Goal: Information Seeking & Learning: Learn about a topic

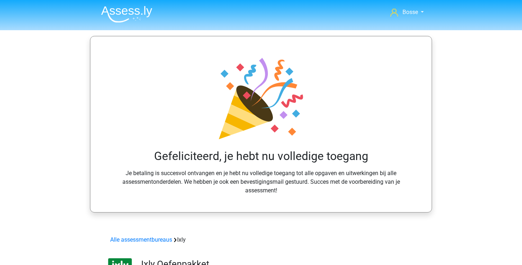
click at [128, 10] on img at bounding box center [126, 14] width 51 height 17
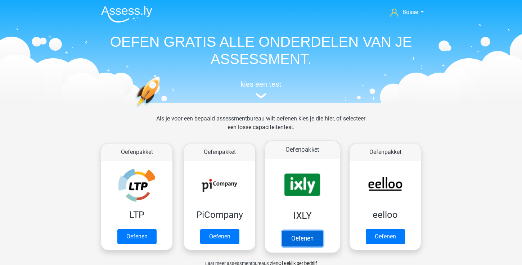
click at [304, 243] on link "Oefenen" at bounding box center [302, 239] width 41 height 16
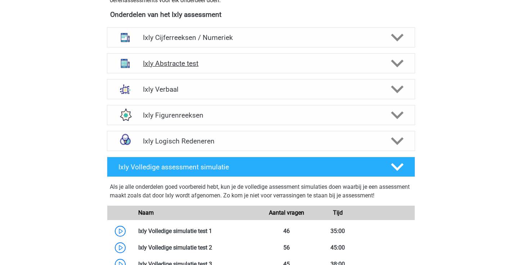
scroll to position [287, 0]
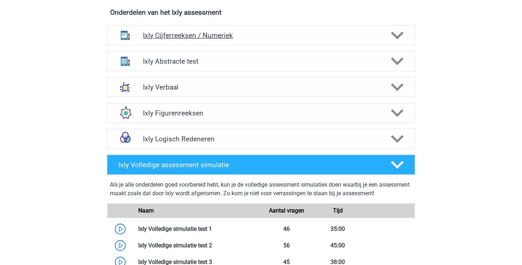
click at [397, 32] on icon at bounding box center [397, 35] width 13 height 13
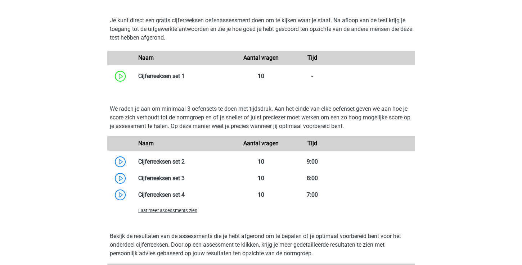
scroll to position [496, 0]
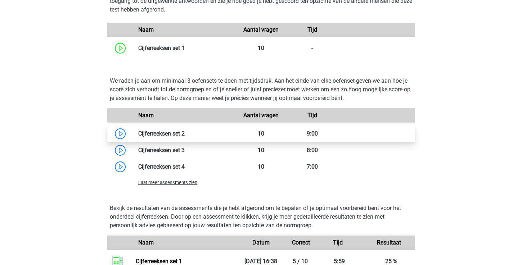
click at [185, 135] on link at bounding box center [185, 133] width 0 height 7
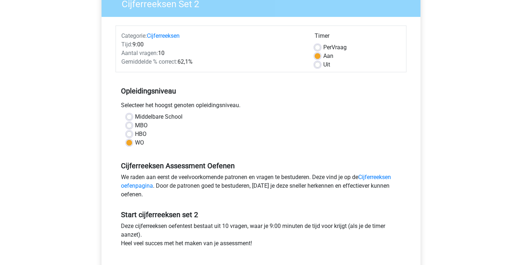
scroll to position [130, 0]
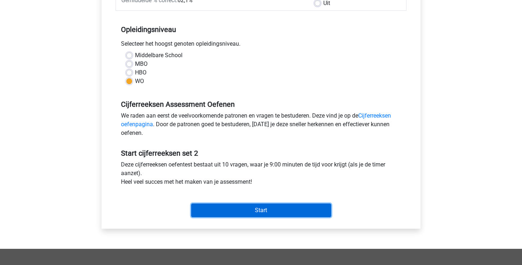
click at [240, 210] on input "Start" at bounding box center [261, 211] width 140 height 14
click at [228, 216] on input "Start" at bounding box center [261, 211] width 140 height 14
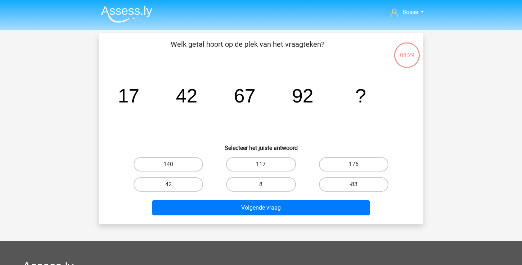
click at [258, 164] on label "117" at bounding box center [260, 164] width 69 height 14
click at [261, 164] on input "117" at bounding box center [263, 166] width 5 height 5
radio input "true"
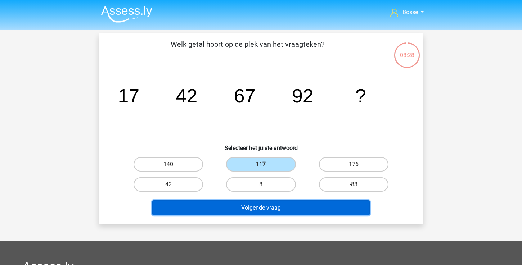
click at [258, 213] on button "Volgende vraag" at bounding box center [261, 207] width 218 height 15
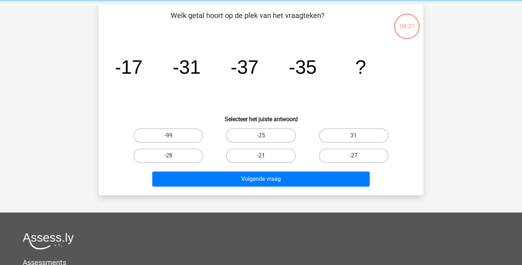
scroll to position [33, 0]
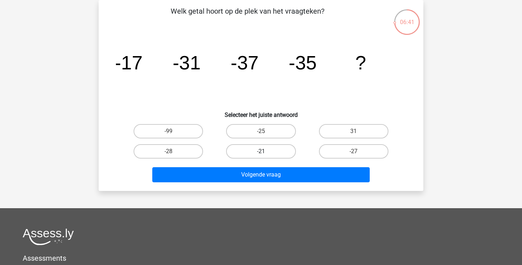
click at [280, 151] on label "-21" at bounding box center [260, 151] width 69 height 14
click at [265, 151] on input "-21" at bounding box center [263, 153] width 5 height 5
radio input "true"
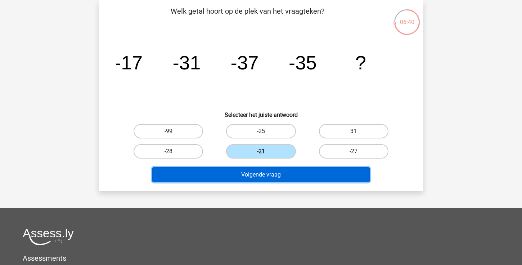
click at [269, 176] on button "Volgende vraag" at bounding box center [261, 174] width 218 height 15
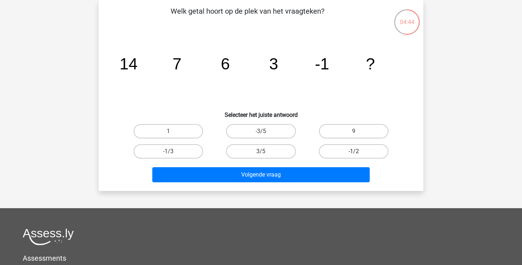
click at [357, 150] on label "-1/2" at bounding box center [353, 151] width 69 height 14
click at [357, 151] on input "-1/2" at bounding box center [355, 153] width 5 height 5
radio input "true"
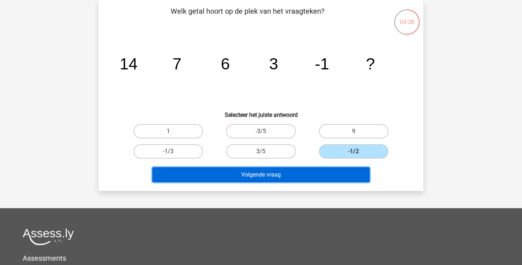
click at [289, 174] on button "Volgende vraag" at bounding box center [261, 174] width 218 height 15
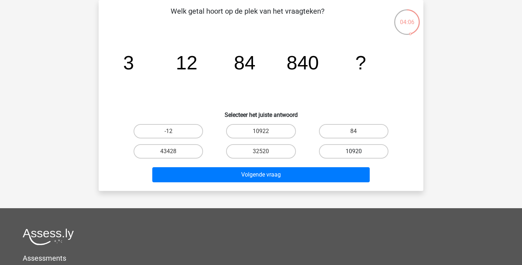
click at [337, 151] on label "10920" at bounding box center [353, 151] width 69 height 14
click at [353, 151] on input "10920" at bounding box center [355, 153] width 5 height 5
radio input "true"
click at [263, 136] on label "10922" at bounding box center [260, 131] width 69 height 14
click at [263, 136] on input "10922" at bounding box center [263, 133] width 5 height 5
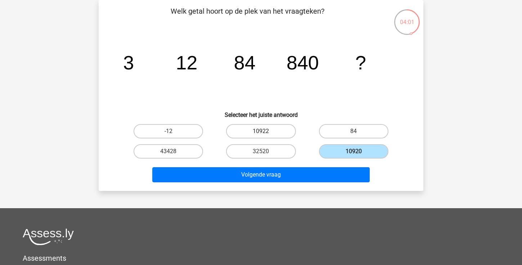
radio input "true"
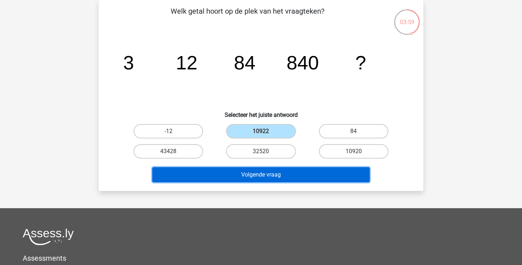
click at [268, 174] on button "Volgende vraag" at bounding box center [261, 174] width 218 height 15
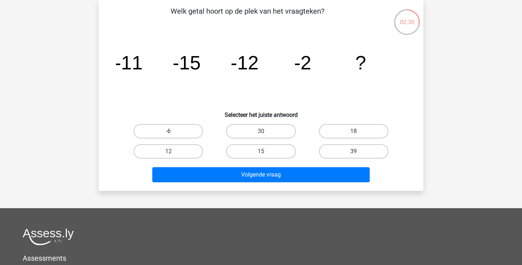
click at [186, 136] on label "-6" at bounding box center [167, 131] width 69 height 14
click at [173, 136] on input "-6" at bounding box center [170, 133] width 5 height 5
radio input "true"
click at [335, 126] on label "18" at bounding box center [353, 131] width 69 height 14
click at [353, 131] on input "18" at bounding box center [355, 133] width 5 height 5
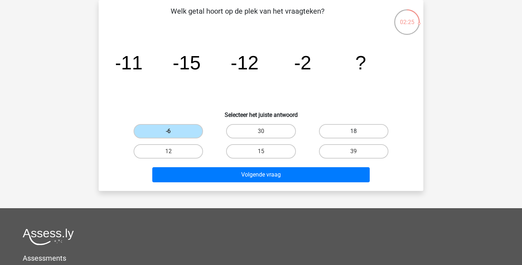
radio input "true"
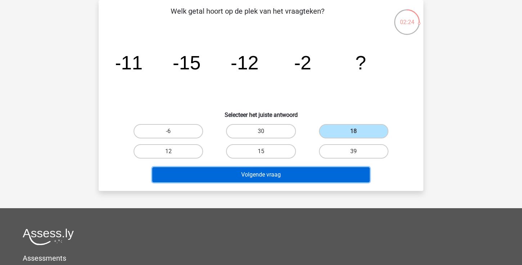
click at [286, 171] on button "Volgende vraag" at bounding box center [261, 174] width 218 height 15
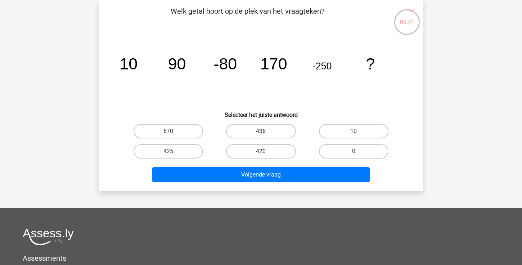
click at [241, 149] on label "420" at bounding box center [260, 151] width 69 height 14
click at [261, 151] on input "420" at bounding box center [263, 153] width 5 height 5
radio input "true"
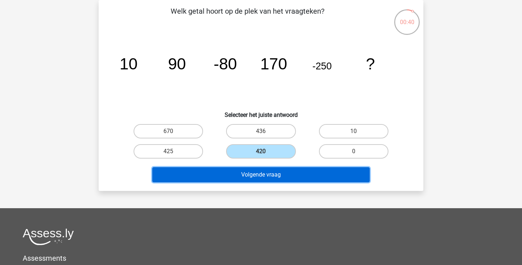
click at [234, 175] on button "Volgende vraag" at bounding box center [261, 174] width 218 height 15
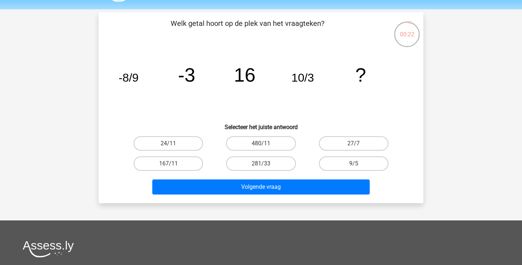
scroll to position [22, 0]
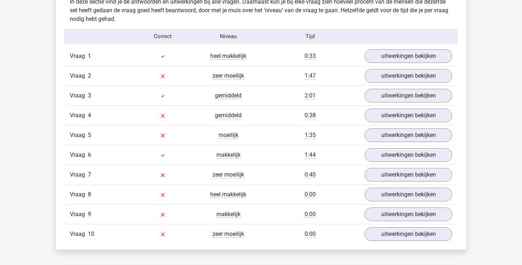
scroll to position [430, 0]
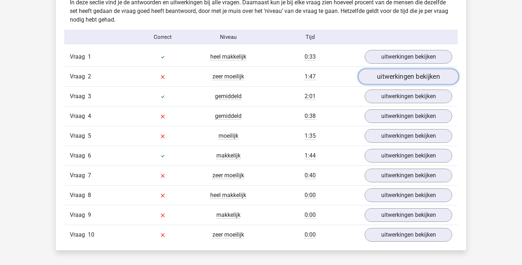
click at [387, 76] on link "uitwerkingen bekijken" at bounding box center [408, 77] width 100 height 16
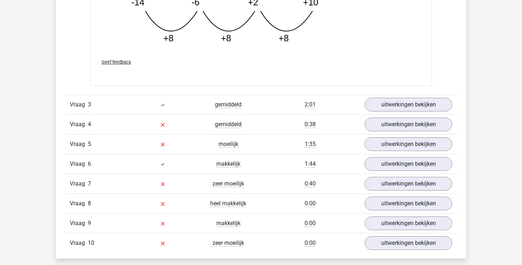
scroll to position [796, 0]
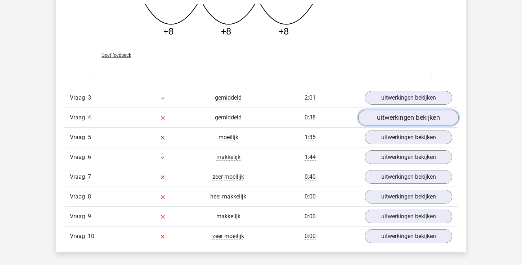
click at [384, 123] on link "uitwerkingen bekijken" at bounding box center [408, 118] width 100 height 16
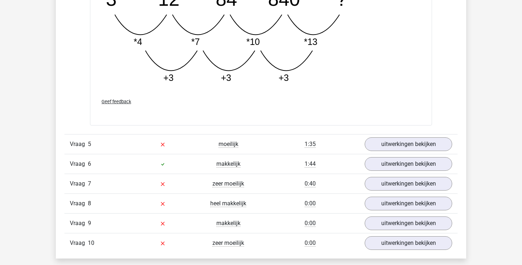
scroll to position [1159, 0]
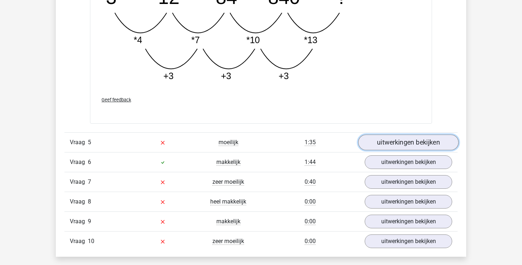
click at [391, 145] on link "uitwerkingen bekijken" at bounding box center [408, 143] width 100 height 16
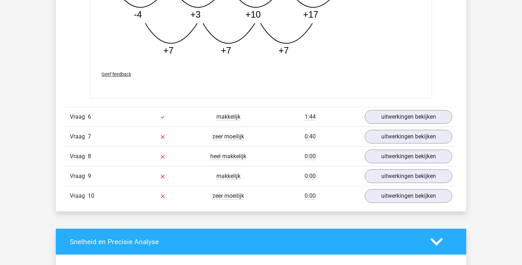
scroll to position [1626, 0]
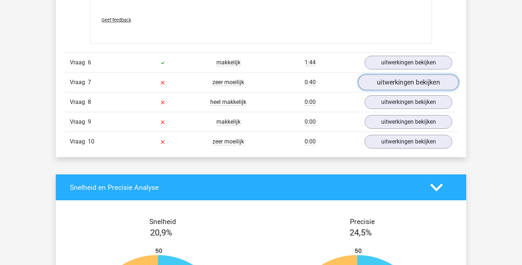
click at [390, 80] on link "uitwerkingen bekijken" at bounding box center [408, 83] width 100 height 16
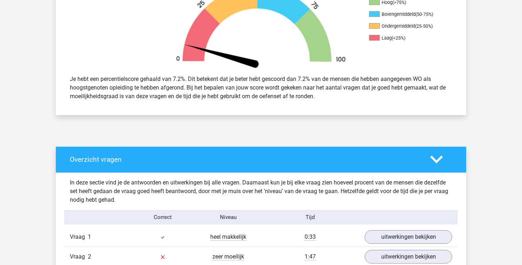
scroll to position [238, 0]
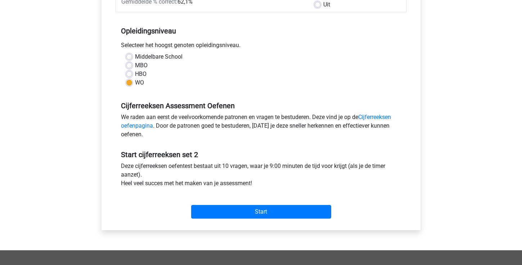
scroll to position [264, 0]
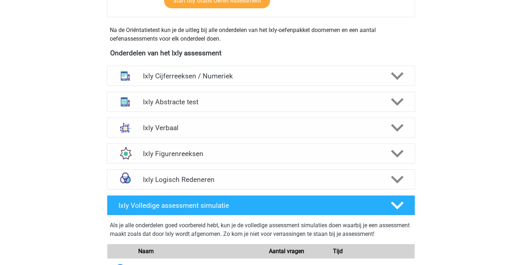
scroll to position [234, 0]
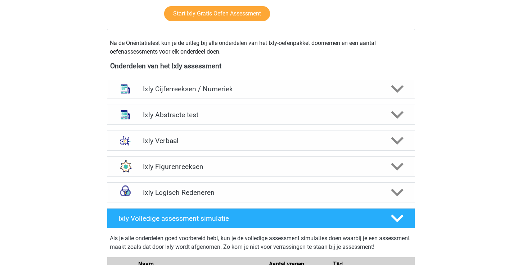
click at [396, 85] on icon at bounding box center [397, 89] width 13 height 13
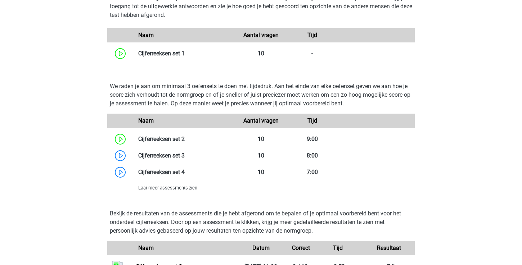
scroll to position [500, 0]
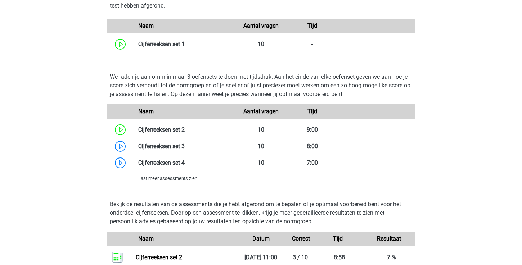
click at [191, 181] on span "Laat meer assessments zien" at bounding box center [167, 178] width 59 height 5
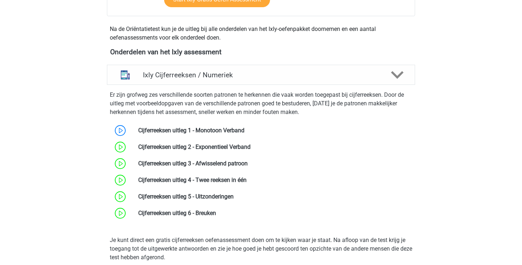
scroll to position [240, 0]
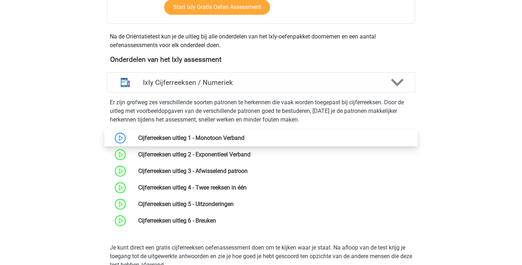
click at [244, 141] on link at bounding box center [244, 138] width 0 height 7
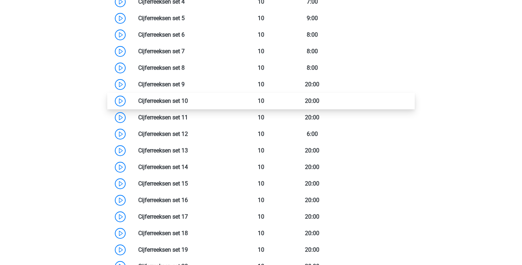
scroll to position [576, 0]
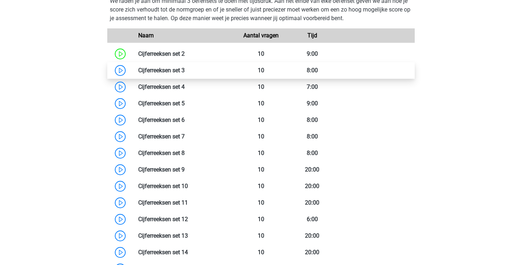
click at [185, 71] on link at bounding box center [185, 70] width 0 height 7
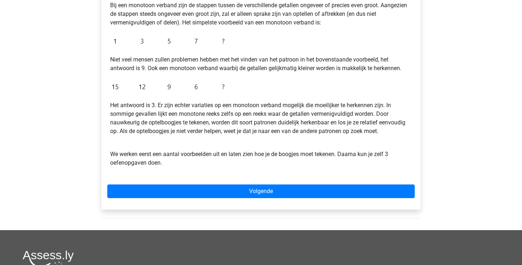
scroll to position [168, 0]
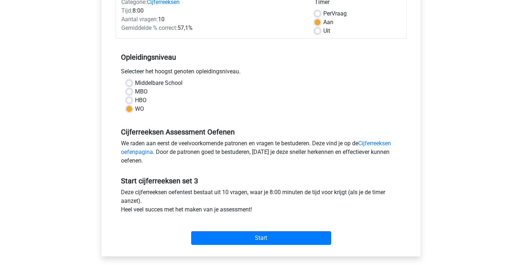
scroll to position [127, 0]
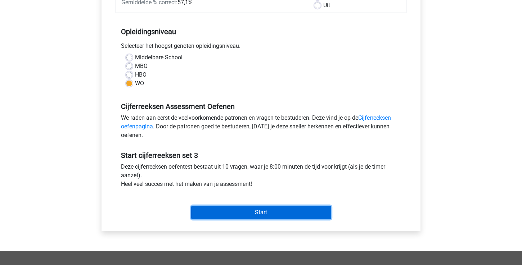
click at [234, 210] on input "Start" at bounding box center [261, 213] width 140 height 14
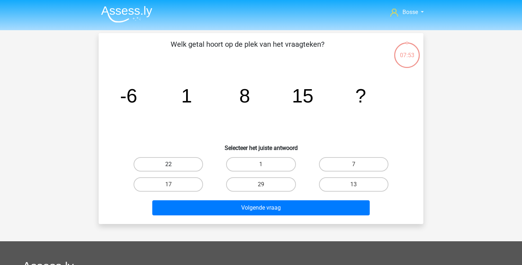
click at [174, 166] on label "22" at bounding box center [167, 164] width 69 height 14
click at [173, 166] on input "22" at bounding box center [170, 166] width 5 height 5
radio input "true"
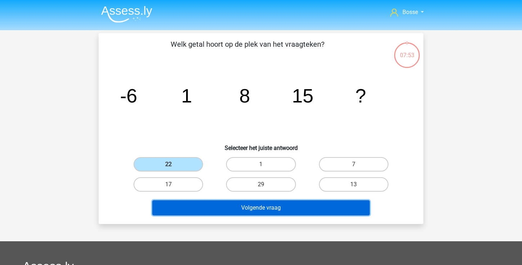
click at [210, 203] on button "Volgende vraag" at bounding box center [261, 207] width 218 height 15
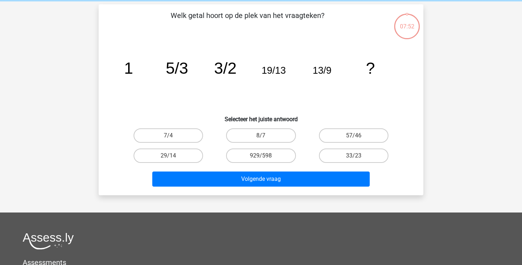
scroll to position [33, 0]
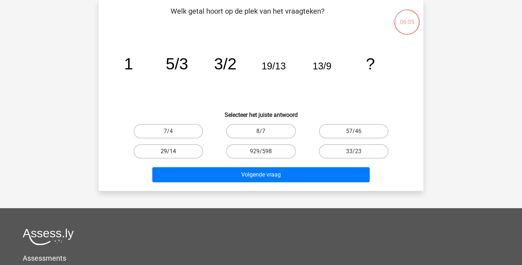
click at [185, 154] on label "29/14" at bounding box center [167, 151] width 69 height 14
click at [173, 154] on input "29/14" at bounding box center [170, 153] width 5 height 5
radio input "true"
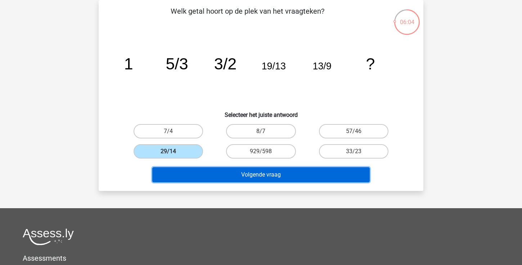
click at [241, 175] on button "Volgende vraag" at bounding box center [261, 174] width 218 height 15
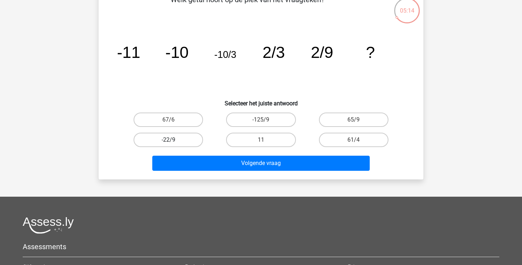
scroll to position [45, 0]
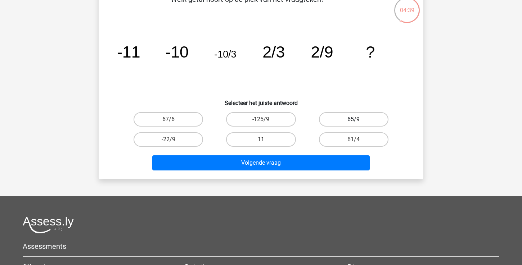
drag, startPoint x: 332, startPoint y: 118, endPoint x: 329, endPoint y: 123, distance: 5.7
click at [332, 118] on label "65/9" at bounding box center [353, 119] width 69 height 14
click at [353, 119] on input "65/9" at bounding box center [355, 121] width 5 height 5
radio input "true"
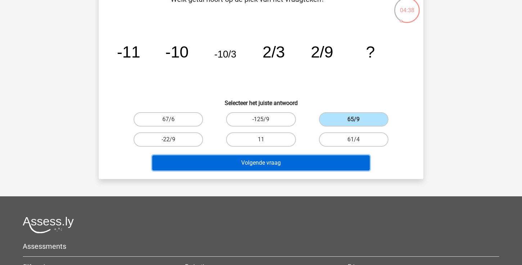
click at [290, 165] on button "Volgende vraag" at bounding box center [261, 162] width 218 height 15
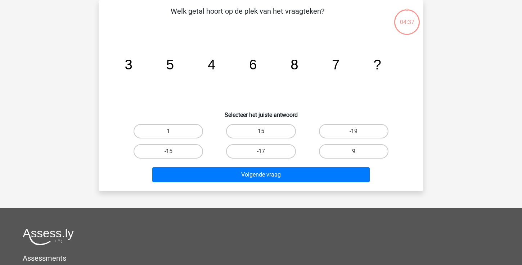
scroll to position [33, 0]
click at [344, 147] on label "9" at bounding box center [353, 151] width 69 height 14
click at [353, 151] on input "9" at bounding box center [355, 153] width 5 height 5
radio input "true"
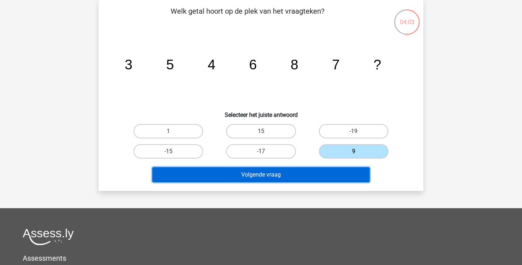
click at [320, 176] on button "Volgende vraag" at bounding box center [261, 174] width 218 height 15
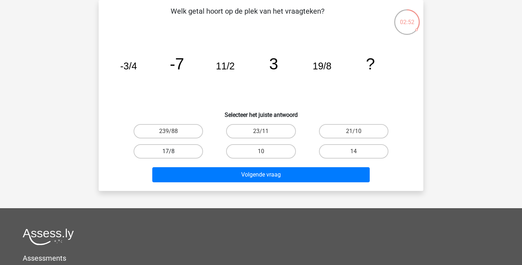
click at [178, 153] on label "17/8" at bounding box center [167, 151] width 69 height 14
click at [173, 153] on input "17/8" at bounding box center [170, 153] width 5 height 5
radio input "true"
click at [253, 130] on label "23/11" at bounding box center [260, 131] width 69 height 14
click at [261, 131] on input "23/11" at bounding box center [263, 133] width 5 height 5
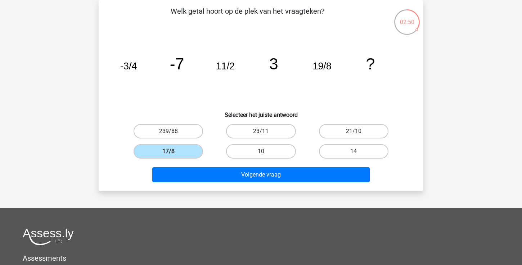
radio input "true"
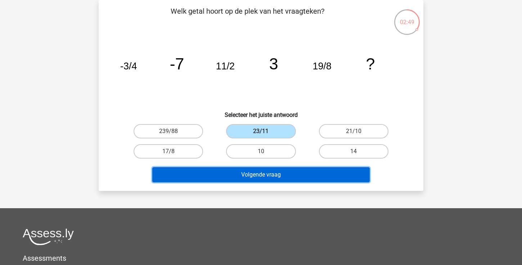
click at [242, 181] on button "Volgende vraag" at bounding box center [261, 174] width 218 height 15
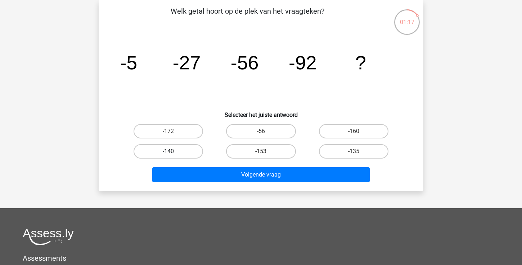
click at [158, 149] on label "-140" at bounding box center [167, 151] width 69 height 14
click at [168, 151] on input "-140" at bounding box center [170, 153] width 5 height 5
radio input "true"
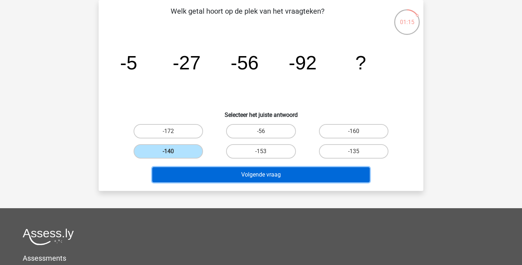
click at [273, 173] on button "Volgende vraag" at bounding box center [261, 174] width 218 height 15
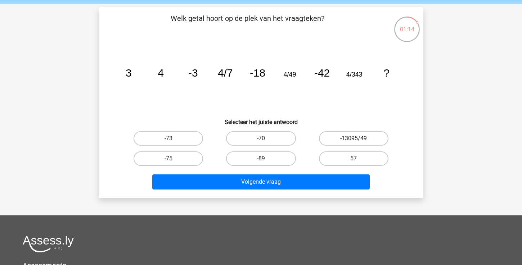
scroll to position [16, 0]
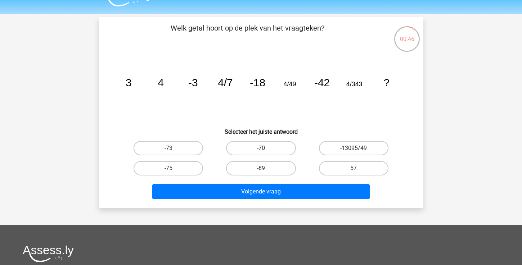
click at [271, 146] on label "-70" at bounding box center [260, 148] width 69 height 14
click at [265, 148] on input "-70" at bounding box center [263, 150] width 5 height 5
radio input "true"
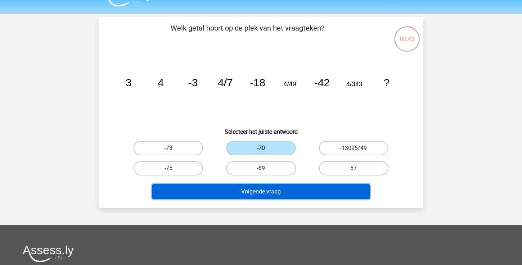
click at [248, 190] on button "Volgende vraag" at bounding box center [261, 191] width 218 height 15
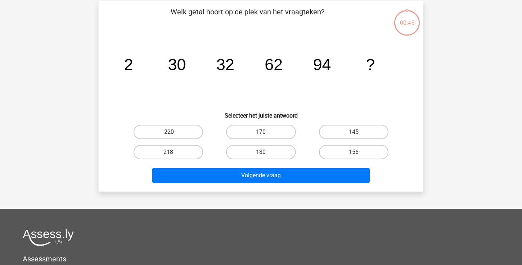
scroll to position [33, 0]
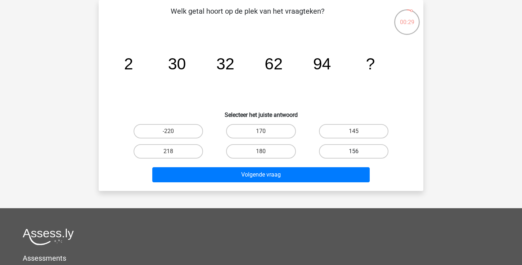
click at [343, 151] on label "156" at bounding box center [353, 151] width 69 height 14
click at [353, 151] on input "156" at bounding box center [355, 153] width 5 height 5
radio input "true"
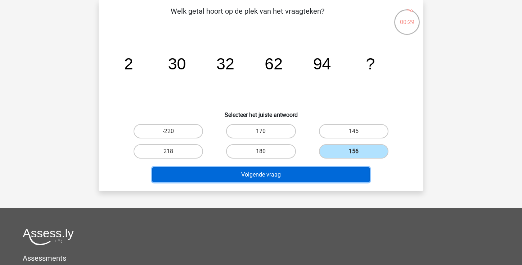
click at [326, 177] on button "Volgende vraag" at bounding box center [261, 174] width 218 height 15
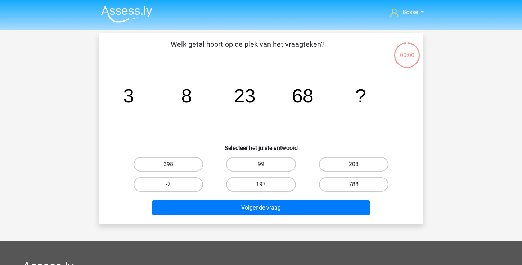
scroll to position [33, 0]
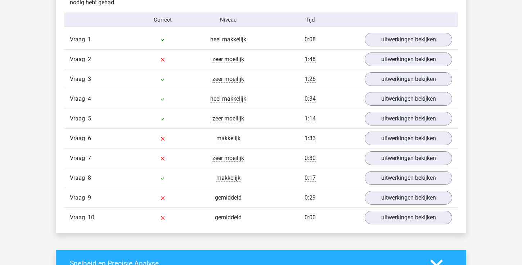
scroll to position [471, 0]
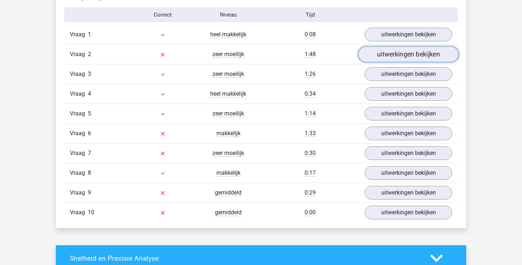
click at [396, 51] on link "uitwerkingen bekijken" at bounding box center [408, 54] width 100 height 16
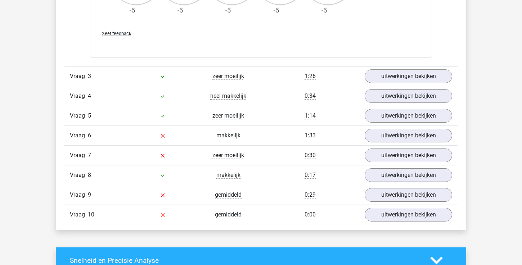
scroll to position [922, 0]
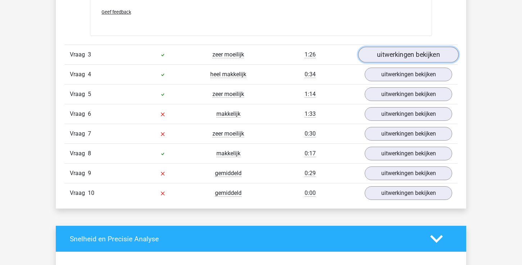
click at [394, 55] on link "uitwerkingen bekijken" at bounding box center [408, 55] width 100 height 16
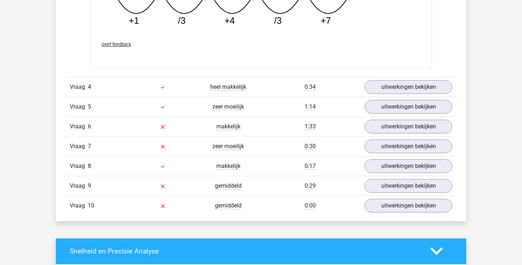
scroll to position [1258, 0]
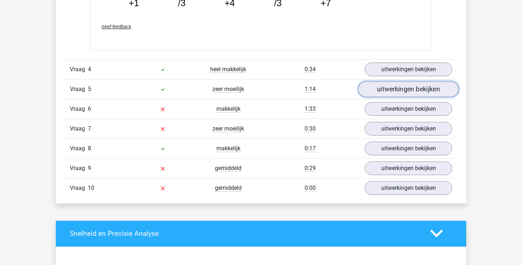
click at [379, 89] on link "uitwerkingen bekijken" at bounding box center [408, 89] width 100 height 16
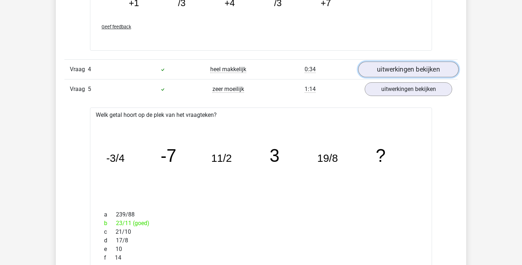
click at [384, 72] on link "uitwerkingen bekijken" at bounding box center [408, 70] width 100 height 16
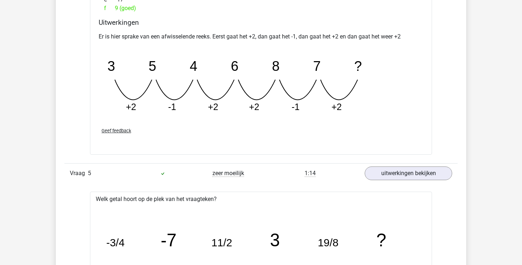
scroll to position [1489, 0]
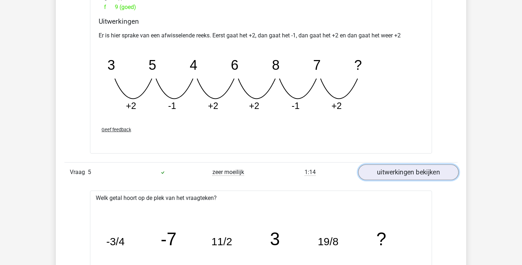
click at [387, 176] on link "uitwerkingen bekijken" at bounding box center [408, 173] width 100 height 16
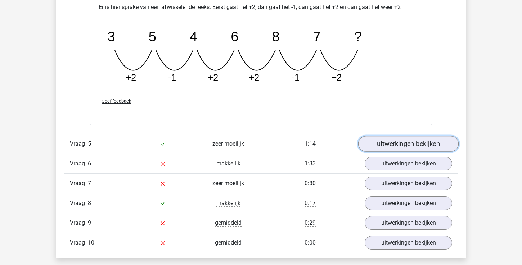
click at [394, 144] on link "uitwerkingen bekijken" at bounding box center [408, 144] width 100 height 16
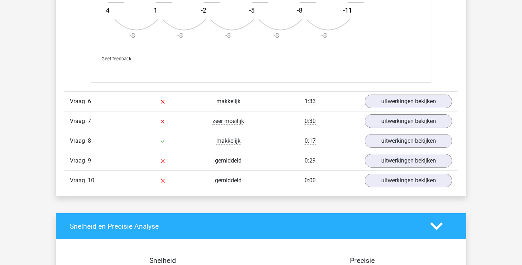
scroll to position [2032, 0]
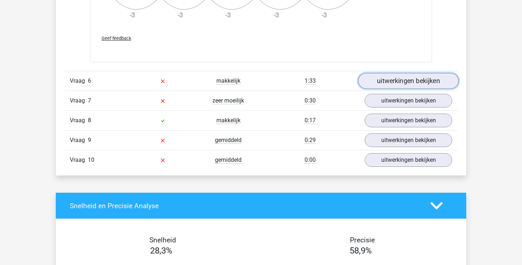
click at [412, 79] on link "uitwerkingen bekijken" at bounding box center [408, 81] width 100 height 16
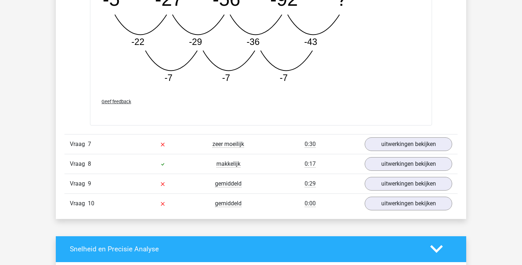
scroll to position [2368, 0]
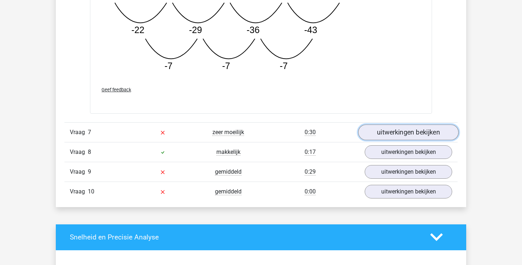
click at [386, 134] on link "uitwerkingen bekijken" at bounding box center [408, 132] width 100 height 16
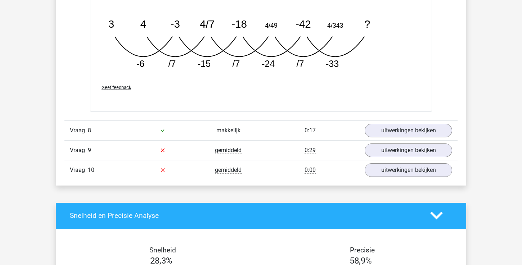
scroll to position [2757, 0]
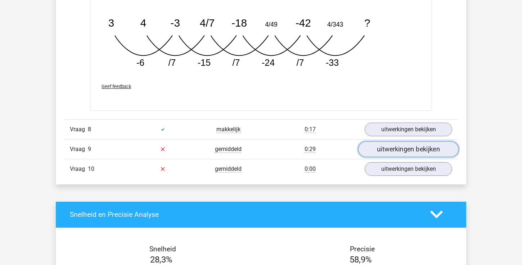
click at [400, 149] on link "uitwerkingen bekijken" at bounding box center [408, 149] width 100 height 16
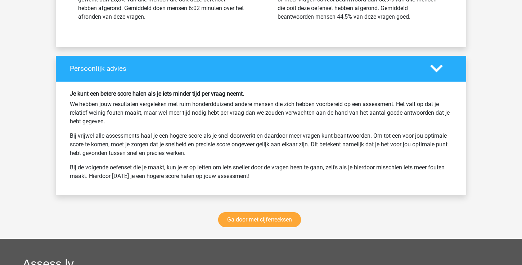
scroll to position [3504, 0]
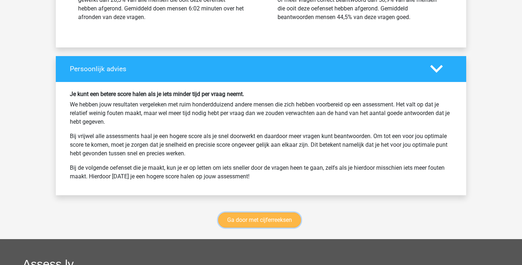
click at [228, 221] on link "Ga door met cijferreeksen" at bounding box center [259, 220] width 83 height 15
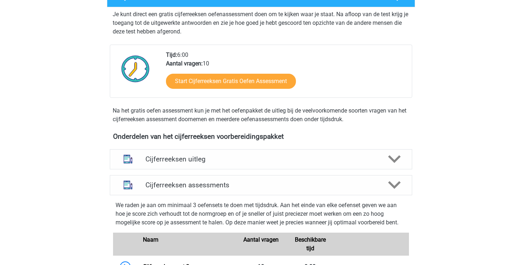
scroll to position [149, 0]
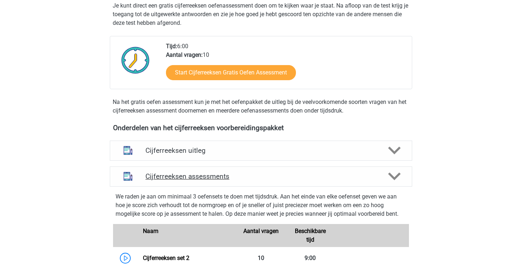
click at [392, 179] on icon at bounding box center [394, 176] width 13 height 13
click at [393, 183] on icon at bounding box center [394, 176] width 13 height 13
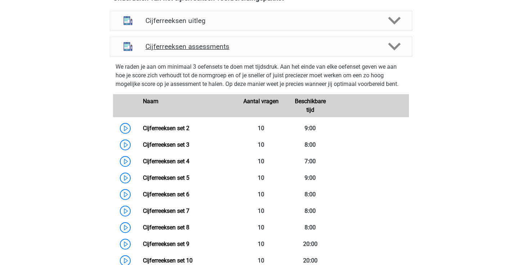
scroll to position [286, 0]
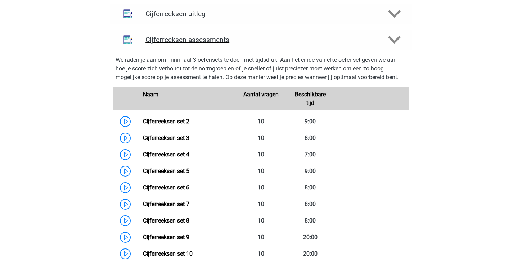
click at [390, 44] on polygon at bounding box center [394, 40] width 13 height 8
click at [384, 46] on div at bounding box center [394, 39] width 24 height 13
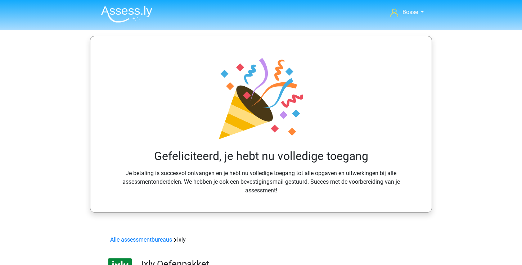
click at [124, 11] on img at bounding box center [126, 14] width 51 height 17
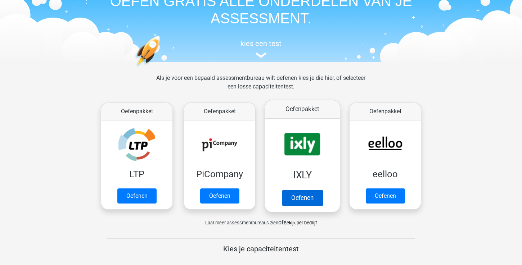
scroll to position [57, 0]
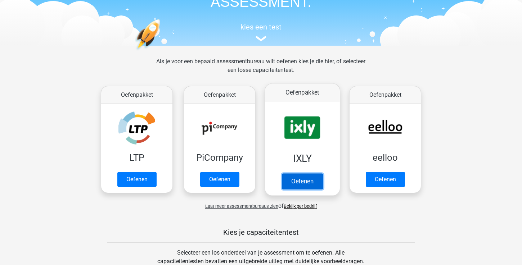
click at [304, 187] on link "Oefenen" at bounding box center [302, 181] width 41 height 16
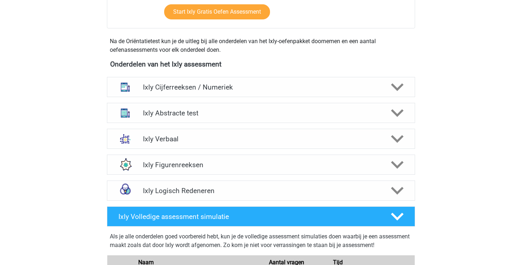
scroll to position [233, 0]
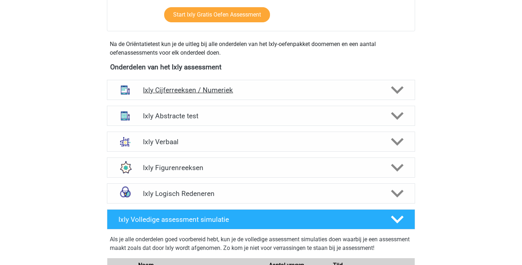
click at [402, 90] on icon at bounding box center [397, 90] width 13 height 13
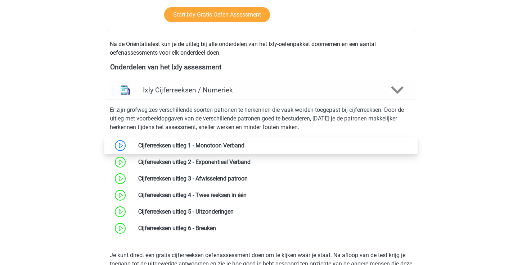
click at [244, 148] on link at bounding box center [244, 145] width 0 height 7
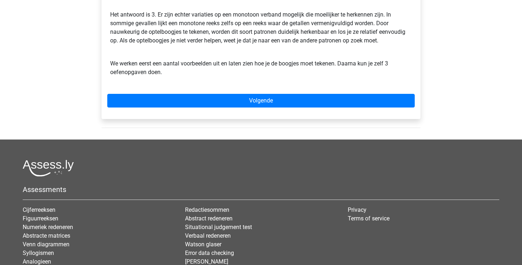
scroll to position [201, 0]
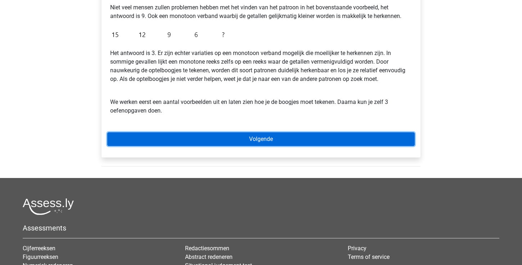
click at [255, 145] on link "Volgende" at bounding box center [260, 139] width 307 height 14
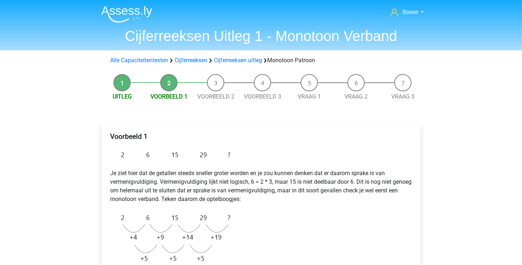
click at [126, 85] on li "Uitleg" at bounding box center [122, 87] width 47 height 27
click at [122, 93] on link "Uitleg" at bounding box center [122, 96] width 19 height 7
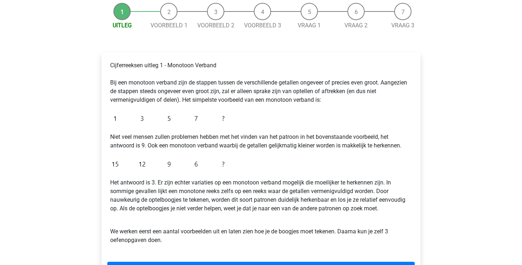
scroll to position [97, 0]
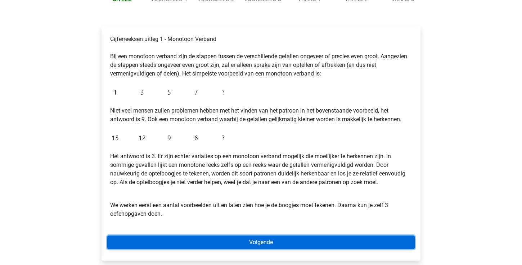
click at [248, 241] on link "Volgende" at bounding box center [260, 243] width 307 height 14
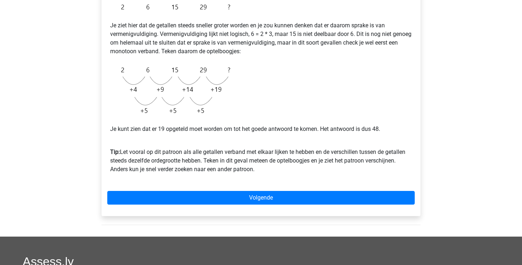
scroll to position [153, 0]
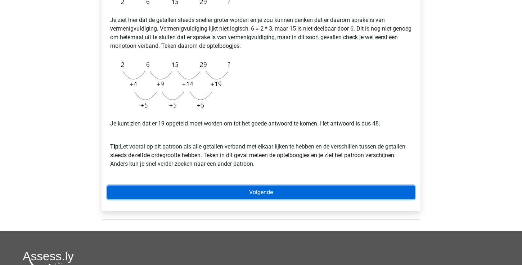
click at [280, 192] on link "Volgende" at bounding box center [260, 193] width 307 height 14
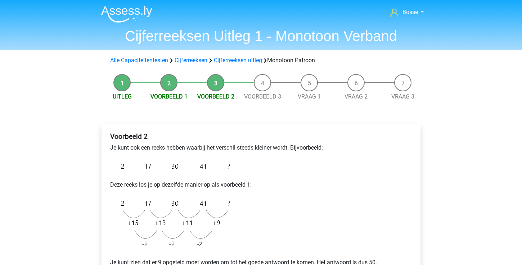
scroll to position [60, 0]
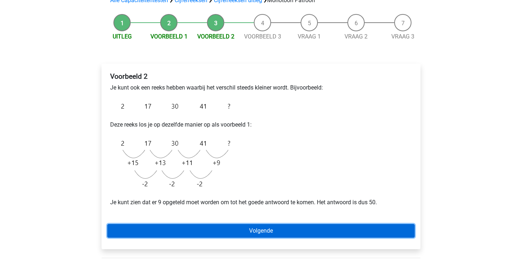
click at [295, 234] on link "Volgende" at bounding box center [260, 231] width 307 height 14
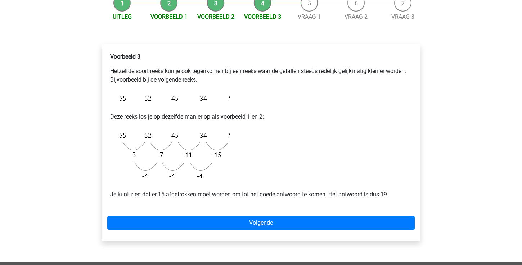
scroll to position [104, 0]
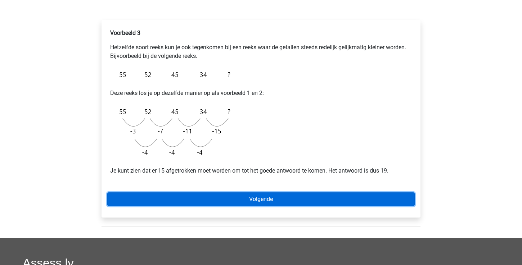
click at [313, 199] on link "Volgende" at bounding box center [260, 199] width 307 height 14
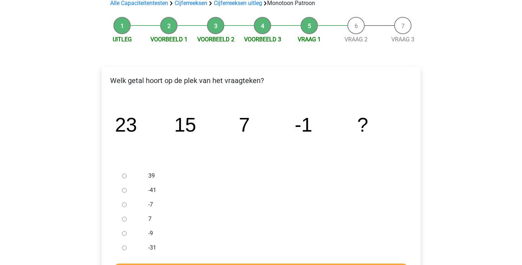
scroll to position [79, 0]
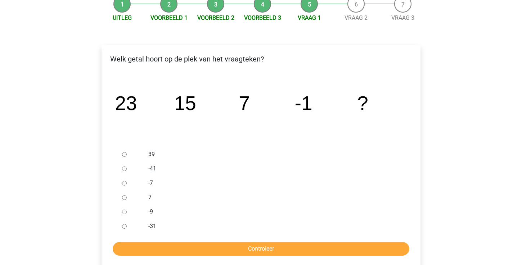
click at [126, 212] on input "-9" at bounding box center [124, 212] width 5 height 5
radio input "true"
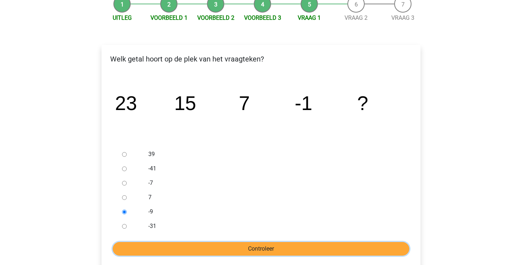
click at [203, 247] on input "Controleer" at bounding box center [261, 249] width 296 height 14
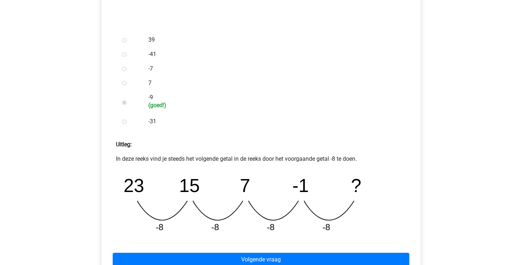
scroll to position [219, 0]
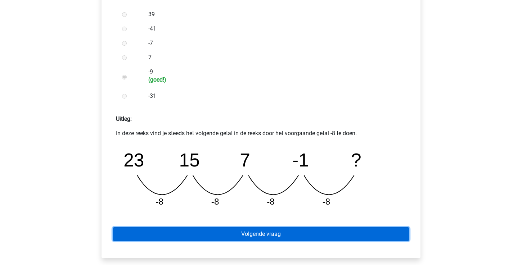
click at [218, 233] on link "Volgende vraag" at bounding box center [261, 234] width 296 height 14
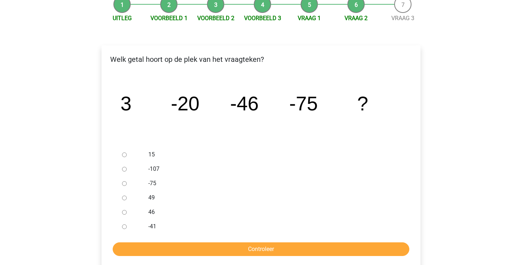
scroll to position [119, 0]
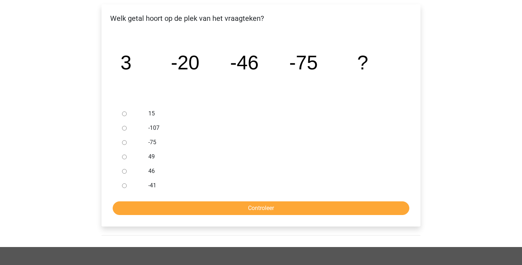
click at [125, 128] on input "-107" at bounding box center [124, 128] width 5 height 5
radio input "true"
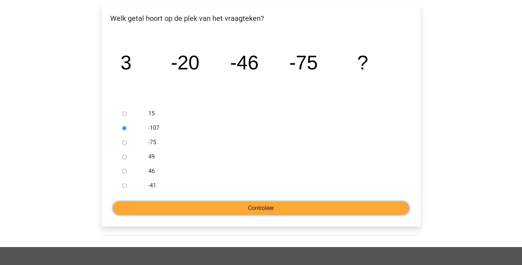
click at [235, 204] on input "Controleer" at bounding box center [261, 208] width 296 height 14
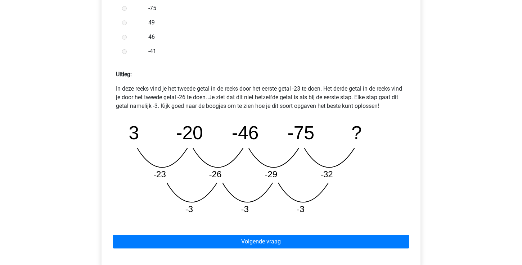
scroll to position [264, 0]
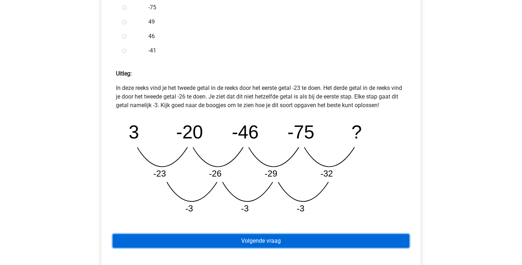
click at [260, 242] on link "Volgende vraag" at bounding box center [261, 241] width 296 height 14
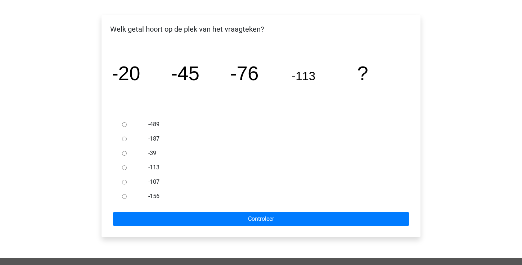
scroll to position [103, 0]
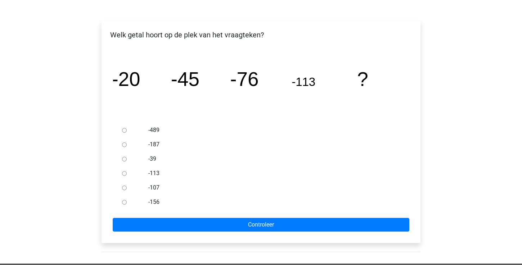
click at [126, 203] on input "-156" at bounding box center [124, 202] width 5 height 5
radio input "true"
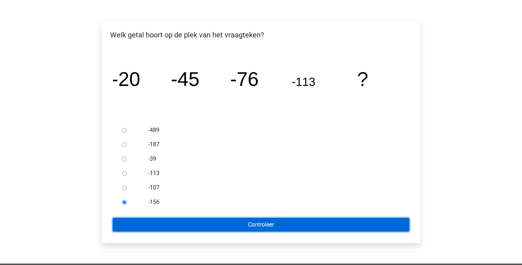
click at [172, 221] on input "Controleer" at bounding box center [261, 225] width 296 height 14
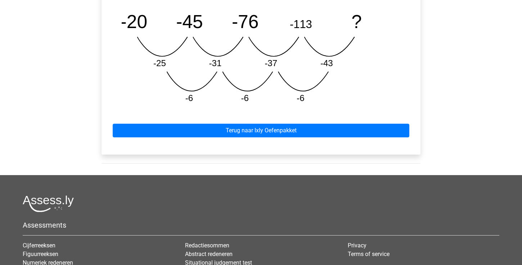
scroll to position [379, 0]
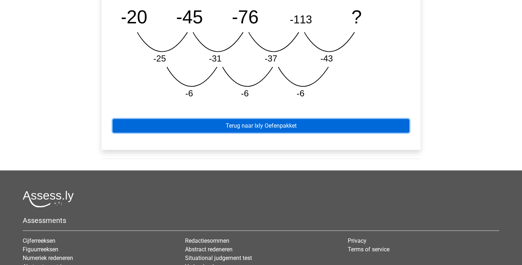
click at [248, 128] on link "Terug naar Ixly Oefenpakket" at bounding box center [261, 126] width 296 height 14
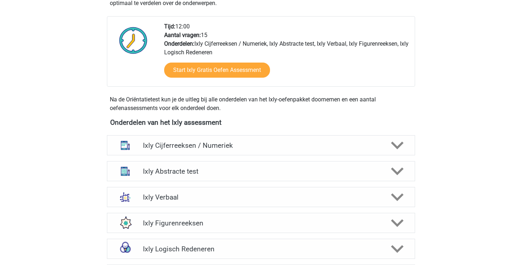
scroll to position [211, 0]
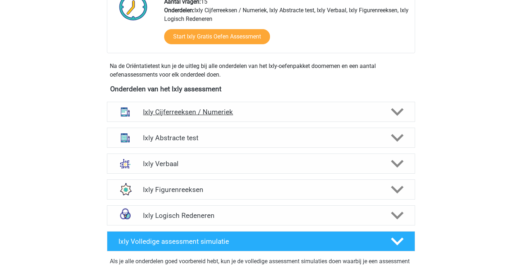
click at [188, 111] on h4 "Ixly Cijferreeksen / Numeriek" at bounding box center [261, 112] width 236 height 8
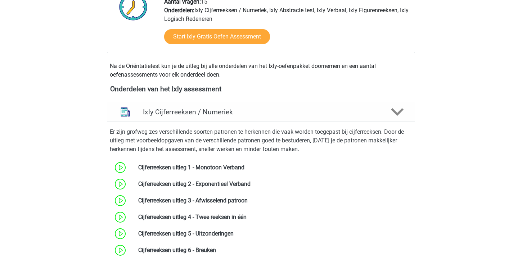
click at [410, 113] on div "Ixly Cijferreeksen / Numeriek" at bounding box center [261, 112] width 308 height 20
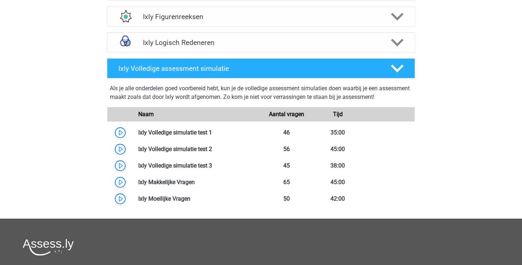
scroll to position [387, 0]
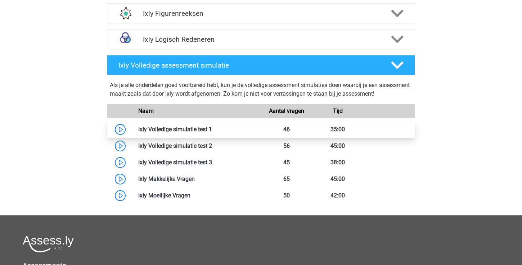
click at [212, 130] on link at bounding box center [212, 129] width 0 height 7
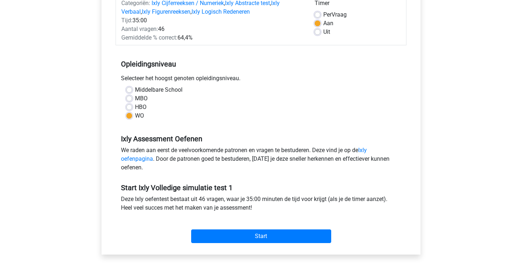
scroll to position [107, 0]
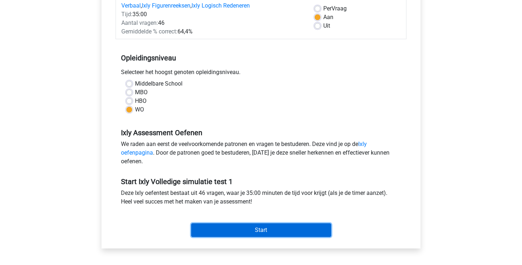
click at [236, 231] on input "Start" at bounding box center [261, 230] width 140 height 14
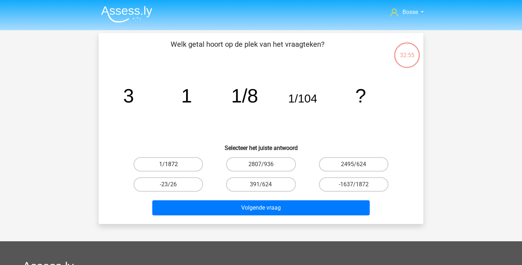
click at [176, 165] on label "1/1872" at bounding box center [167, 164] width 69 height 14
click at [173, 165] on input "1/1872" at bounding box center [170, 166] width 5 height 5
radio input "true"
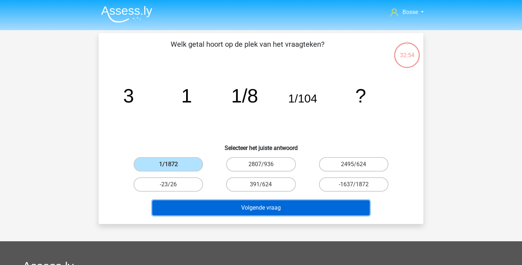
click at [253, 210] on button "Volgende vraag" at bounding box center [261, 207] width 218 height 15
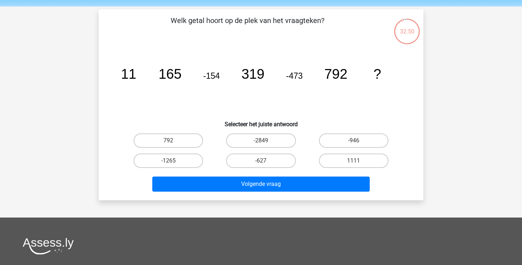
scroll to position [25, 0]
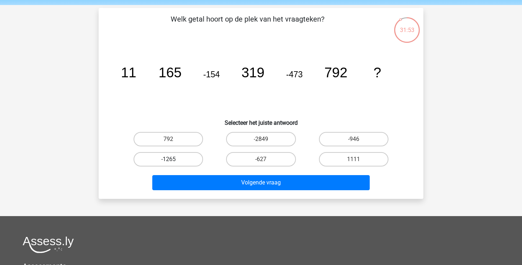
click at [172, 156] on label "-1265" at bounding box center [167, 159] width 69 height 14
click at [172, 159] on input "-1265" at bounding box center [170, 161] width 5 height 5
radio input "true"
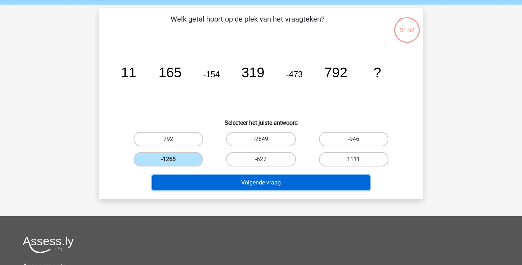
click at [221, 184] on button "Volgende vraag" at bounding box center [261, 182] width 218 height 15
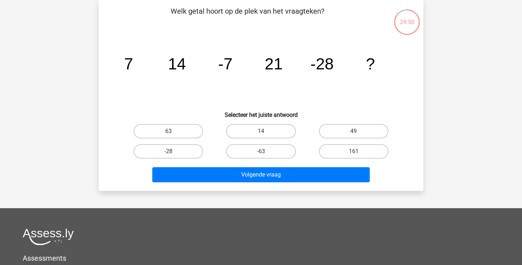
scroll to position [30, 0]
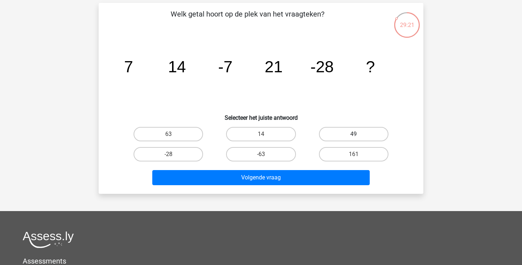
click at [337, 131] on label "49" at bounding box center [353, 134] width 69 height 14
click at [353, 134] on input "49" at bounding box center [355, 136] width 5 height 5
radio input "true"
click at [309, 168] on div "Volgende vraag" at bounding box center [260, 176] width 301 height 24
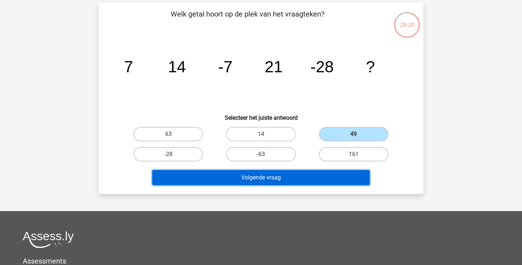
click at [303, 177] on button "Volgende vraag" at bounding box center [261, 177] width 218 height 15
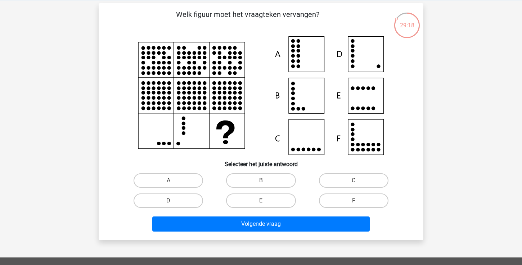
scroll to position [27, 0]
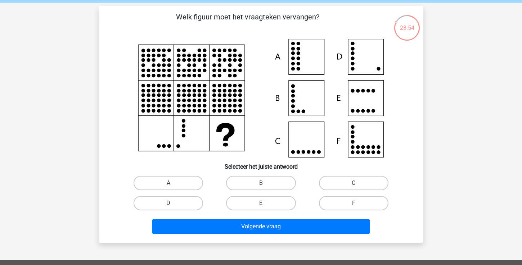
click at [173, 200] on label "D" at bounding box center [167, 203] width 69 height 14
click at [173, 203] on input "D" at bounding box center [170, 205] width 5 height 5
radio input "true"
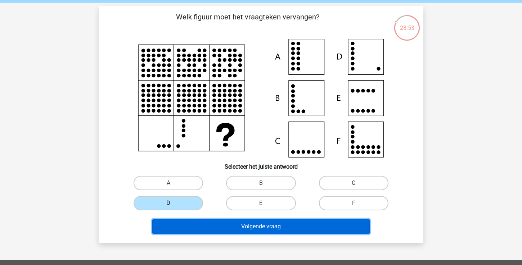
click at [205, 229] on button "Volgende vraag" at bounding box center [261, 226] width 218 height 15
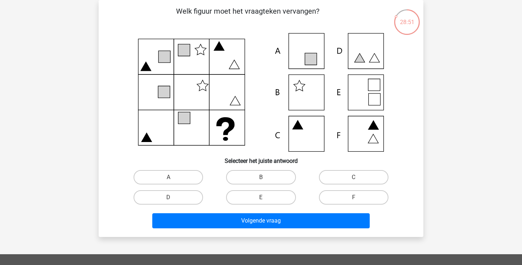
scroll to position [0, 0]
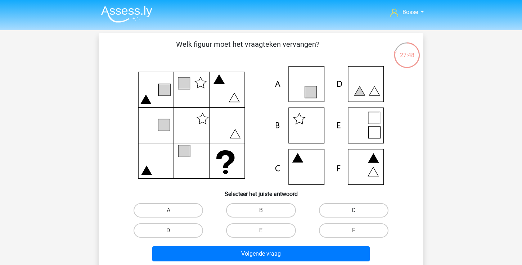
click at [337, 212] on label "C" at bounding box center [353, 210] width 69 height 14
click at [353, 212] on input "C" at bounding box center [355, 212] width 5 height 5
radio input "true"
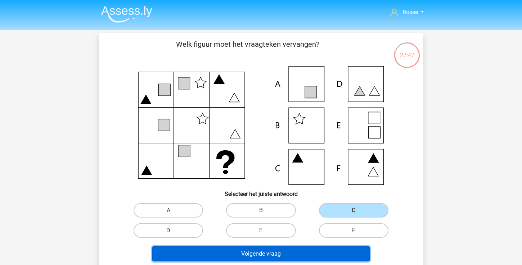
click at [284, 254] on button "Volgende vraag" at bounding box center [261, 253] width 218 height 15
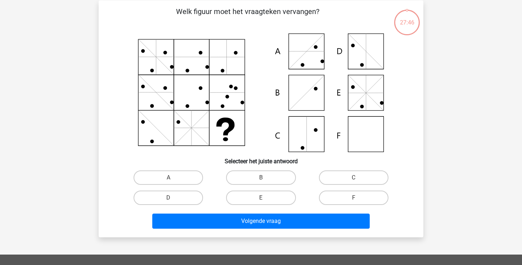
scroll to position [33, 0]
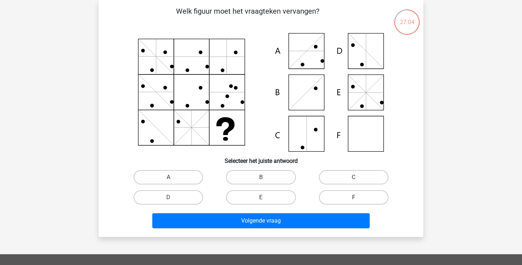
click at [350, 195] on label "F" at bounding box center [353, 197] width 69 height 14
click at [353, 198] on input "F" at bounding box center [355, 200] width 5 height 5
radio input "true"
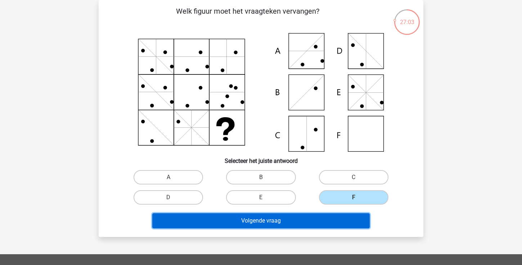
click at [337, 221] on button "Volgende vraag" at bounding box center [261, 220] width 218 height 15
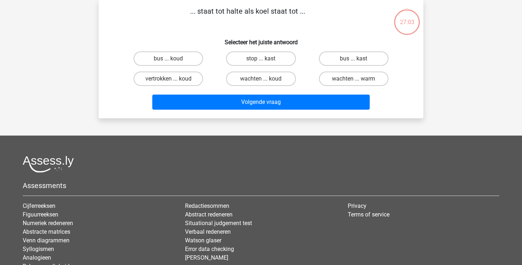
scroll to position [0, 0]
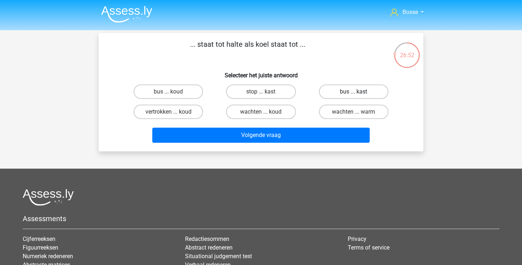
click at [335, 92] on label "bus ... kast" at bounding box center [353, 92] width 69 height 14
click at [353, 92] on input "bus ... kast" at bounding box center [355, 94] width 5 height 5
radio input "true"
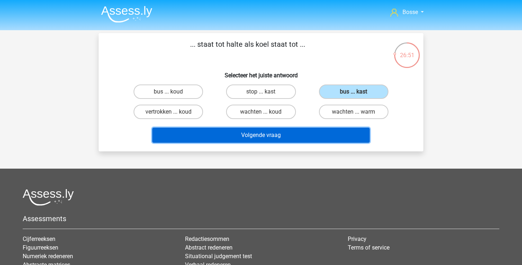
click at [309, 134] on button "Volgende vraag" at bounding box center [261, 135] width 218 height 15
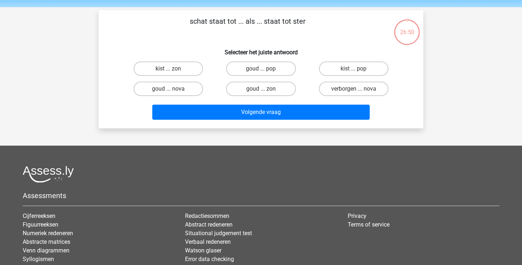
scroll to position [14, 0]
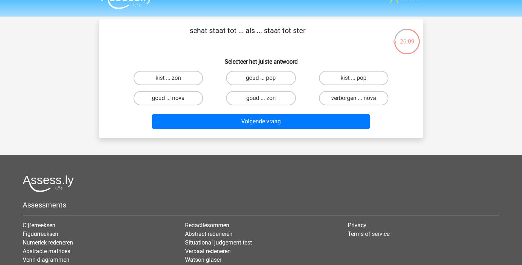
click at [187, 94] on label "goud ... nova" at bounding box center [167, 98] width 69 height 14
click at [173, 98] on input "goud ... nova" at bounding box center [170, 100] width 5 height 5
radio input "true"
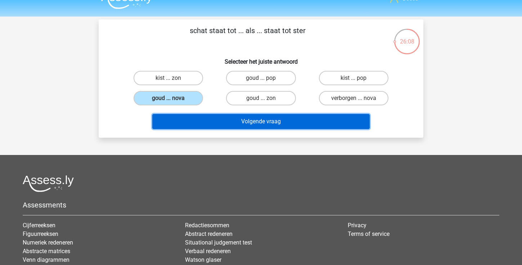
click at [223, 128] on button "Volgende vraag" at bounding box center [261, 121] width 218 height 15
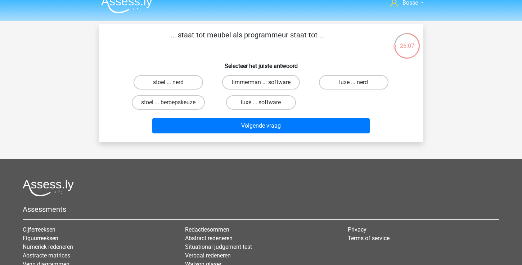
scroll to position [9, 0]
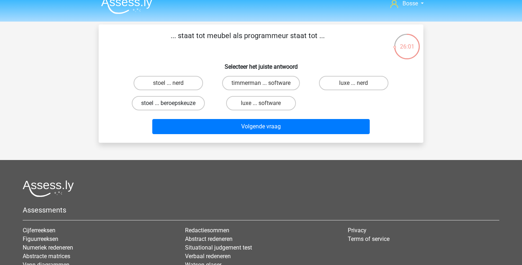
click at [194, 105] on label "stoel ... beroepskeuze" at bounding box center [168, 103] width 73 height 14
click at [173, 105] on input "stoel ... beroepskeuze" at bounding box center [170, 105] width 5 height 5
radio input "true"
click at [249, 83] on label "timmerman ... software" at bounding box center [261, 83] width 78 height 14
click at [261, 83] on input "timmerman ... software" at bounding box center [263, 85] width 5 height 5
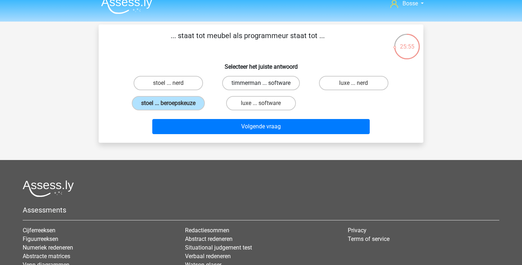
radio input "true"
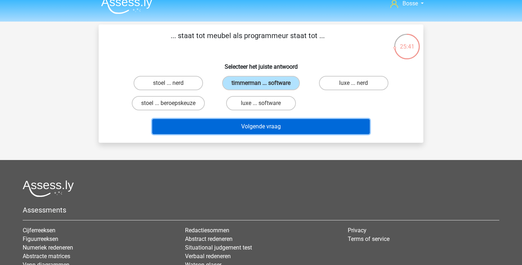
click at [248, 129] on button "Volgende vraag" at bounding box center [261, 126] width 218 height 15
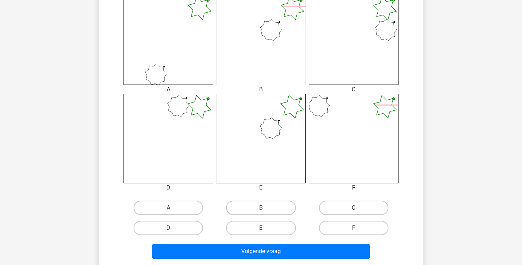
scroll to position [208, 0]
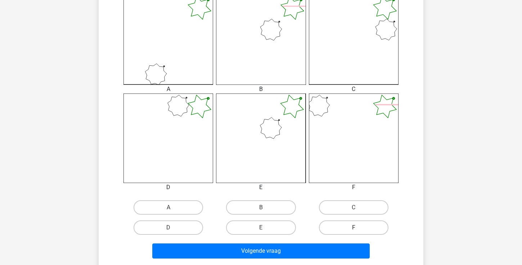
click at [340, 223] on label "F" at bounding box center [353, 228] width 69 height 14
click at [353, 228] on input "F" at bounding box center [355, 230] width 5 height 5
radio input "true"
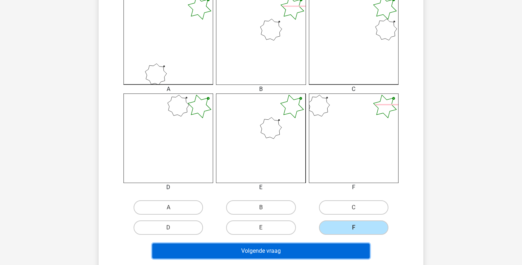
click at [320, 247] on button "Volgende vraag" at bounding box center [261, 251] width 218 height 15
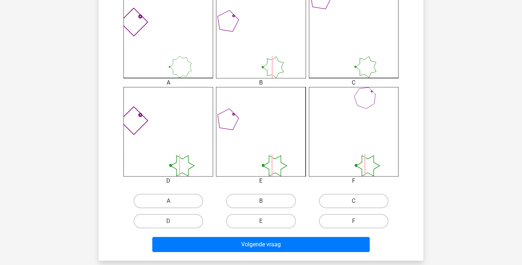
scroll to position [215, 0]
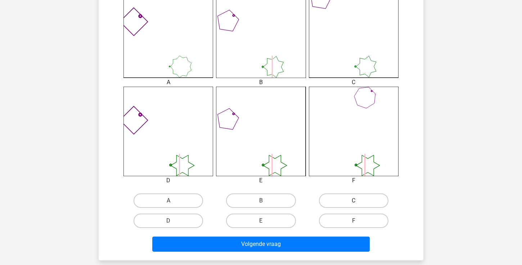
click at [348, 196] on label "C" at bounding box center [353, 201] width 69 height 14
click at [353, 201] on input "C" at bounding box center [355, 203] width 5 height 5
radio input "true"
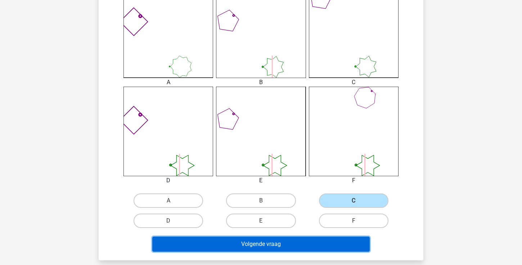
click at [303, 240] on button "Volgende vraag" at bounding box center [261, 244] width 218 height 15
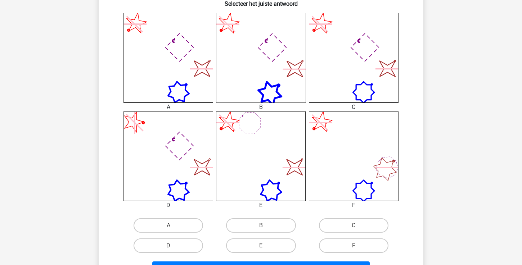
scroll to position [200, 0]
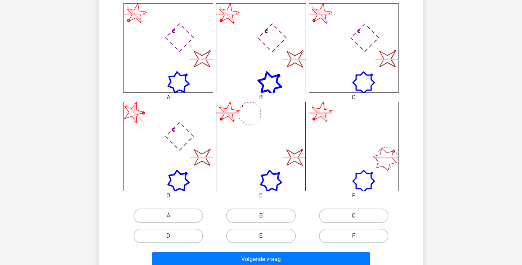
click at [258, 222] on label "B" at bounding box center [260, 216] width 69 height 14
click at [261, 221] on input "B" at bounding box center [263, 218] width 5 height 5
radio input "true"
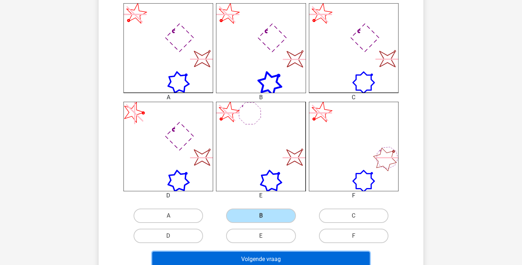
click at [254, 255] on button "Volgende vraag" at bounding box center [261, 259] width 218 height 15
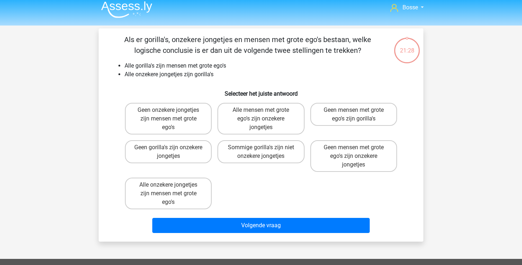
scroll to position [0, 0]
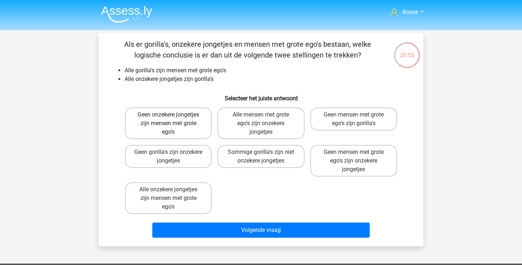
click at [200, 119] on label "Geen onzekere jongetjes zijn mensen met grote ego's" at bounding box center [168, 124] width 87 height 32
click at [173, 119] on input "Geen onzekere jongetjes zijn mensen met grote ego's" at bounding box center [170, 117] width 5 height 5
radio input "true"
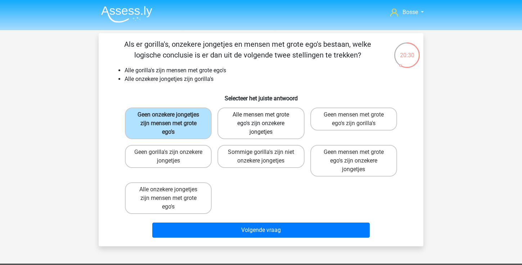
click at [253, 123] on label "Alle mensen met grote ego's zijn onzekere jongetjes" at bounding box center [260, 124] width 87 height 32
click at [261, 119] on input "Alle mensen met grote ego's zijn onzekere jongetjes" at bounding box center [263, 117] width 5 height 5
radio input "true"
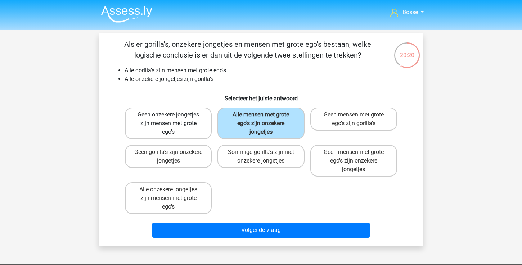
click at [171, 133] on label "Geen onzekere jongetjes zijn mensen met grote ego's" at bounding box center [168, 124] width 87 height 32
click at [171, 119] on input "Geen onzekere jongetjes zijn mensen met grote ego's" at bounding box center [170, 117] width 5 height 5
radio input "true"
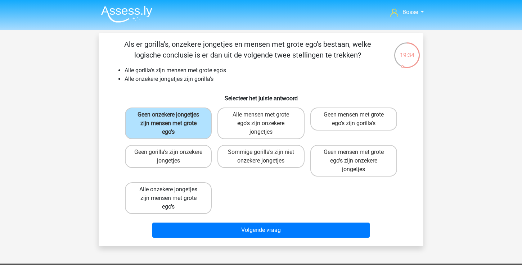
click at [200, 187] on label "Alle onzekere jongetjes zijn mensen met grote ego's" at bounding box center [168, 198] width 87 height 32
click at [173, 190] on input "Alle onzekere jongetjes zijn mensen met grote ego's" at bounding box center [170, 192] width 5 height 5
radio input "true"
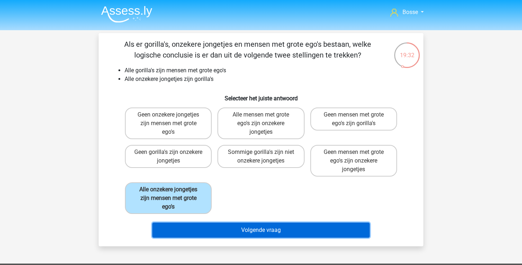
click at [233, 229] on button "Volgende vraag" at bounding box center [261, 230] width 218 height 15
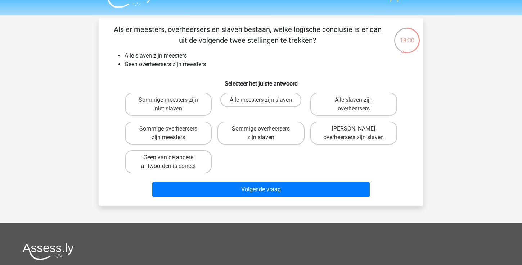
scroll to position [14, 0]
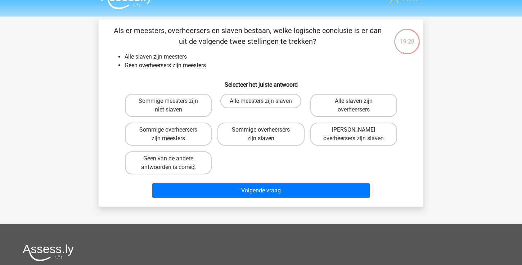
click at [246, 138] on label "Sommige overheersers zijn slaven" at bounding box center [260, 134] width 87 height 23
click at [261, 135] on input "Sommige overheersers zijn slaven" at bounding box center [263, 132] width 5 height 5
radio input "true"
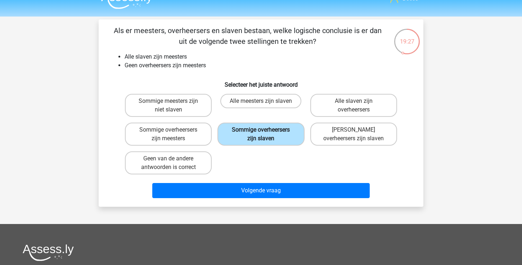
click at [246, 138] on label "Sommige overheersers zijn slaven" at bounding box center [260, 134] width 87 height 23
click at [261, 135] on input "Sommige overheersers zijn slaven" at bounding box center [263, 132] width 5 height 5
click at [206, 136] on label "Sommige overheersers zijn meesters" at bounding box center [168, 134] width 87 height 23
click at [173, 135] on input "Sommige overheersers zijn meesters" at bounding box center [170, 132] width 5 height 5
radio input "true"
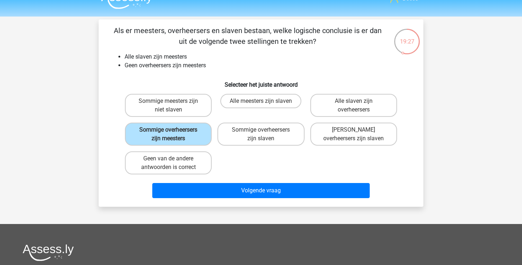
click at [241, 152] on div "Sommige meesters zijn niet slaven Alle meesters zijn slaven Alle slaven zijn ov…" at bounding box center [261, 134] width 278 height 86
click at [349, 137] on label "Geen overheersers zijn slaven" at bounding box center [353, 134] width 87 height 23
click at [353, 135] on input "Geen overheersers zijn slaven" at bounding box center [355, 132] width 5 height 5
radio input "true"
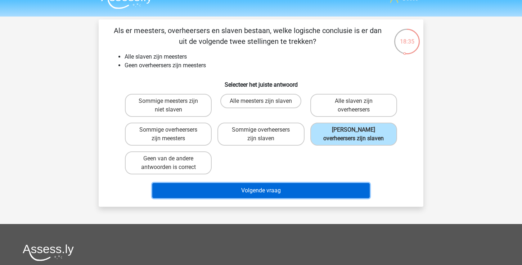
click at [297, 191] on button "Volgende vraag" at bounding box center [261, 190] width 218 height 15
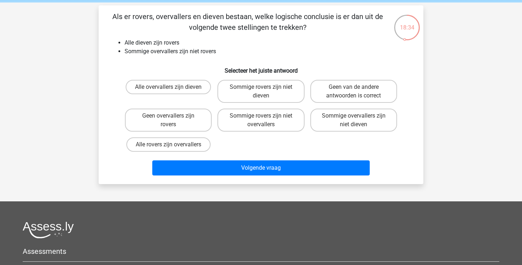
scroll to position [27, 0]
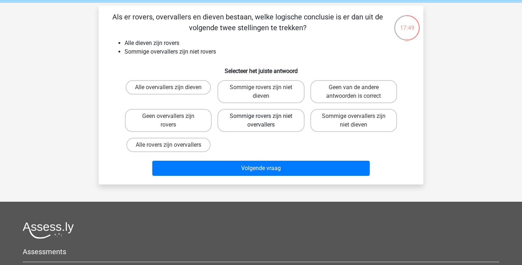
click at [284, 124] on label "Sommige rovers zijn niet overvallers" at bounding box center [260, 120] width 87 height 23
click at [265, 121] on input "Sommige rovers zijn niet overvallers" at bounding box center [263, 118] width 5 height 5
radio input "true"
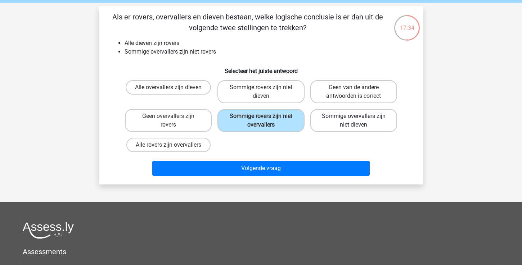
click at [362, 117] on label "Sommige overvallers zijn niet dieven" at bounding box center [353, 120] width 87 height 23
click at [358, 117] on input "Sommige overvallers zijn niet dieven" at bounding box center [355, 118] width 5 height 5
radio input "true"
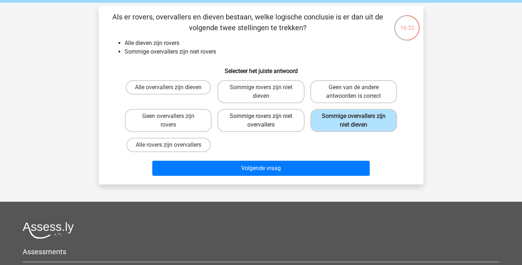
click at [268, 118] on label "Sommige rovers zijn niet overvallers" at bounding box center [260, 120] width 87 height 23
click at [265, 118] on input "Sommige rovers zijn niet overvallers" at bounding box center [263, 118] width 5 height 5
radio input "true"
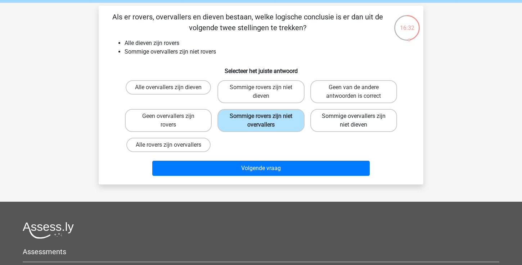
click at [340, 123] on label "Sommige overvallers zijn niet dieven" at bounding box center [353, 120] width 87 height 23
click at [353, 121] on input "Sommige overvallers zijn niet dieven" at bounding box center [355, 118] width 5 height 5
radio input "true"
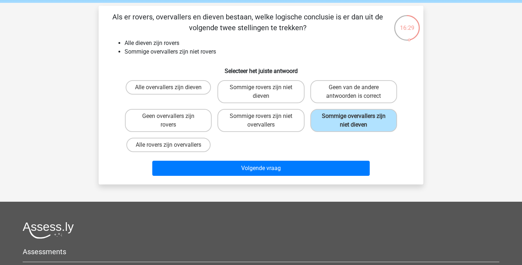
click at [296, 179] on div "Als er rovers, overvallers en dieven bestaan, welke logische conclusie is er da…" at bounding box center [261, 95] width 324 height 179
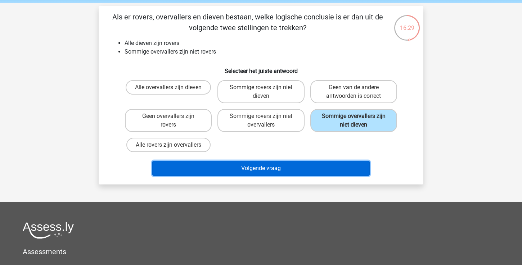
click at [298, 174] on button "Volgende vraag" at bounding box center [261, 168] width 218 height 15
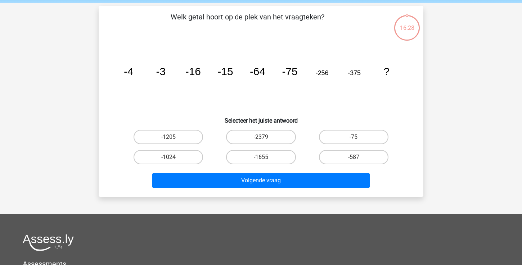
scroll to position [33, 0]
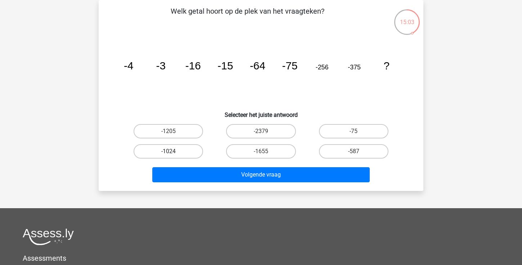
click at [169, 149] on label "-1024" at bounding box center [167, 151] width 69 height 14
click at [169, 151] on input "-1024" at bounding box center [170, 153] width 5 height 5
radio input "true"
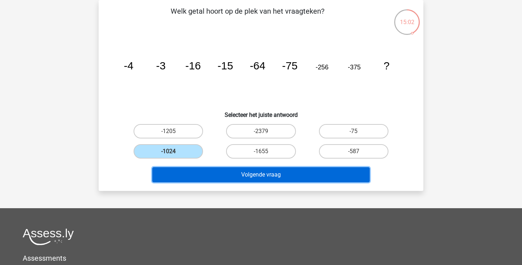
click at [201, 172] on button "Volgende vraag" at bounding box center [261, 174] width 218 height 15
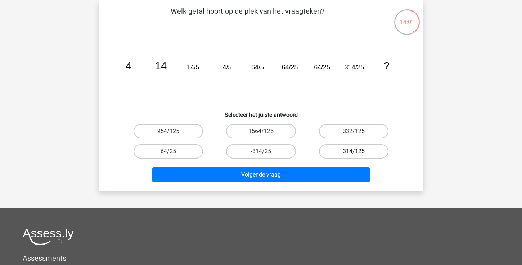
click at [349, 155] on label "314/125" at bounding box center [353, 151] width 69 height 14
click at [353, 155] on input "314/125" at bounding box center [355, 153] width 5 height 5
radio input "true"
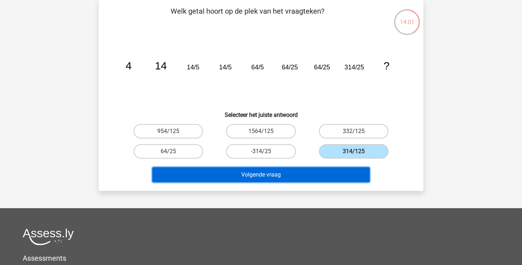
click at [336, 172] on button "Volgende vraag" at bounding box center [261, 174] width 218 height 15
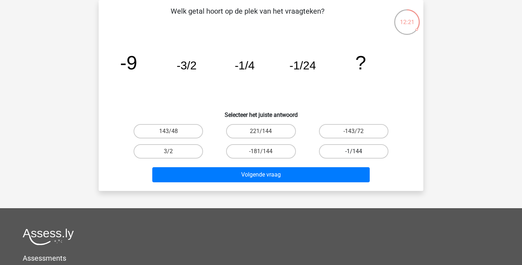
click at [333, 149] on label "-1/144" at bounding box center [353, 151] width 69 height 14
click at [353, 151] on input "-1/144" at bounding box center [355, 153] width 5 height 5
radio input "true"
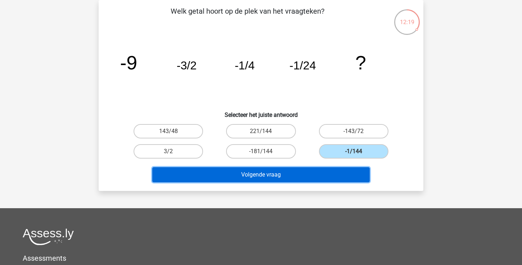
click at [294, 174] on button "Volgende vraag" at bounding box center [261, 174] width 218 height 15
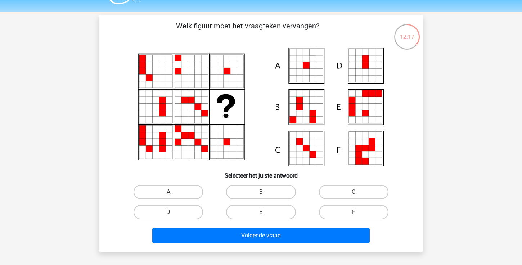
scroll to position [18, 0]
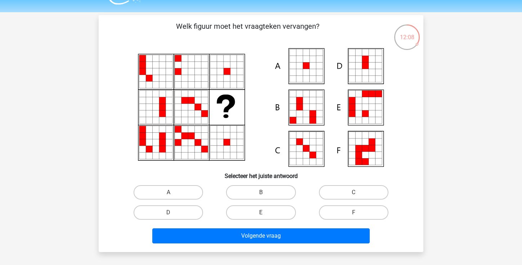
click at [310, 63] on icon at bounding box center [312, 66] width 6 height 6
click at [175, 192] on label "A" at bounding box center [167, 192] width 69 height 14
click at [173, 192] on input "A" at bounding box center [170, 194] width 5 height 5
radio input "true"
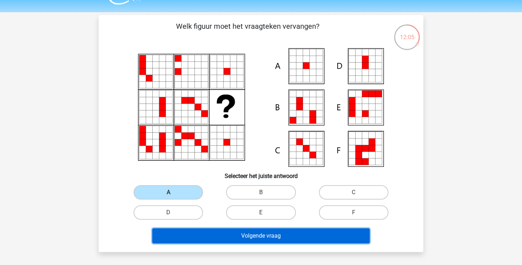
click at [253, 239] on button "Volgende vraag" at bounding box center [261, 235] width 218 height 15
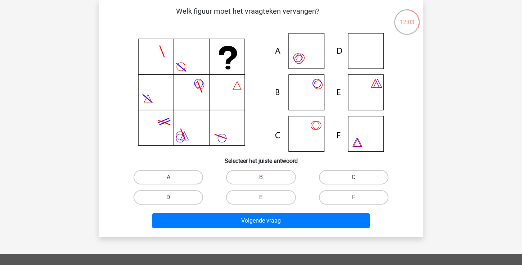
scroll to position [26, 0]
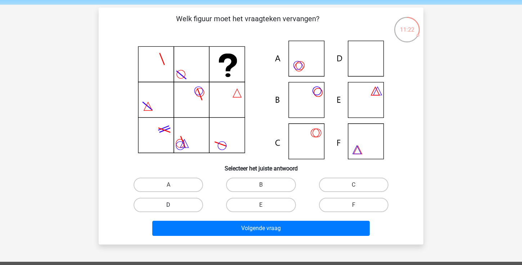
click at [186, 205] on label "D" at bounding box center [167, 205] width 69 height 14
click at [173, 205] on input "D" at bounding box center [170, 207] width 5 height 5
radio input "true"
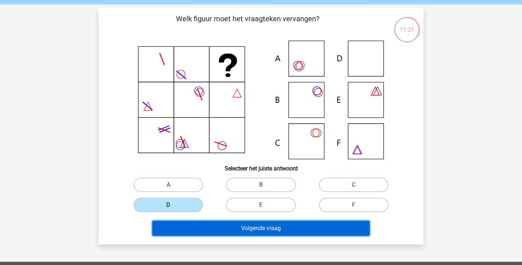
click at [212, 229] on button "Volgende vraag" at bounding box center [261, 228] width 218 height 15
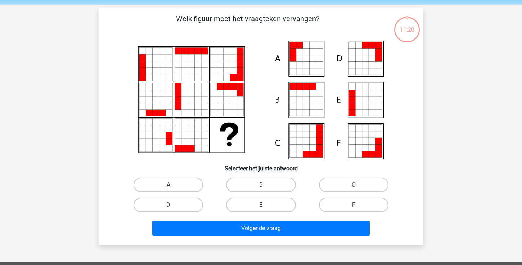
scroll to position [33, 0]
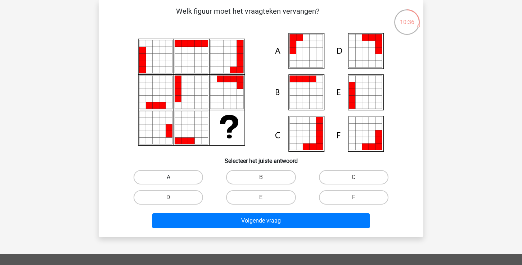
click at [178, 178] on label "A" at bounding box center [167, 177] width 69 height 14
click at [173, 178] on input "A" at bounding box center [170, 179] width 5 height 5
radio input "true"
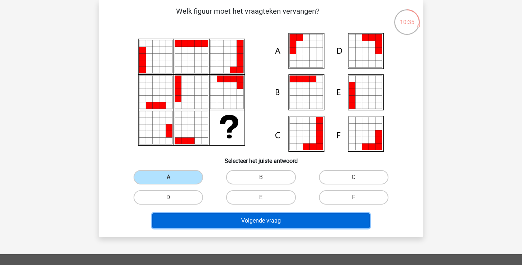
click at [212, 223] on button "Volgende vraag" at bounding box center [261, 220] width 218 height 15
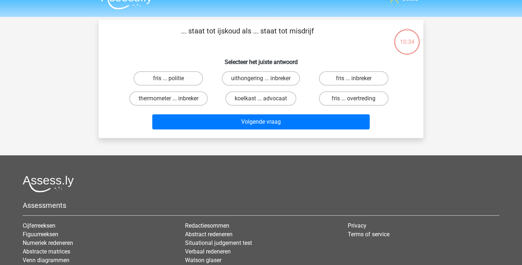
scroll to position [0, 0]
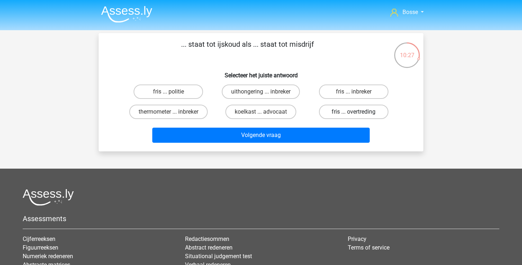
click at [363, 113] on label "fris ... overtreding" at bounding box center [353, 112] width 69 height 14
click at [358, 113] on input "fris ... overtreding" at bounding box center [355, 114] width 5 height 5
radio input "true"
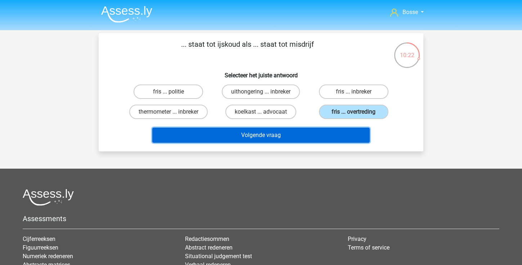
click at [350, 137] on button "Volgende vraag" at bounding box center [261, 135] width 218 height 15
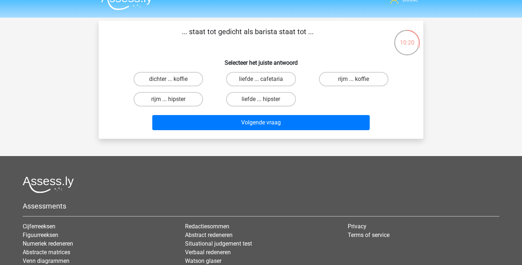
scroll to position [4, 0]
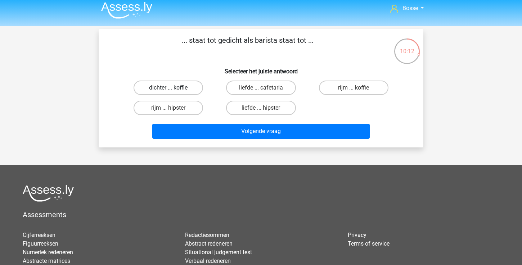
click at [186, 87] on label "dichter ... koffie" at bounding box center [167, 88] width 69 height 14
click at [173, 88] on input "dichter ... koffie" at bounding box center [170, 90] width 5 height 5
radio input "true"
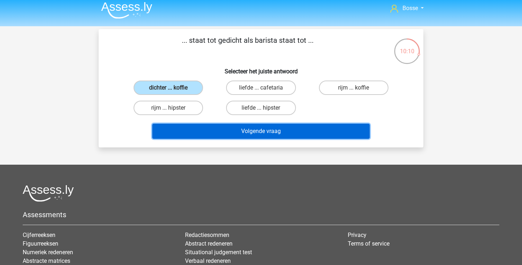
click at [260, 135] on button "Volgende vraag" at bounding box center [261, 131] width 218 height 15
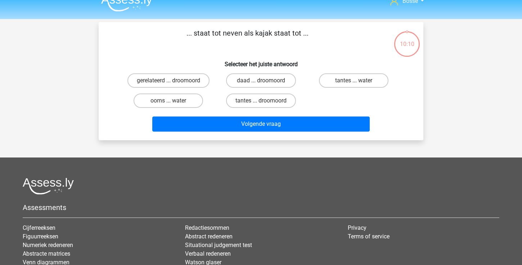
scroll to position [9, 0]
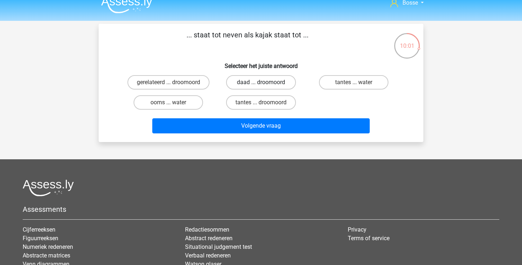
click at [260, 85] on label "daad ... droomoord" at bounding box center [260, 82] width 69 height 14
click at [261, 85] on input "daad ... droomoord" at bounding box center [263, 84] width 5 height 5
radio input "true"
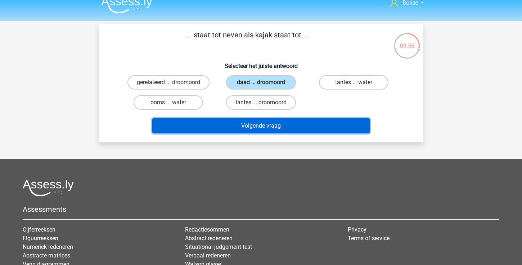
click at [276, 130] on button "Volgende vraag" at bounding box center [261, 125] width 218 height 15
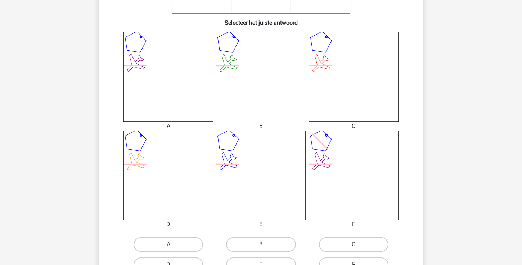
scroll to position [203, 0]
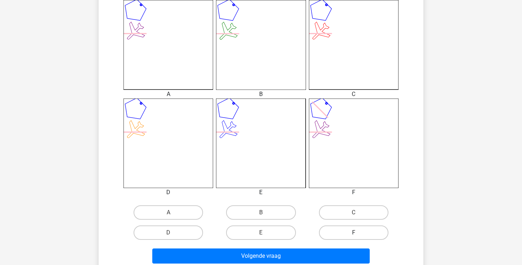
click at [340, 239] on label "F" at bounding box center [353, 233] width 69 height 14
click at [353, 237] on input "F" at bounding box center [355, 235] width 5 height 5
radio input "true"
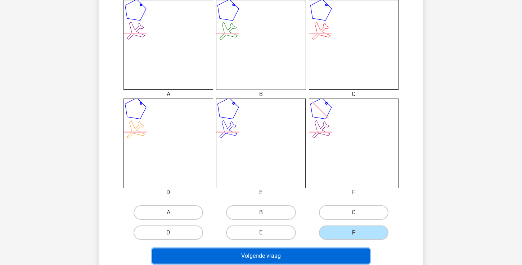
click at [334, 255] on button "Volgende vraag" at bounding box center [261, 256] width 218 height 15
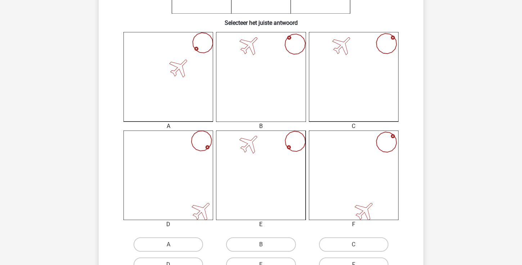
scroll to position [219, 0]
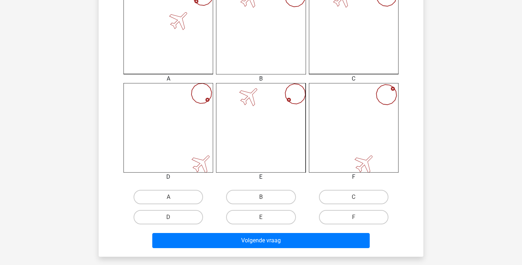
drag, startPoint x: 342, startPoint y: 198, endPoint x: 339, endPoint y: 208, distance: 10.4
click at [342, 198] on label "C" at bounding box center [353, 197] width 69 height 14
click at [353, 198] on input "C" at bounding box center [355, 199] width 5 height 5
radio input "true"
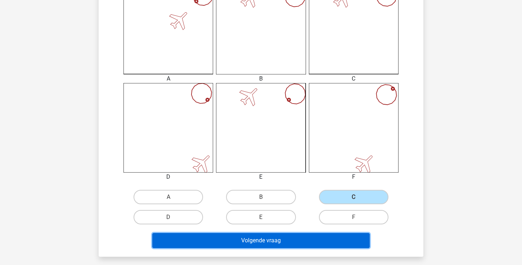
click at [321, 243] on button "Volgende vraag" at bounding box center [261, 240] width 218 height 15
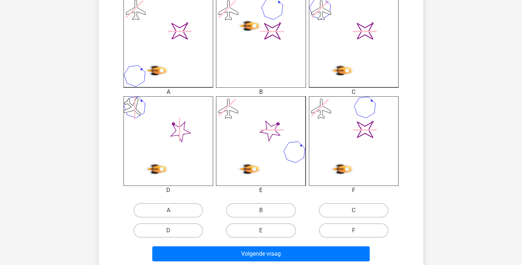
scroll to position [260, 0]
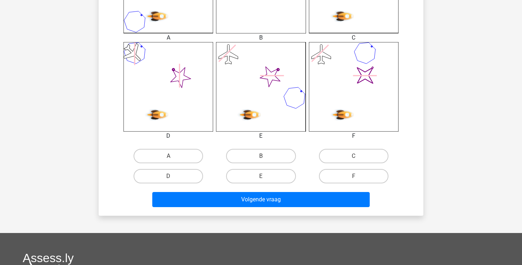
click at [171, 158] on input "A" at bounding box center [170, 158] width 5 height 5
radio input "true"
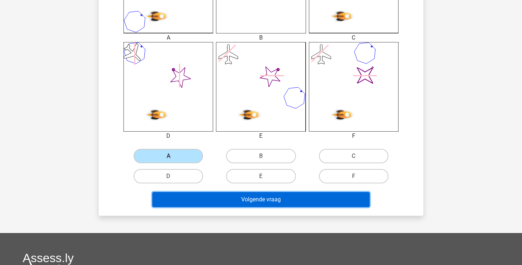
click at [208, 198] on button "Volgende vraag" at bounding box center [261, 199] width 218 height 15
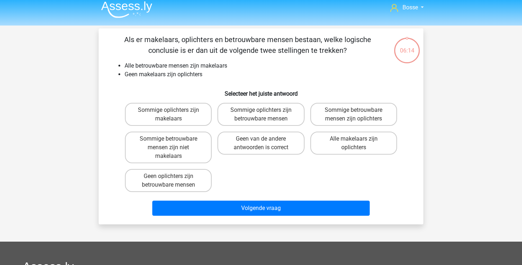
scroll to position [4, 0]
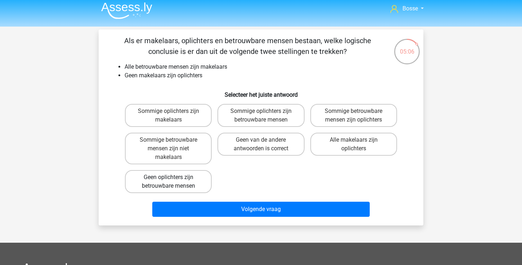
click at [202, 175] on label "Geen oplichters zijn betrouwbare mensen" at bounding box center [168, 181] width 87 height 23
click at [173, 177] on input "Geen oplichters zijn betrouwbare mensen" at bounding box center [170, 179] width 5 height 5
radio input "true"
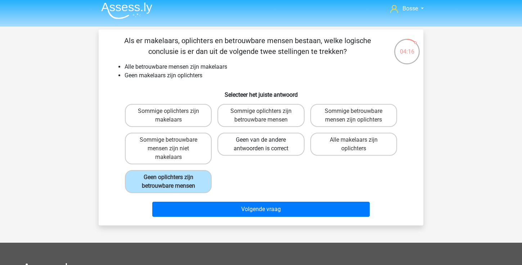
click at [297, 149] on label "Geen van de andere antwoorden is correct" at bounding box center [260, 144] width 87 height 23
click at [265, 145] on input "Geen van de andere antwoorden is correct" at bounding box center [263, 142] width 5 height 5
radio input "true"
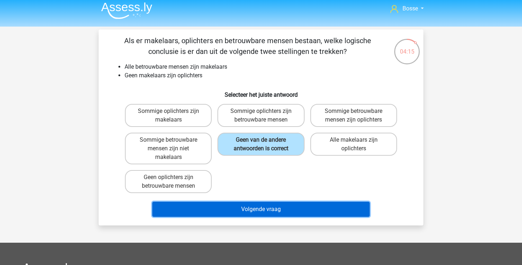
click at [295, 209] on button "Volgende vraag" at bounding box center [261, 209] width 218 height 15
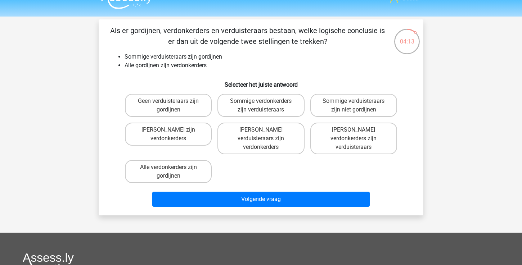
scroll to position [13, 0]
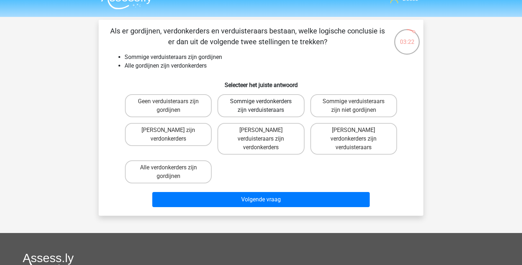
click at [242, 104] on label "Sommige verdonkerders zijn verduisteraars" at bounding box center [260, 105] width 87 height 23
click at [261, 104] on input "Sommige verdonkerders zijn verduisteraars" at bounding box center [263, 103] width 5 height 5
radio input "true"
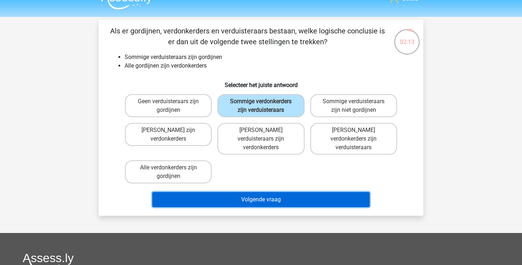
click at [205, 192] on button "Volgende vraag" at bounding box center [261, 199] width 218 height 15
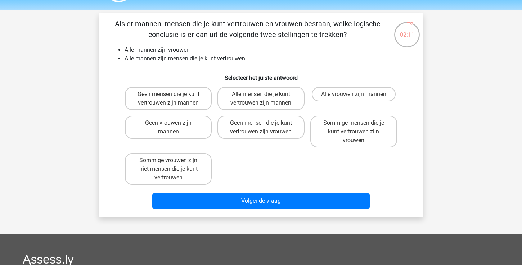
scroll to position [19, 0]
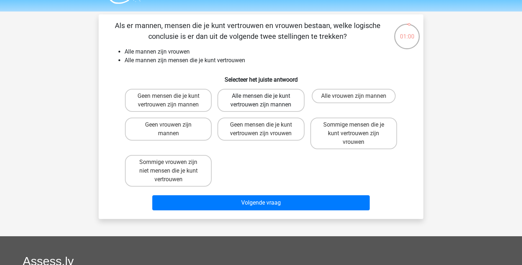
click at [285, 109] on label "Alle mensen die je kunt vertrouwen zijn mannen" at bounding box center [260, 100] width 87 height 23
click at [265, 101] on input "Alle mensen die je kunt vertrouwen zijn mannen" at bounding box center [263, 98] width 5 height 5
radio input "true"
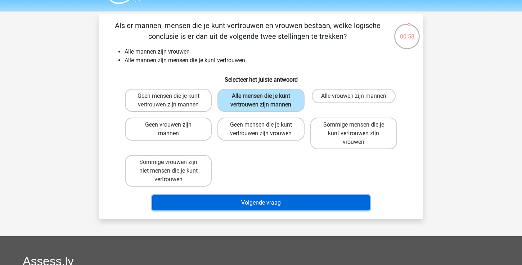
click at [277, 206] on button "Volgende vraag" at bounding box center [261, 202] width 218 height 15
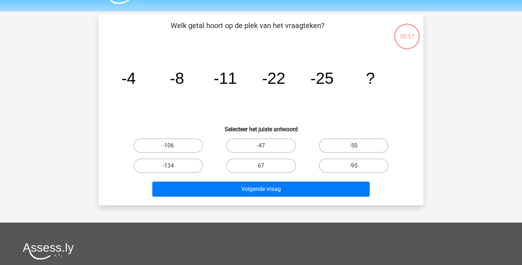
scroll to position [33, 0]
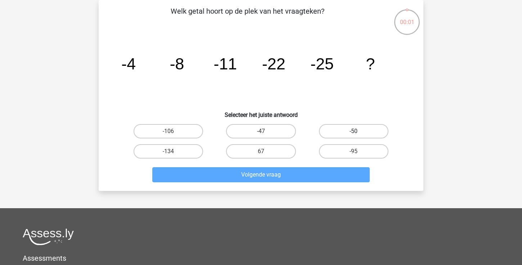
click at [354, 138] on label "-50" at bounding box center [353, 131] width 69 height 14
click at [354, 136] on input "-50" at bounding box center [355, 133] width 5 height 5
radio input "true"
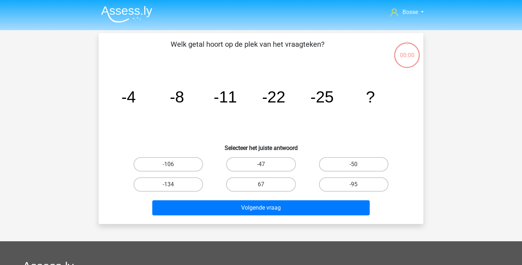
scroll to position [33, 0]
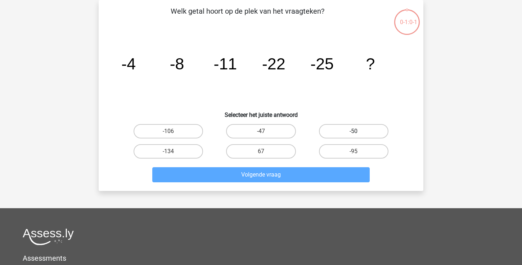
click at [347, 132] on label "-50" at bounding box center [353, 131] width 69 height 14
click at [353, 132] on input "-50" at bounding box center [355, 133] width 5 height 5
radio input "true"
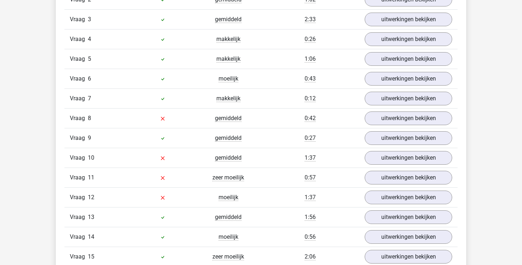
scroll to position [708, 0]
click at [425, 121] on link "uitwerkingen bekijken" at bounding box center [408, 119] width 100 height 16
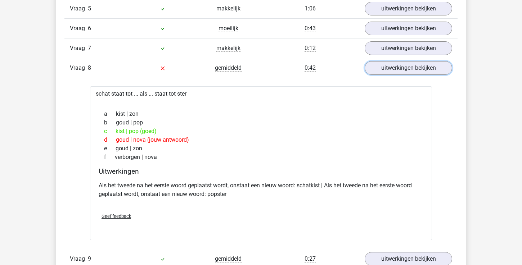
scroll to position [765, 0]
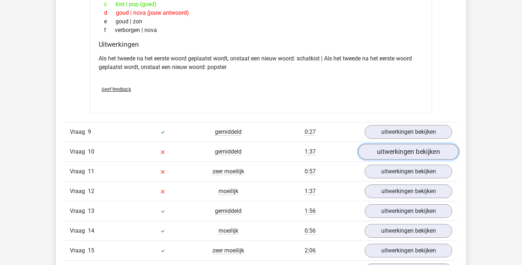
click at [417, 152] on link "uitwerkingen bekijken" at bounding box center [408, 152] width 100 height 16
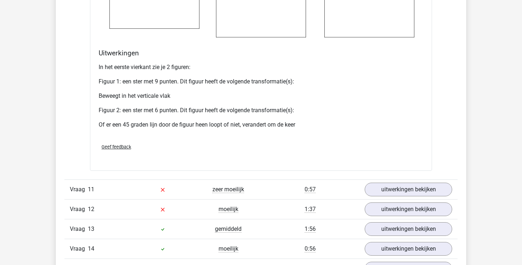
scroll to position [1377, 0]
click at [150, 90] on div "In het eerste vierkant zie je 2 figuren: Figuur 1: een ster met 9 punten. Dit f…" at bounding box center [261, 99] width 324 height 78
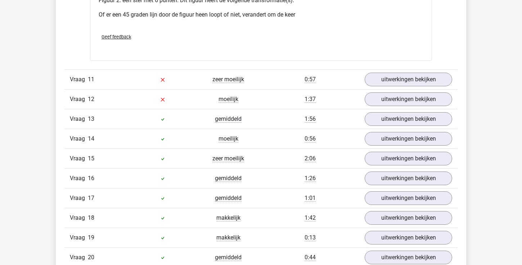
scroll to position [1472, 0]
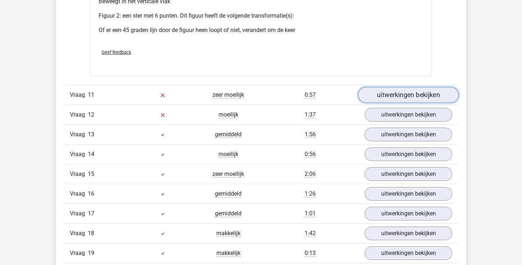
click at [388, 99] on link "uitwerkingen bekijken" at bounding box center [408, 95] width 100 height 16
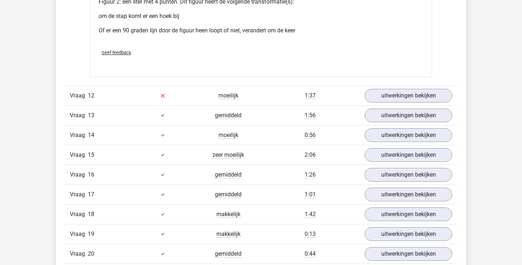
scroll to position [2044, 0]
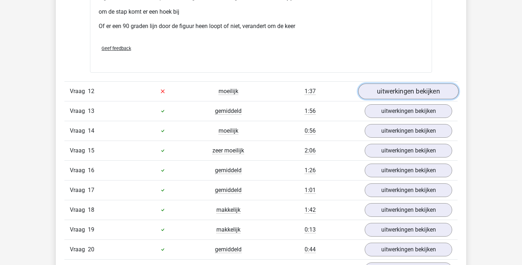
click at [387, 89] on link "uitwerkingen bekijken" at bounding box center [408, 91] width 100 height 16
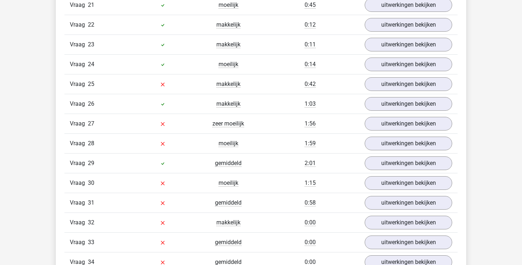
scroll to position [2900, 0]
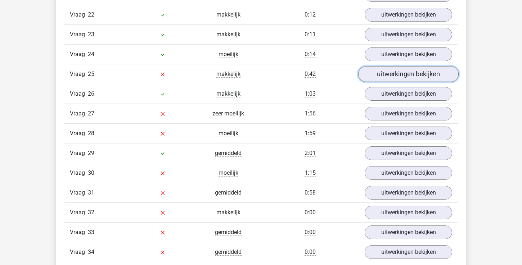
click at [388, 73] on link "uitwerkingen bekijken" at bounding box center [408, 74] width 100 height 16
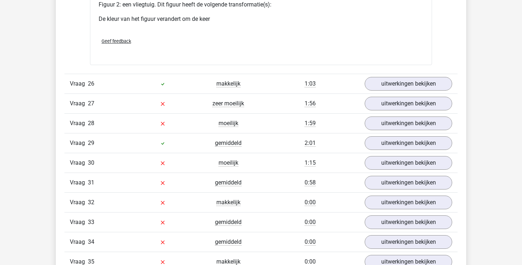
scroll to position [3432, 0]
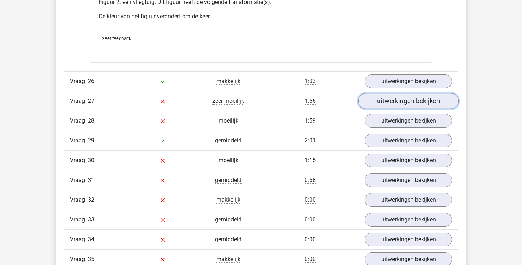
click at [381, 105] on link "uitwerkingen bekijken" at bounding box center [408, 101] width 100 height 16
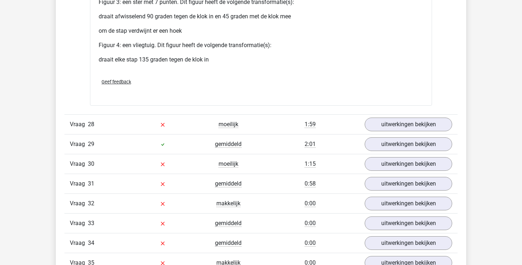
scroll to position [4056, 0]
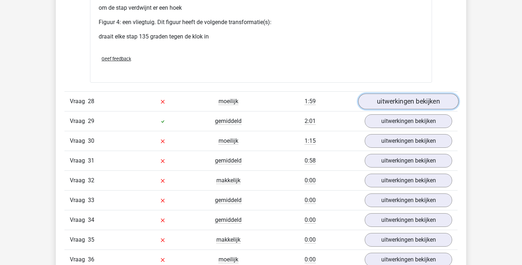
click at [396, 102] on link "uitwerkingen bekijken" at bounding box center [408, 102] width 100 height 16
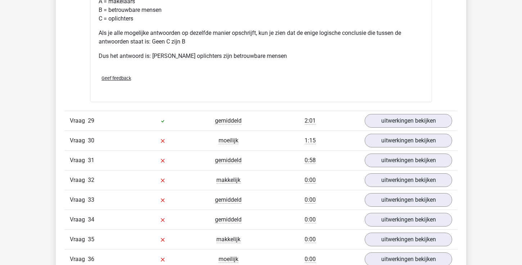
scroll to position [4368, 0]
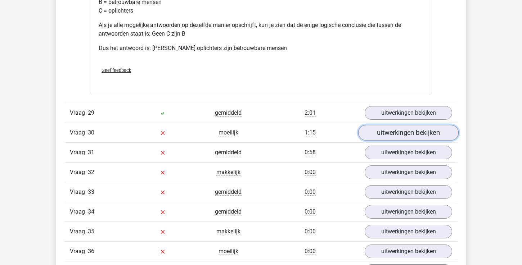
click at [405, 136] on link "uitwerkingen bekijken" at bounding box center [408, 133] width 100 height 16
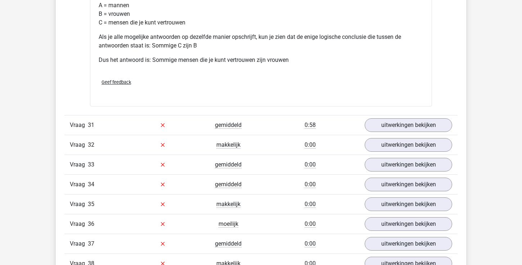
scroll to position [4702, 0]
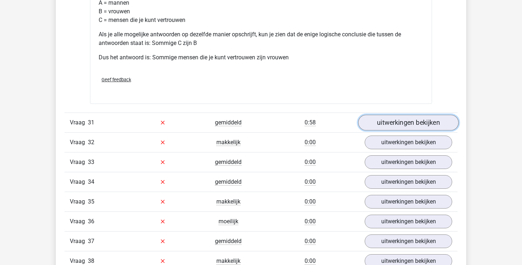
click at [410, 115] on link "uitwerkingen bekijken" at bounding box center [408, 123] width 100 height 16
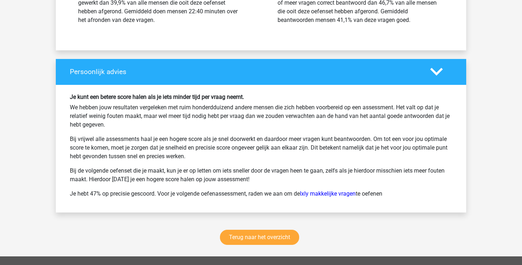
scroll to position [5678, 0]
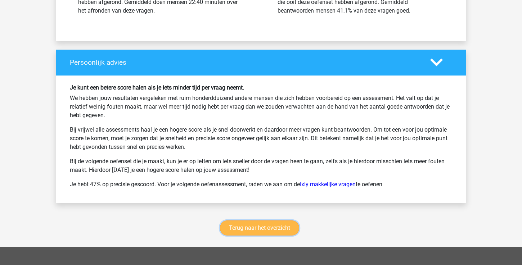
click at [286, 221] on link "Terug naar het overzicht" at bounding box center [259, 228] width 79 height 15
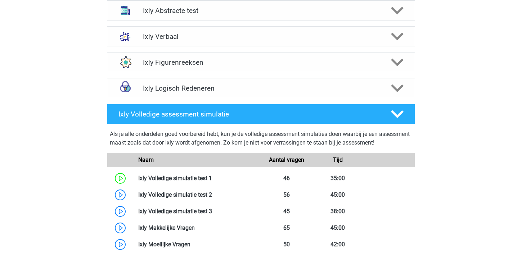
scroll to position [344, 0]
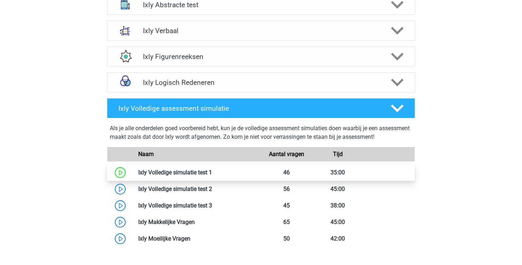
click at [212, 176] on link at bounding box center [212, 172] width 0 height 7
click at [212, 171] on link at bounding box center [212, 172] width 0 height 7
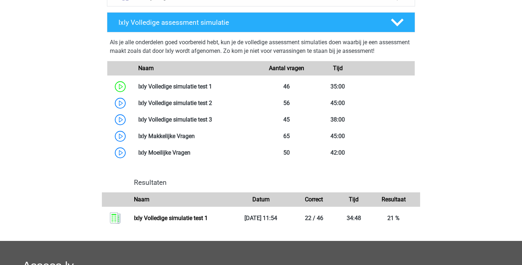
scroll to position [434, 0]
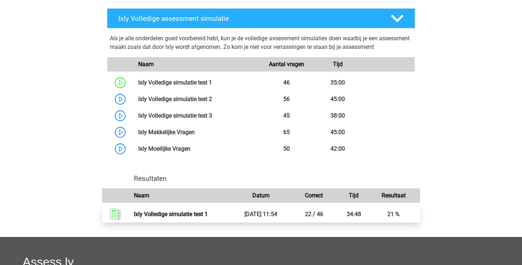
click at [193, 215] on link "Ixly Volledige simulatie test 1" at bounding box center [171, 214] width 74 height 7
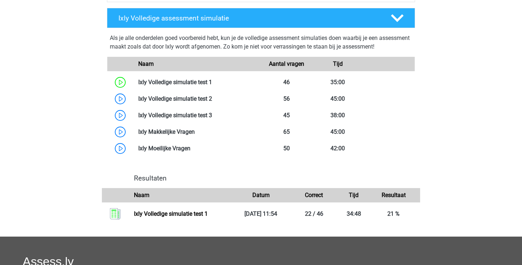
scroll to position [435, 0]
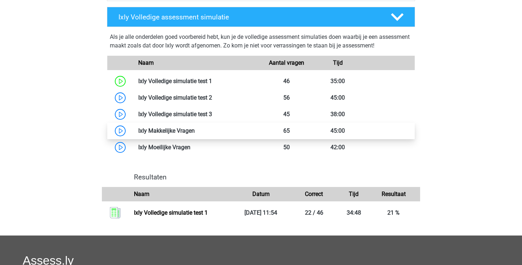
click at [195, 131] on link at bounding box center [195, 130] width 0 height 7
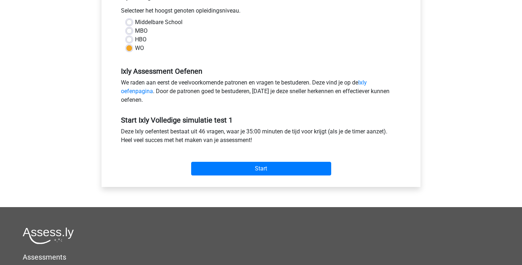
scroll to position [163, 0]
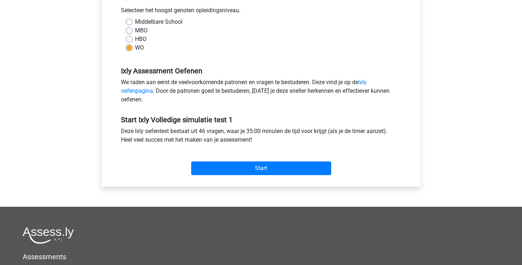
scroll to position [229, 0]
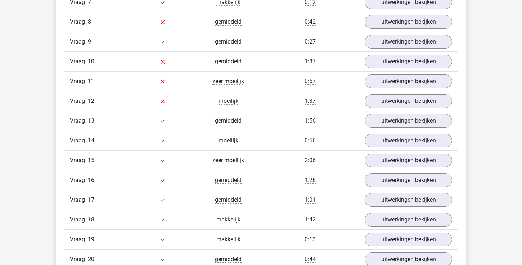
scroll to position [792, 0]
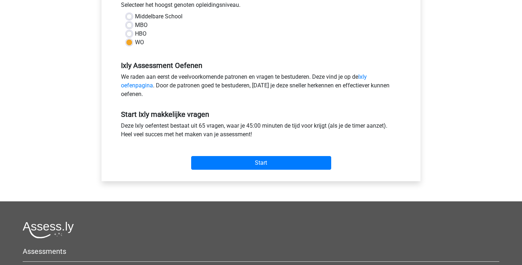
scroll to position [280, 0]
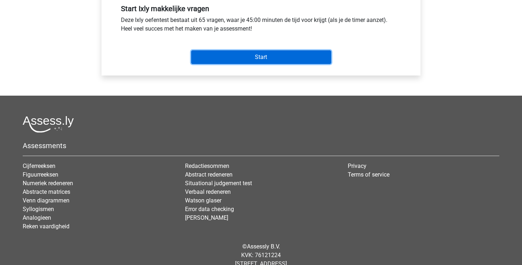
click at [296, 52] on input "Start" at bounding box center [261, 57] width 140 height 14
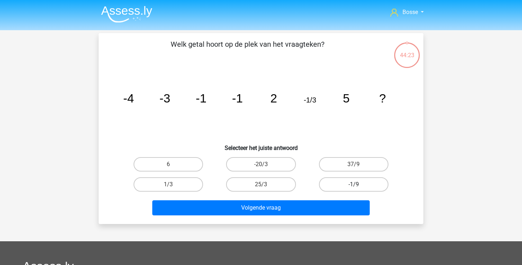
click at [338, 185] on label "-1/9" at bounding box center [353, 184] width 69 height 14
click at [353, 185] on input "-1/9" at bounding box center [355, 187] width 5 height 5
radio input "true"
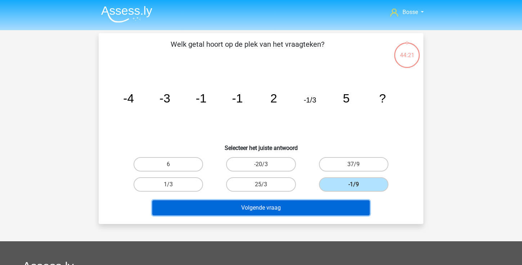
click at [311, 208] on button "Volgende vraag" at bounding box center [261, 207] width 218 height 15
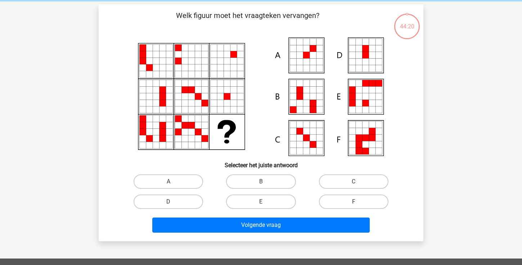
scroll to position [33, 0]
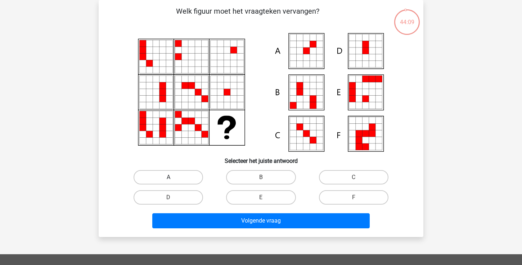
click at [194, 180] on label "A" at bounding box center [167, 177] width 69 height 14
click at [173, 180] on input "A" at bounding box center [170, 179] width 5 height 5
radio input "true"
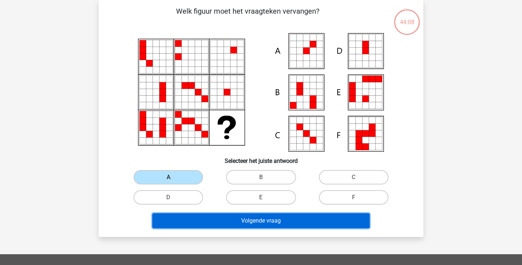
click at [206, 217] on button "Volgende vraag" at bounding box center [261, 220] width 218 height 15
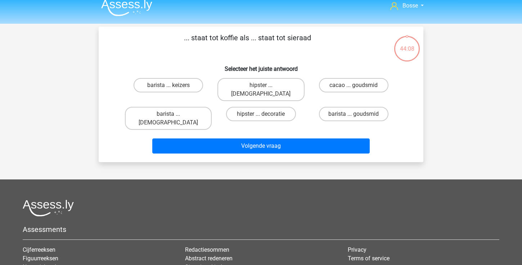
scroll to position [0, 0]
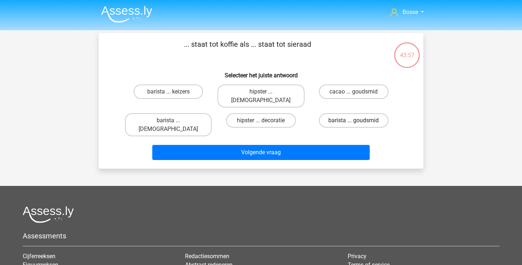
click at [350, 114] on label "barista ... goudsmid" at bounding box center [353, 120] width 69 height 14
click at [353, 121] on input "barista ... goudsmid" at bounding box center [355, 123] width 5 height 5
radio input "true"
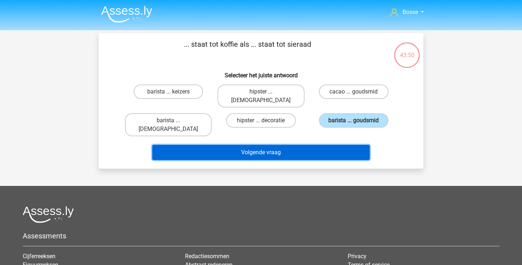
click at [344, 145] on button "Volgende vraag" at bounding box center [261, 152] width 218 height 15
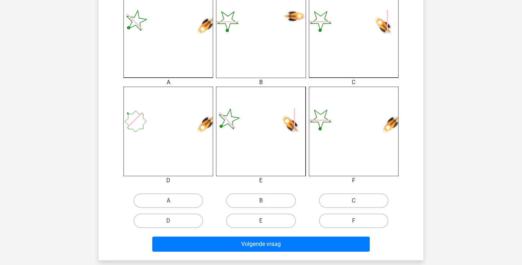
scroll to position [223, 0]
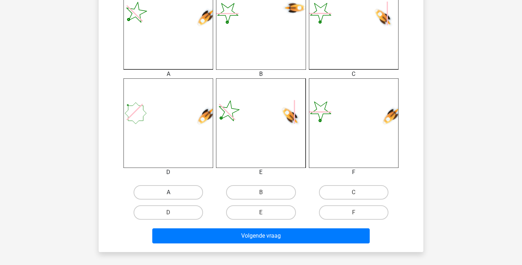
click at [169, 189] on label "A" at bounding box center [167, 192] width 69 height 14
click at [169, 192] on input "A" at bounding box center [170, 194] width 5 height 5
radio input "true"
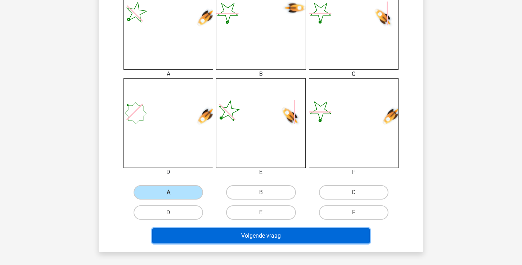
click at [263, 238] on button "Volgende vraag" at bounding box center [261, 235] width 218 height 15
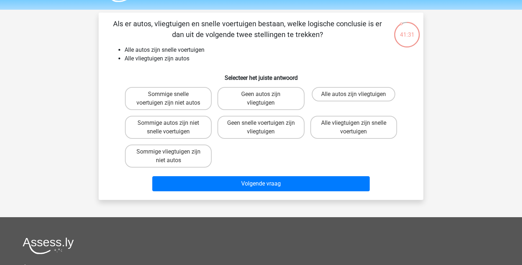
scroll to position [15, 0]
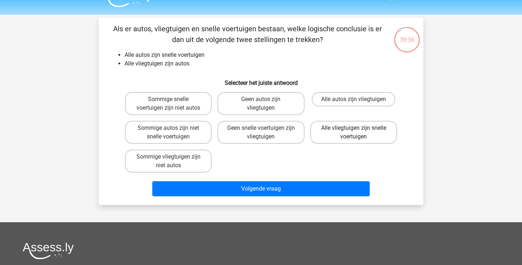
click at [348, 131] on label "Alle vliegtuigen zijn snelle voertuigen" at bounding box center [353, 132] width 87 height 23
click at [353, 131] on input "Alle vliegtuigen zijn snelle voertuigen" at bounding box center [355, 130] width 5 height 5
radio input "true"
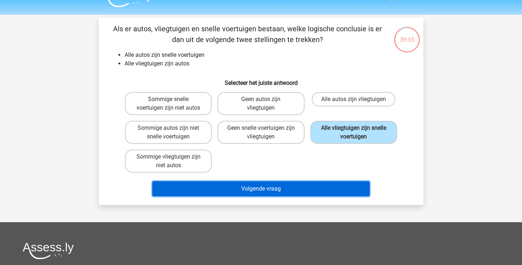
click at [314, 182] on button "Volgende vraag" at bounding box center [261, 188] width 218 height 15
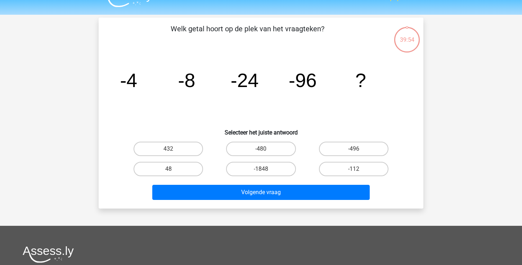
scroll to position [33, 0]
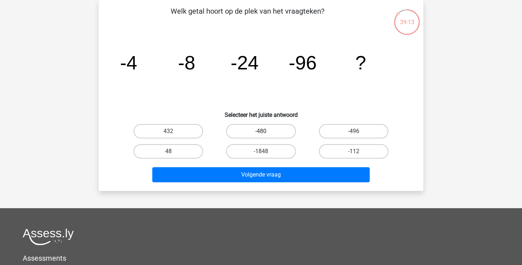
click at [287, 129] on label "-480" at bounding box center [260, 131] width 69 height 14
click at [265, 131] on input "-480" at bounding box center [263, 133] width 5 height 5
radio input "true"
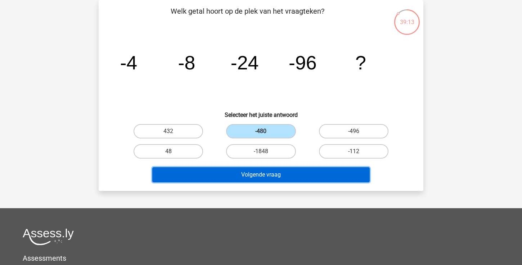
click at [287, 171] on button "Volgende vraag" at bounding box center [261, 174] width 218 height 15
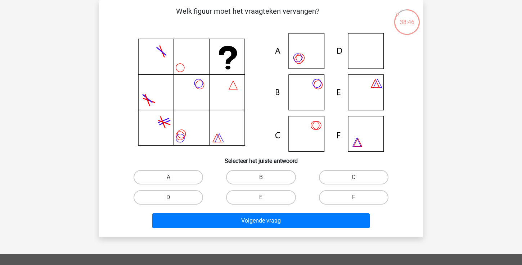
click at [190, 198] on label "D" at bounding box center [167, 197] width 69 height 14
click at [173, 198] on input "D" at bounding box center [170, 200] width 5 height 5
radio input "true"
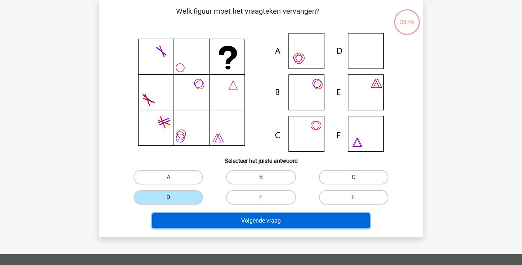
click at [212, 222] on button "Volgende vraag" at bounding box center [261, 220] width 218 height 15
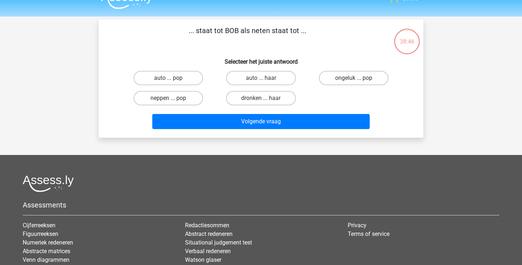
scroll to position [0, 0]
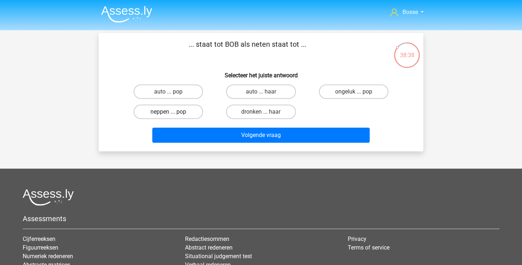
click at [177, 114] on label "neppen ... pop" at bounding box center [167, 112] width 69 height 14
click at [173, 114] on input "neppen ... pop" at bounding box center [170, 114] width 5 height 5
radio input "true"
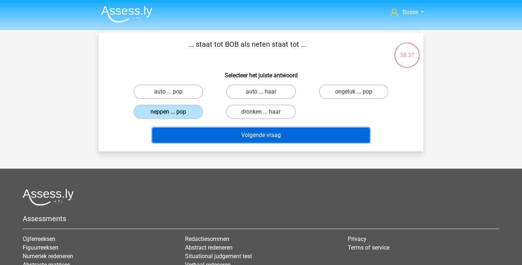
click at [215, 139] on button "Volgende vraag" at bounding box center [261, 135] width 218 height 15
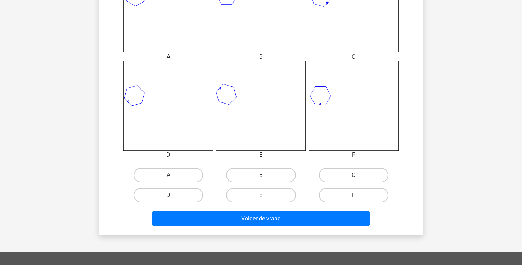
scroll to position [257, 0]
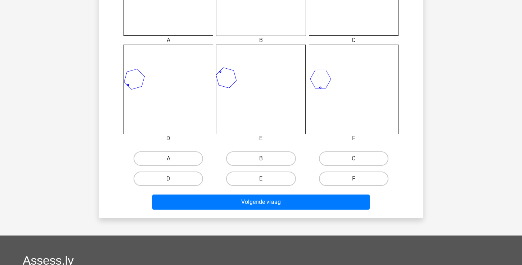
click at [162, 164] on label "A" at bounding box center [167, 158] width 69 height 14
click at [168, 163] on input "A" at bounding box center [170, 161] width 5 height 5
radio input "true"
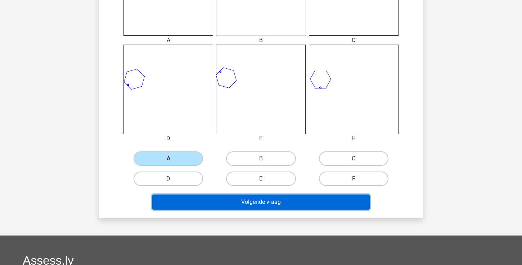
click at [216, 202] on button "Volgende vraag" at bounding box center [261, 202] width 218 height 15
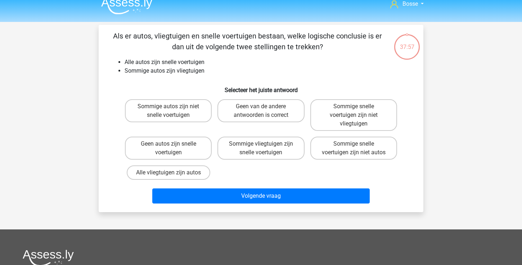
scroll to position [8, 0]
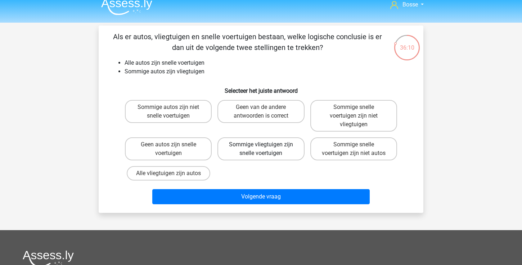
click at [265, 149] on label "Sommige vliegtuigen zijn snelle voertuigen" at bounding box center [260, 148] width 87 height 23
click at [265, 149] on input "Sommige vliegtuigen zijn snelle voertuigen" at bounding box center [263, 147] width 5 height 5
radio input "true"
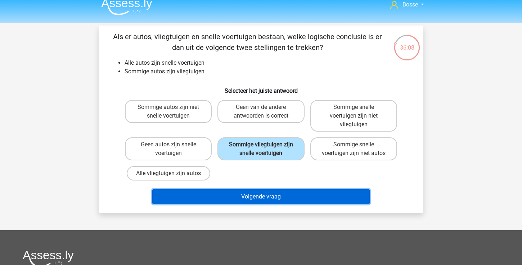
click at [295, 196] on button "Volgende vraag" at bounding box center [261, 196] width 218 height 15
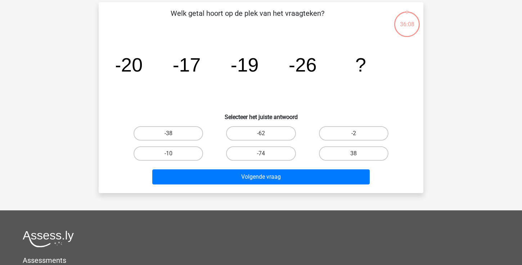
scroll to position [33, 0]
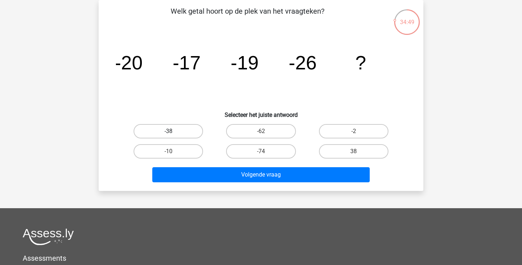
click at [192, 131] on label "-38" at bounding box center [167, 131] width 69 height 14
click at [173, 131] on input "-38" at bounding box center [170, 133] width 5 height 5
radio input "true"
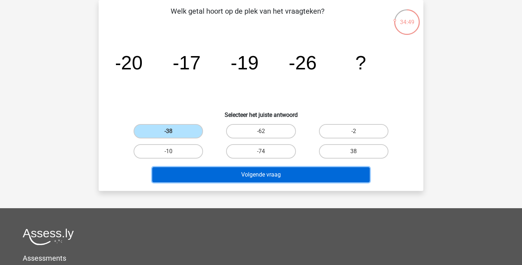
click at [235, 175] on button "Volgende vraag" at bounding box center [261, 174] width 218 height 15
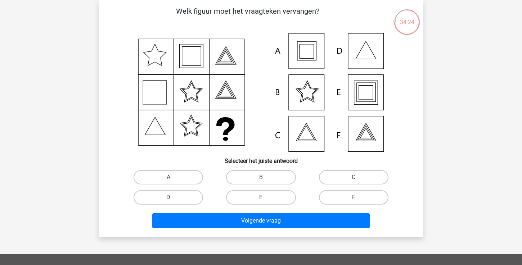
click at [269, 198] on label "E" at bounding box center [260, 197] width 69 height 14
click at [265, 198] on input "E" at bounding box center [263, 200] width 5 height 5
radio input "true"
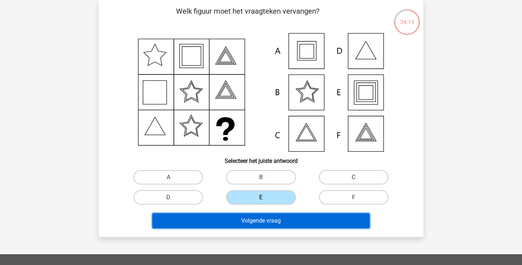
click at [283, 223] on button "Volgende vraag" at bounding box center [261, 220] width 218 height 15
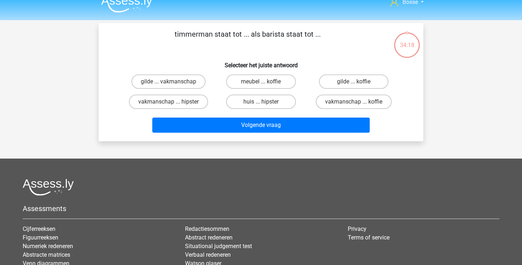
scroll to position [0, 0]
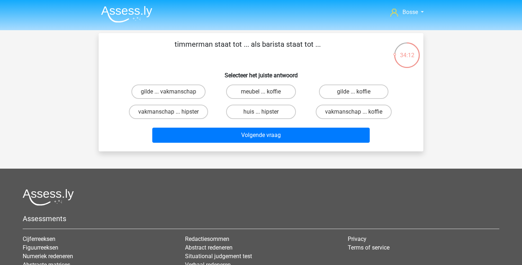
click at [261, 94] on input "meubel ... koffie" at bounding box center [263, 94] width 5 height 5
radio input "true"
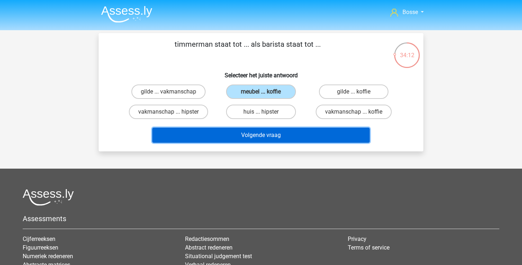
click at [268, 135] on button "Volgende vraag" at bounding box center [261, 135] width 218 height 15
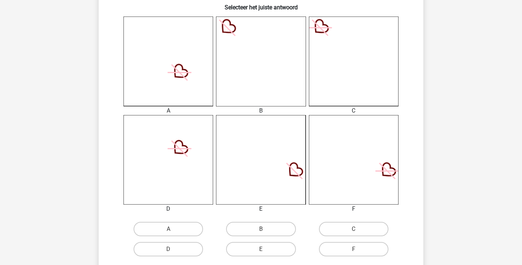
scroll to position [187, 0]
click at [256, 220] on div "B" at bounding box center [260, 228] width 92 height 20
click at [257, 223] on label "B" at bounding box center [260, 228] width 69 height 14
click at [261, 228] on input "B" at bounding box center [263, 230] width 5 height 5
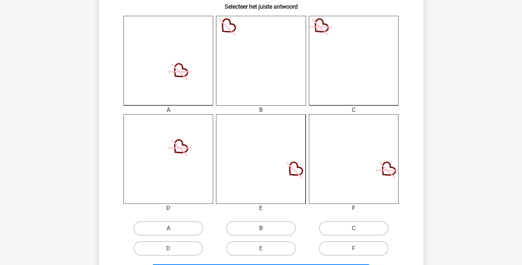
radio input "true"
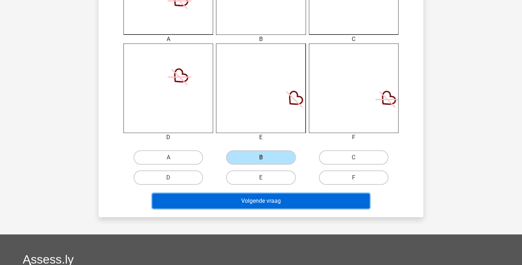
click at [267, 200] on button "Volgende vraag" at bounding box center [261, 201] width 218 height 15
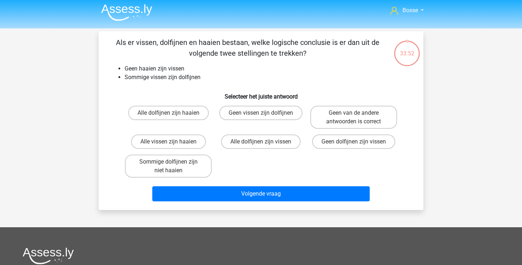
scroll to position [0, 0]
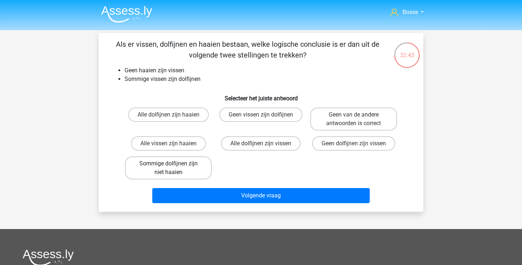
click at [160, 167] on label "Sommige dolfijnen zijn niet haaien" at bounding box center [168, 167] width 87 height 23
click at [168, 167] on input "Sommige dolfijnen zijn niet haaien" at bounding box center [170, 166] width 5 height 5
radio input "true"
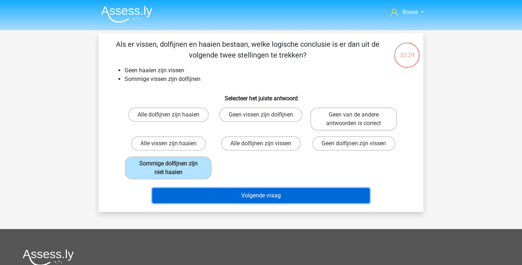
click at [314, 196] on button "Volgende vraag" at bounding box center [261, 195] width 218 height 15
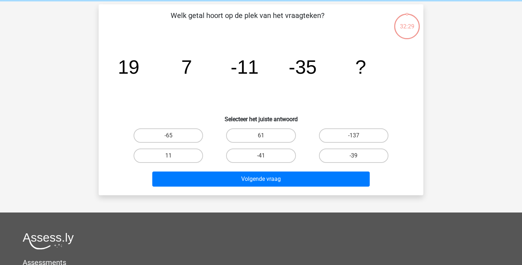
scroll to position [33, 0]
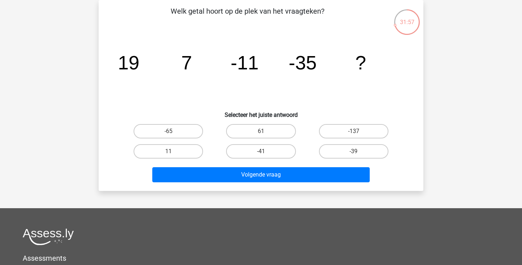
click at [165, 122] on div "-65" at bounding box center [168, 131] width 92 height 20
click at [165, 130] on label "-65" at bounding box center [167, 131] width 69 height 14
click at [168, 131] on input "-65" at bounding box center [170, 133] width 5 height 5
radio input "true"
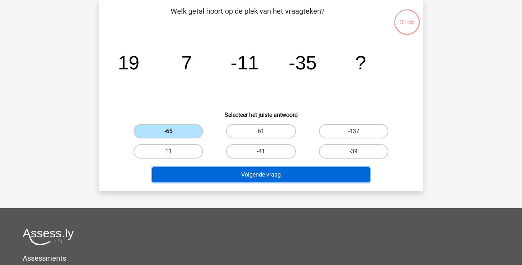
click at [245, 180] on button "Volgende vraag" at bounding box center [261, 174] width 218 height 15
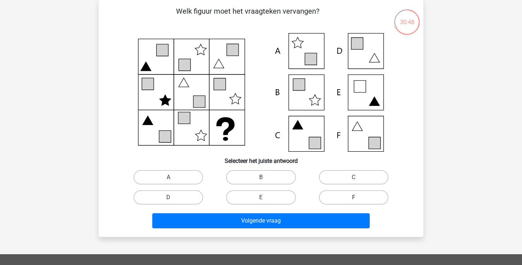
click at [336, 196] on label "F" at bounding box center [353, 197] width 69 height 14
click at [353, 198] on input "F" at bounding box center [355, 200] width 5 height 5
radio input "true"
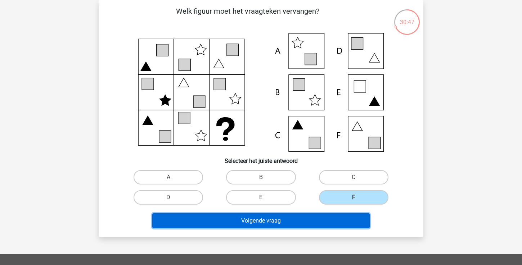
click at [317, 226] on button "Volgende vraag" at bounding box center [261, 220] width 218 height 15
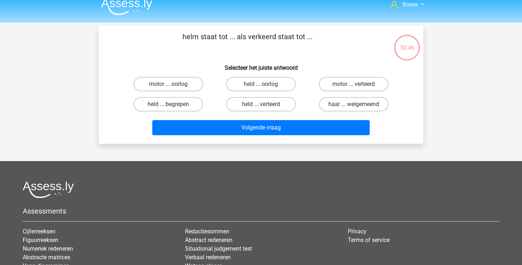
scroll to position [0, 0]
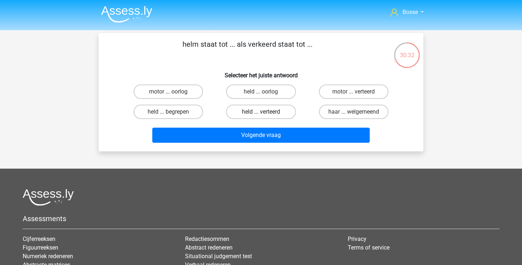
click at [253, 112] on label "held ... verteerd" at bounding box center [260, 112] width 69 height 14
click at [261, 112] on input "held ... verteerd" at bounding box center [263, 114] width 5 height 5
radio input "true"
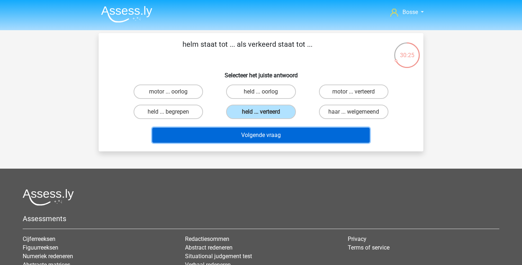
click at [254, 138] on button "Volgende vraag" at bounding box center [261, 135] width 218 height 15
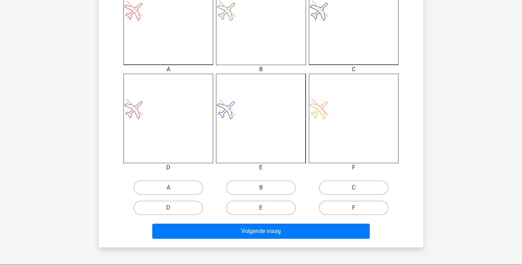
scroll to position [236, 0]
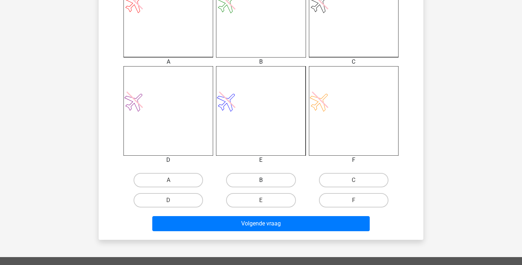
click at [267, 181] on label "B" at bounding box center [260, 180] width 69 height 14
click at [265, 181] on input "B" at bounding box center [263, 182] width 5 height 5
radio input "true"
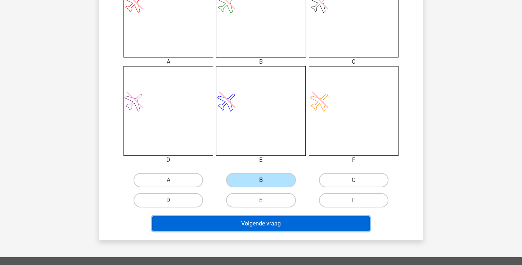
click at [259, 225] on button "Volgende vraag" at bounding box center [261, 223] width 218 height 15
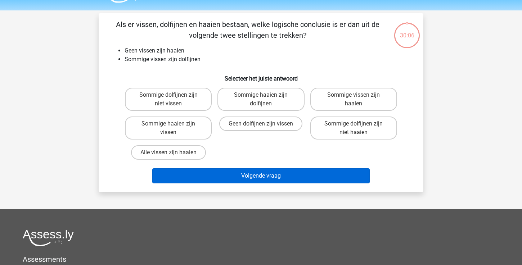
scroll to position [14, 0]
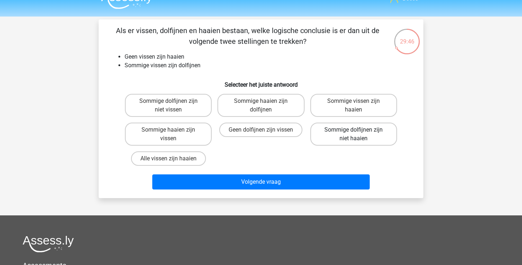
click at [342, 130] on label "Sommige dolfijnen zijn niet haaien" at bounding box center [353, 134] width 87 height 23
click at [353, 130] on input "Sommige dolfijnen zijn niet haaien" at bounding box center [355, 132] width 5 height 5
radio input "true"
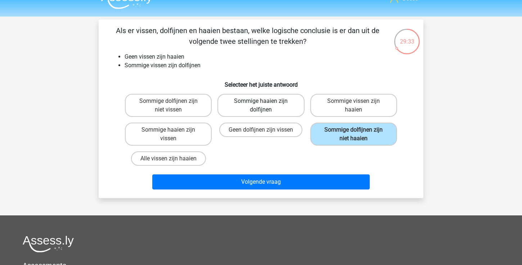
click at [286, 109] on label "Sommige haaien zijn dolfijnen" at bounding box center [260, 105] width 87 height 23
click at [265, 106] on input "Sommige haaien zijn dolfijnen" at bounding box center [263, 103] width 5 height 5
radio input "true"
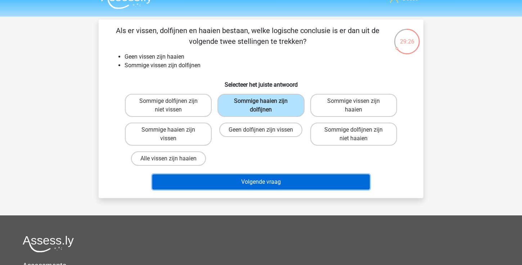
click at [266, 183] on button "Volgende vraag" at bounding box center [261, 181] width 218 height 15
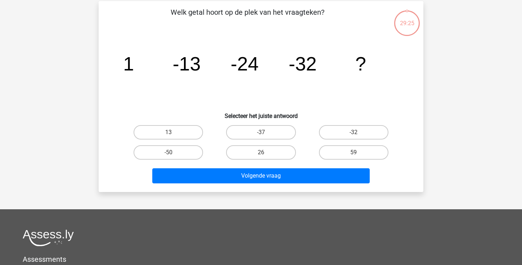
scroll to position [33, 0]
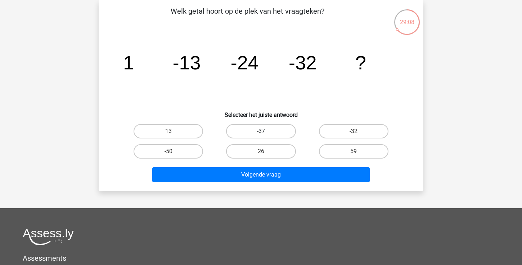
click at [248, 131] on label "-37" at bounding box center [260, 131] width 69 height 14
click at [261, 131] on input "-37" at bounding box center [263, 133] width 5 height 5
radio input "true"
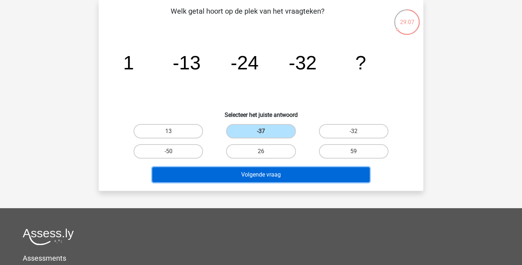
click at [241, 170] on button "Volgende vraag" at bounding box center [261, 174] width 218 height 15
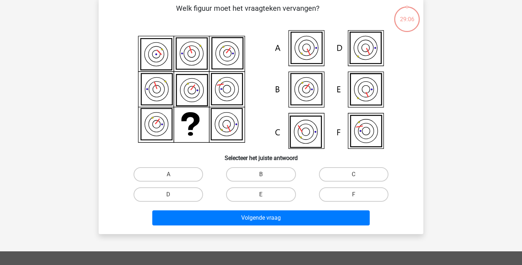
scroll to position [36, 0]
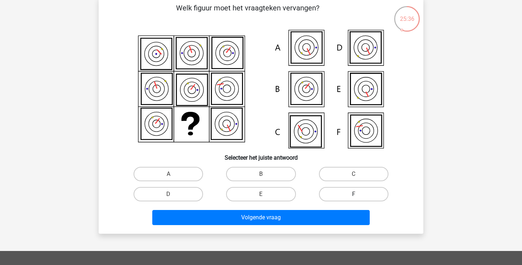
click at [344, 189] on label "F" at bounding box center [353, 194] width 69 height 14
click at [353, 194] on input "F" at bounding box center [355, 196] width 5 height 5
radio input "true"
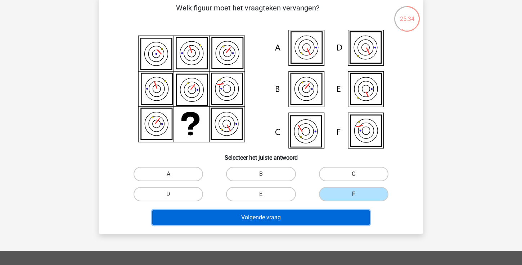
click at [317, 216] on button "Volgende vraag" at bounding box center [261, 217] width 218 height 15
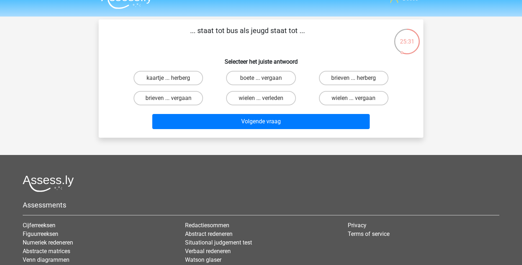
scroll to position [0, 0]
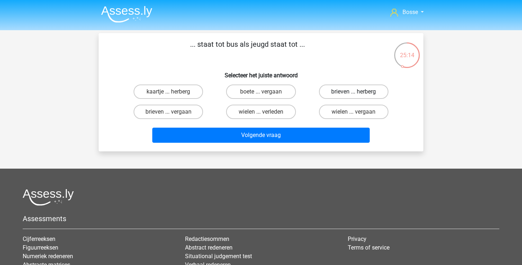
click at [349, 90] on label "brieven ... herberg" at bounding box center [353, 92] width 69 height 14
click at [353, 92] on input "brieven ... herberg" at bounding box center [355, 94] width 5 height 5
radio input "true"
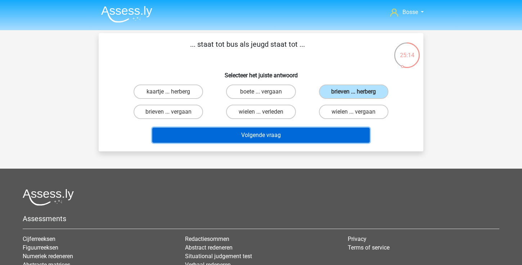
click at [330, 132] on button "Volgende vraag" at bounding box center [261, 135] width 218 height 15
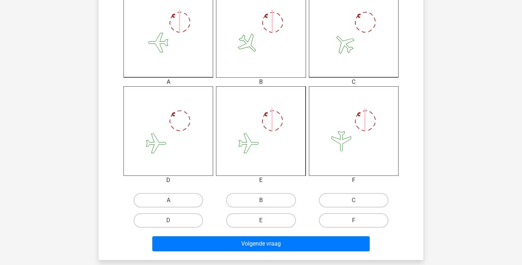
scroll to position [245, 0]
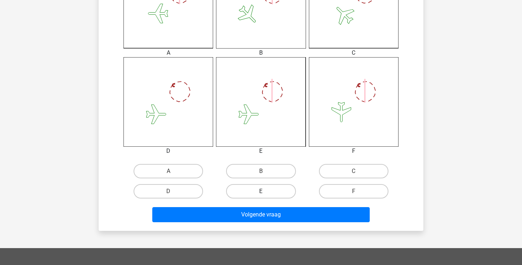
click at [257, 191] on label "E" at bounding box center [260, 191] width 69 height 14
click at [261, 191] on input "E" at bounding box center [263, 193] width 5 height 5
radio input "true"
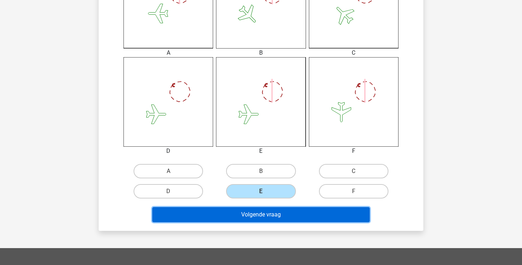
click at [255, 216] on button "Volgende vraag" at bounding box center [261, 214] width 218 height 15
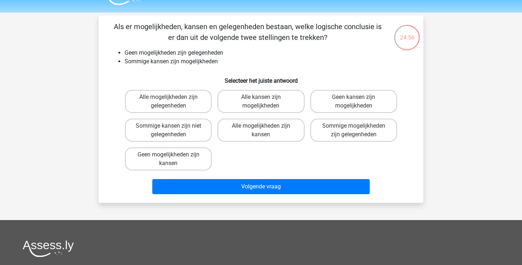
scroll to position [17, 0]
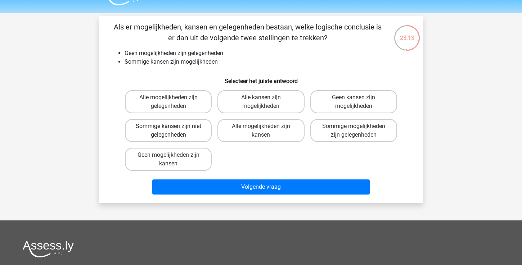
click at [196, 128] on label "Sommige kansen zijn niet gelegenheden" at bounding box center [168, 130] width 87 height 23
click at [173, 128] on input "Sommige kansen zijn niet gelegenheden" at bounding box center [170, 128] width 5 height 5
radio input "true"
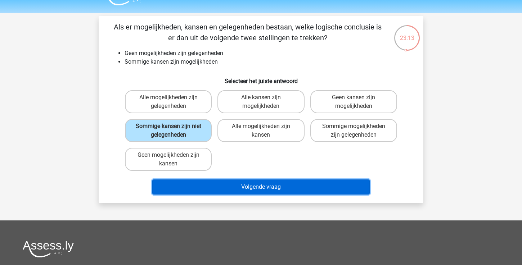
click at [215, 185] on button "Volgende vraag" at bounding box center [261, 187] width 218 height 15
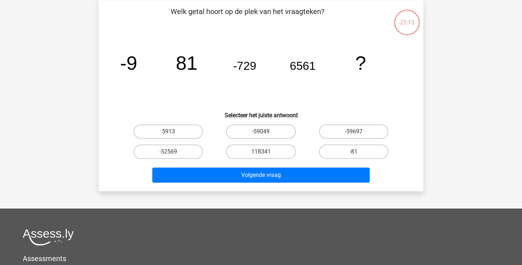
scroll to position [33, 0]
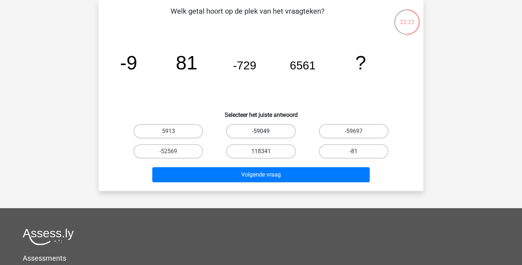
click at [277, 130] on label "-59049" at bounding box center [260, 131] width 69 height 14
click at [265, 131] on input "-59049" at bounding box center [263, 133] width 5 height 5
radio input "true"
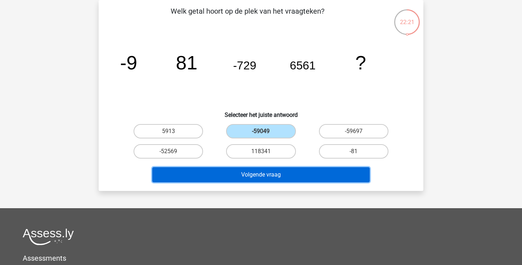
click at [273, 179] on button "Volgende vraag" at bounding box center [261, 174] width 218 height 15
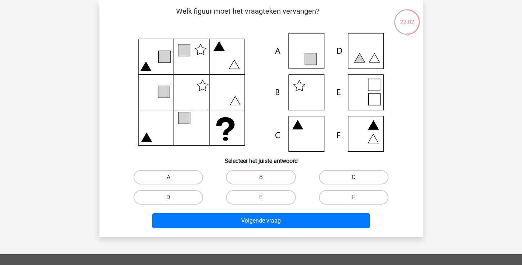
drag, startPoint x: 339, startPoint y: 176, endPoint x: 333, endPoint y: 180, distance: 7.0
click at [339, 176] on label "C" at bounding box center [353, 177] width 69 height 14
click at [353, 177] on input "C" at bounding box center [355, 179] width 5 height 5
radio input "true"
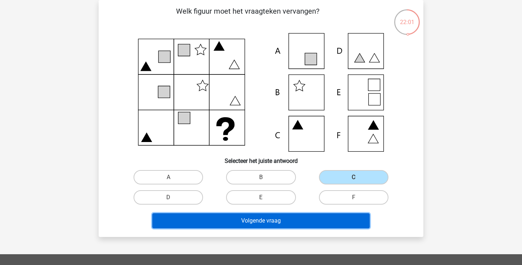
click at [301, 216] on button "Volgende vraag" at bounding box center [261, 220] width 218 height 15
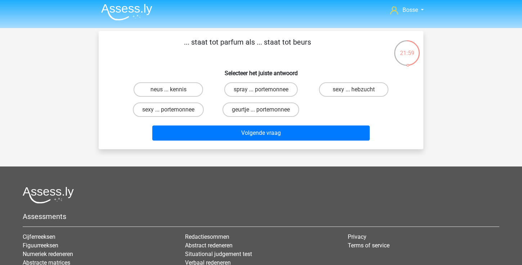
scroll to position [0, 0]
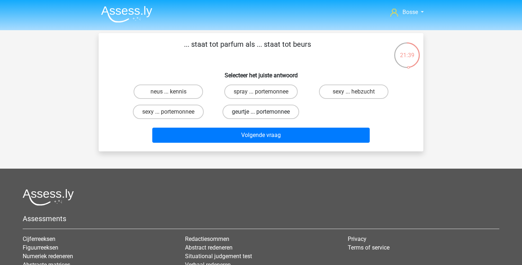
click at [269, 112] on label "geurtje ... portemonnee" at bounding box center [260, 112] width 77 height 14
click at [265, 112] on input "geurtje ... portemonnee" at bounding box center [263, 114] width 5 height 5
radio input "true"
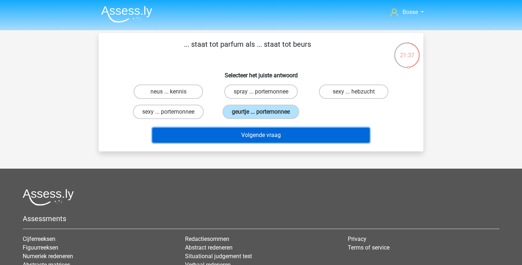
click at [264, 138] on button "Volgende vraag" at bounding box center [261, 135] width 218 height 15
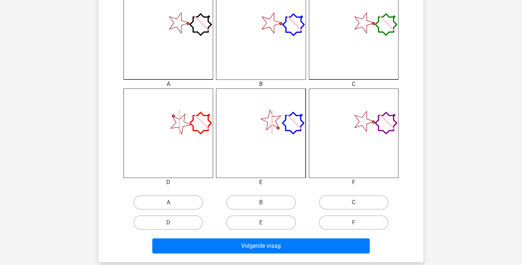
scroll to position [214, 0]
click at [261, 204] on input "B" at bounding box center [263, 204] width 5 height 5
radio input "true"
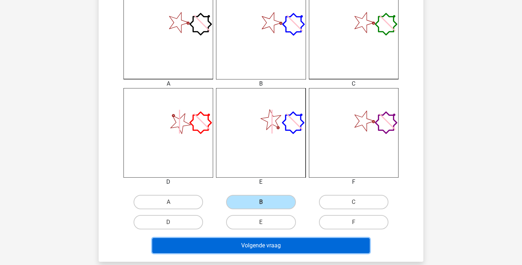
click at [257, 245] on button "Volgende vraag" at bounding box center [261, 245] width 218 height 15
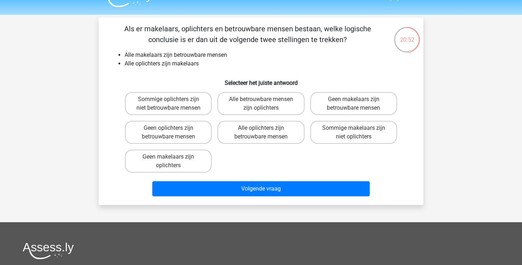
scroll to position [15, 0]
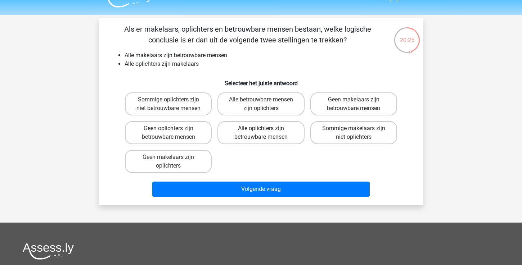
click at [276, 141] on label "Alle oplichters zijn betrouwbare mensen" at bounding box center [260, 132] width 87 height 23
click at [265, 133] on input "Alle oplichters zijn betrouwbare mensen" at bounding box center [263, 130] width 5 height 5
radio input "true"
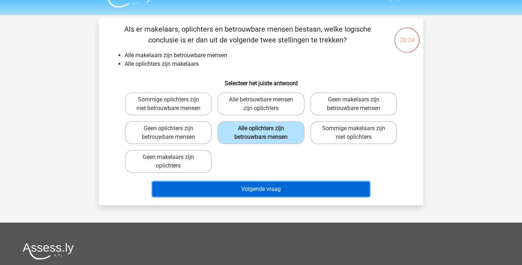
click at [263, 192] on button "Volgende vraag" at bounding box center [261, 189] width 218 height 15
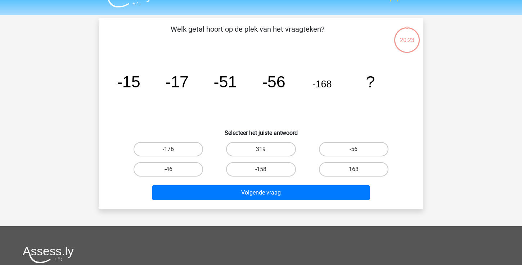
scroll to position [33, 0]
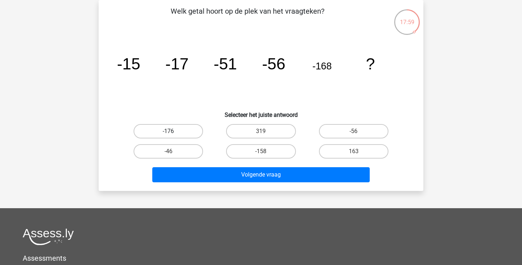
click at [173, 132] on label "-176" at bounding box center [167, 131] width 69 height 14
click at [173, 132] on input "-176" at bounding box center [170, 133] width 5 height 5
radio input "true"
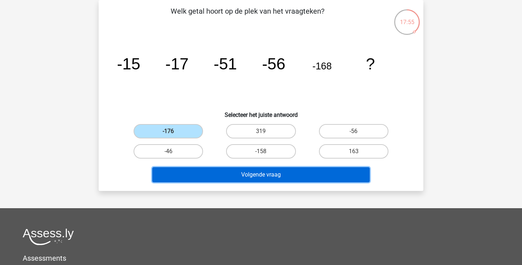
click at [262, 179] on button "Volgende vraag" at bounding box center [261, 174] width 218 height 15
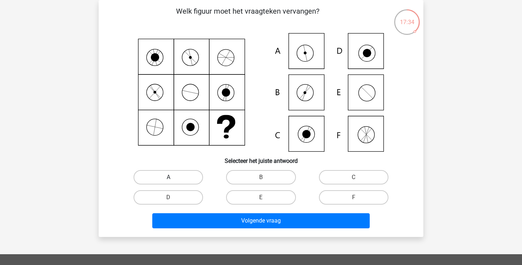
click at [186, 174] on label "A" at bounding box center [167, 177] width 69 height 14
click at [173, 177] on input "A" at bounding box center [170, 179] width 5 height 5
radio input "true"
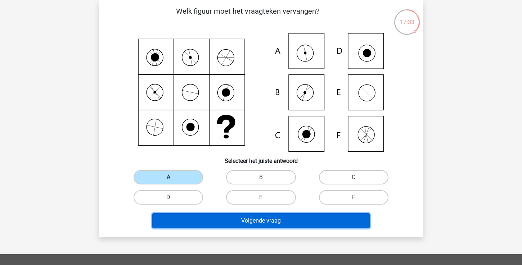
click at [194, 226] on button "Volgende vraag" at bounding box center [261, 220] width 218 height 15
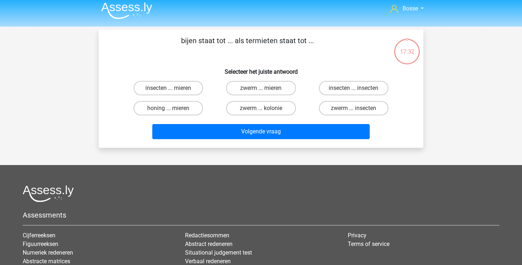
scroll to position [0, 0]
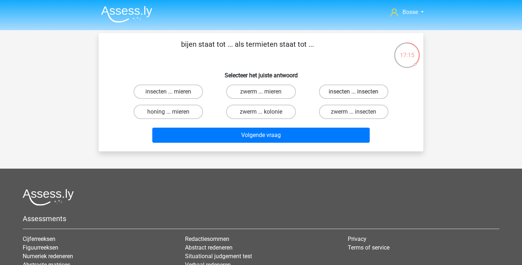
click at [352, 87] on label "insecten ... insecten" at bounding box center [353, 92] width 69 height 14
click at [353, 92] on input "insecten ... insecten" at bounding box center [355, 94] width 5 height 5
radio input "true"
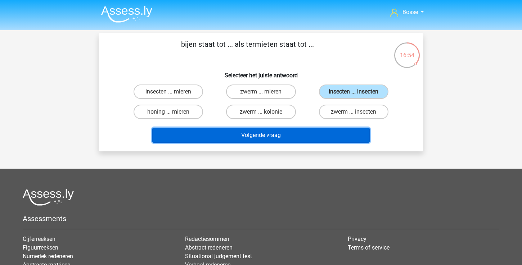
click at [294, 134] on button "Volgende vraag" at bounding box center [261, 135] width 218 height 15
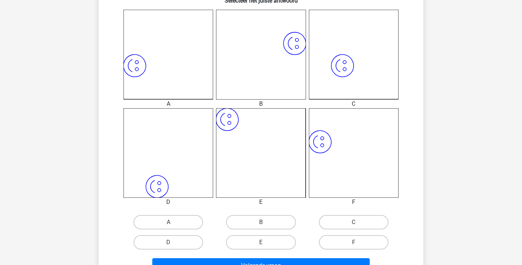
scroll to position [194, 0]
click at [335, 242] on label "F" at bounding box center [353, 242] width 69 height 14
click at [353, 242] on input "F" at bounding box center [355, 244] width 5 height 5
radio input "true"
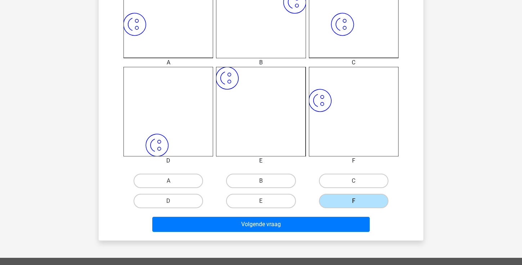
scroll to position [244, 0]
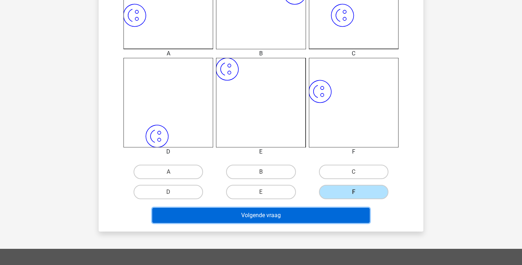
click at [333, 212] on button "Volgende vraag" at bounding box center [261, 215] width 218 height 15
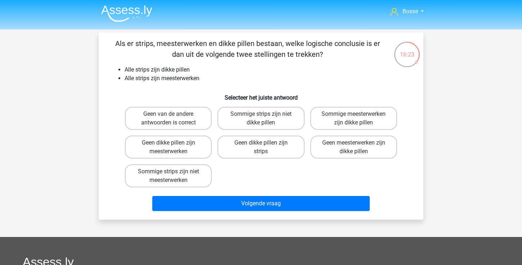
scroll to position [0, 0]
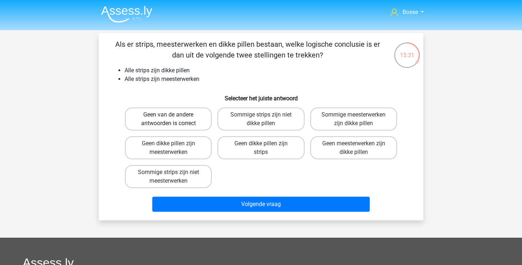
click at [200, 110] on label "Geen van de andere antwoorden is correct" at bounding box center [168, 119] width 87 height 23
click at [173, 115] on input "Geen van de andere antwoorden is correct" at bounding box center [170, 117] width 5 height 5
radio input "true"
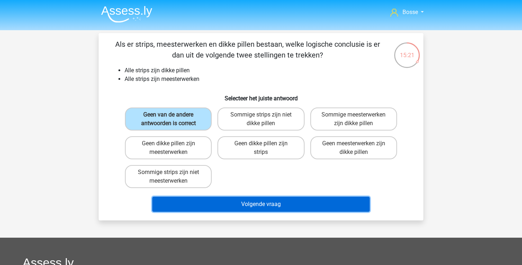
click at [294, 203] on button "Volgende vraag" at bounding box center [261, 204] width 218 height 15
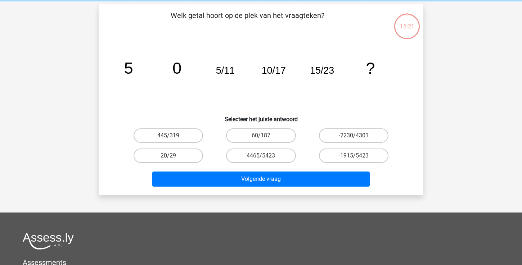
scroll to position [33, 0]
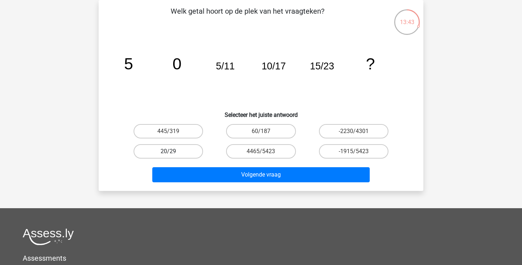
click at [182, 149] on label "20/29" at bounding box center [167, 151] width 69 height 14
click at [173, 151] on input "20/29" at bounding box center [170, 153] width 5 height 5
radio input "true"
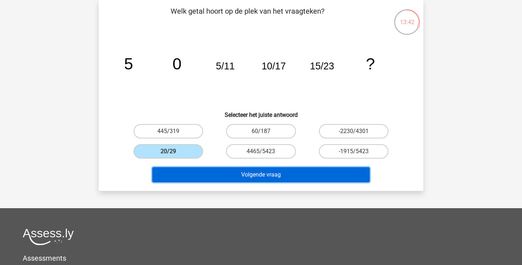
click at [244, 173] on button "Volgende vraag" at bounding box center [261, 174] width 218 height 15
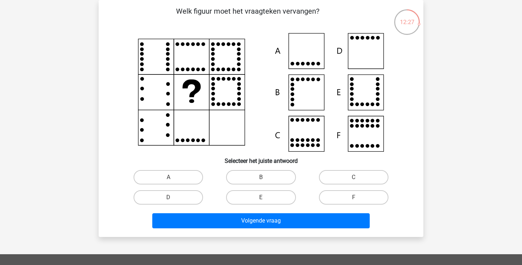
scroll to position [31, 0]
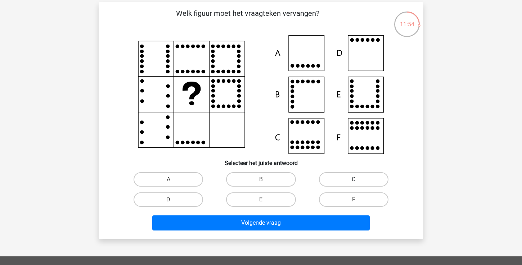
click at [351, 177] on label "C" at bounding box center [353, 179] width 69 height 14
click at [353, 180] on input "C" at bounding box center [355, 182] width 5 height 5
radio input "true"
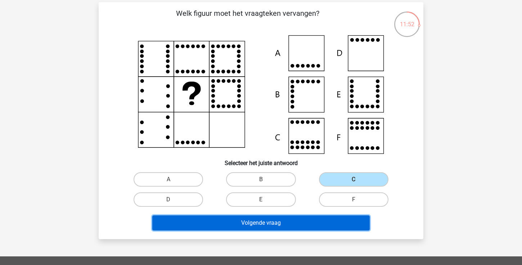
click at [271, 225] on button "Volgende vraag" at bounding box center [261, 222] width 218 height 15
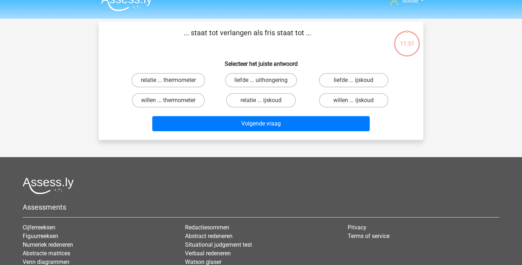
scroll to position [0, 0]
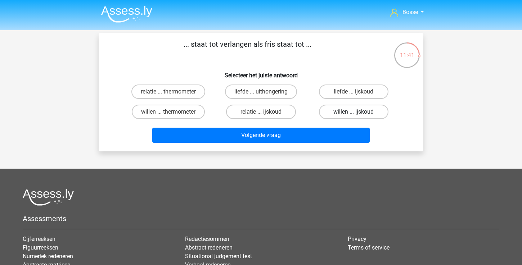
click at [333, 112] on label "willen ... ijskoud" at bounding box center [353, 112] width 69 height 14
click at [353, 112] on input "willen ... ijskoud" at bounding box center [355, 114] width 5 height 5
radio input "true"
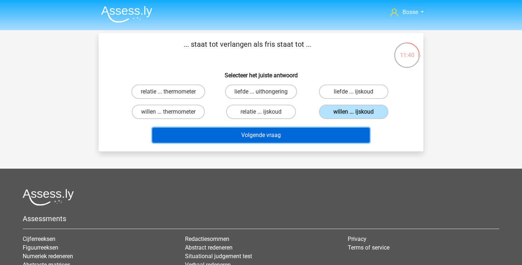
click at [314, 138] on button "Volgende vraag" at bounding box center [261, 135] width 218 height 15
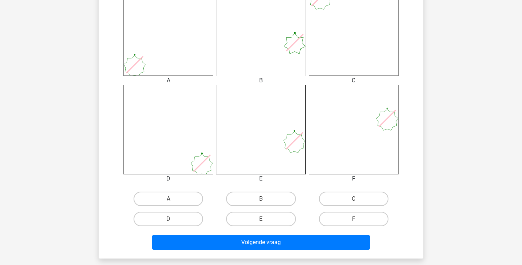
scroll to position [223, 0]
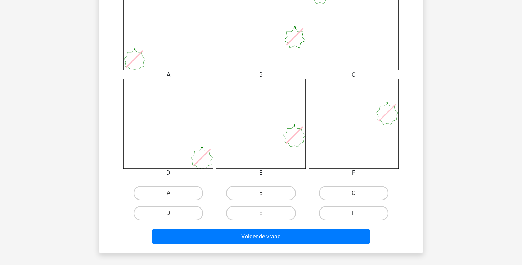
click at [340, 215] on label "F" at bounding box center [353, 213] width 69 height 14
click at [353, 215] on input "F" at bounding box center [355, 215] width 5 height 5
radio input "true"
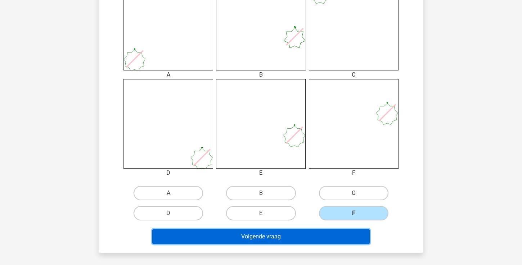
click at [320, 239] on button "Volgende vraag" at bounding box center [261, 236] width 218 height 15
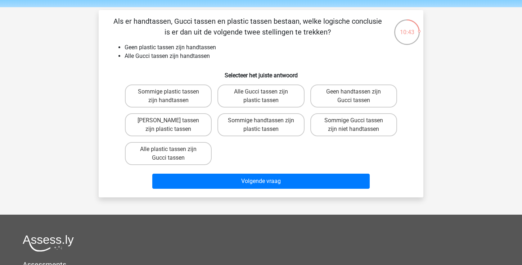
scroll to position [21, 0]
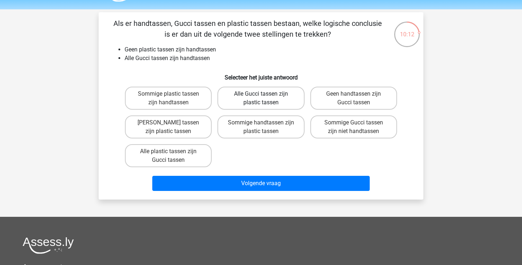
click at [284, 100] on label "Alle Gucci tassen zijn plastic tassen" at bounding box center [260, 98] width 87 height 23
click at [265, 99] on input "Alle Gucci tassen zijn plastic tassen" at bounding box center [263, 96] width 5 height 5
radio input "true"
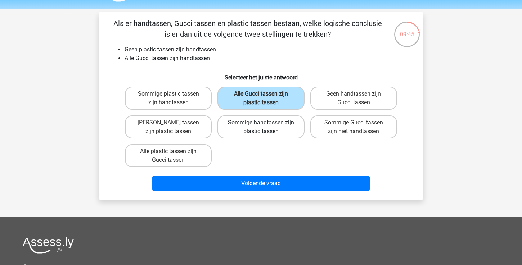
click at [296, 125] on label "Sommige handtassen zijn plastic tassen" at bounding box center [260, 126] width 87 height 23
click at [265, 125] on input "Sommige handtassen zijn plastic tassen" at bounding box center [263, 125] width 5 height 5
radio input "true"
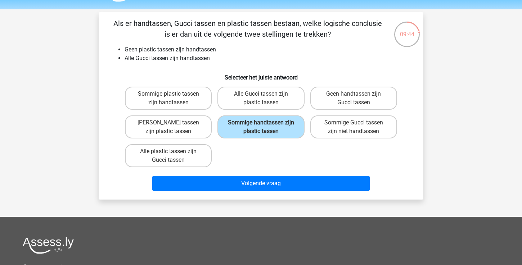
click at [263, 113] on div "Sommige handtassen zijn plastic tassen" at bounding box center [260, 127] width 92 height 29
click at [206, 127] on label "Geen Gucci tassen zijn plastic tassen" at bounding box center [168, 126] width 87 height 23
click at [173, 127] on input "Geen Gucci tassen zijn plastic tassen" at bounding box center [170, 125] width 5 height 5
radio input "true"
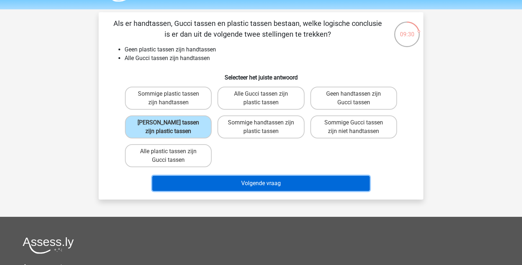
click at [235, 183] on button "Volgende vraag" at bounding box center [261, 183] width 218 height 15
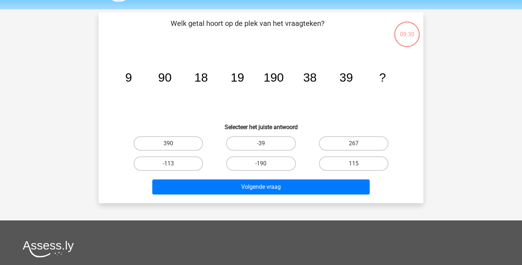
scroll to position [33, 0]
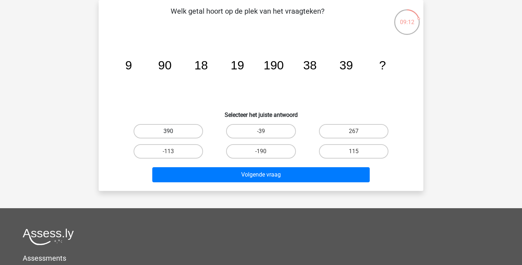
click at [182, 132] on label "390" at bounding box center [167, 131] width 69 height 14
click at [173, 132] on input "390" at bounding box center [170, 133] width 5 height 5
radio input "true"
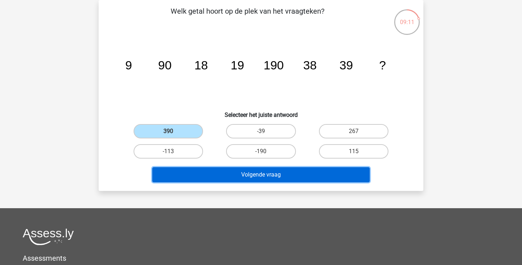
click at [227, 179] on button "Volgende vraag" at bounding box center [261, 174] width 218 height 15
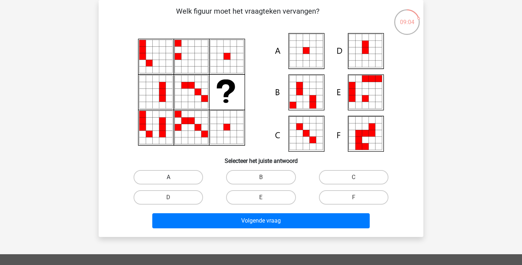
click at [189, 181] on label "A" at bounding box center [167, 177] width 69 height 14
click at [173, 181] on input "A" at bounding box center [170, 179] width 5 height 5
radio input "true"
click at [196, 209] on div "Volgende vraag" at bounding box center [260, 220] width 301 height 24
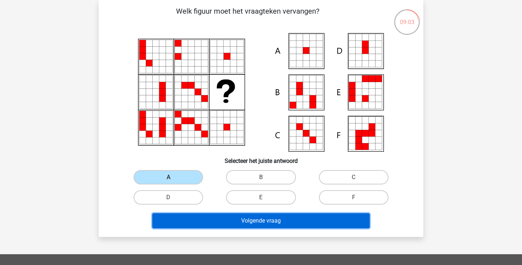
click at [195, 222] on button "Volgende vraag" at bounding box center [261, 220] width 218 height 15
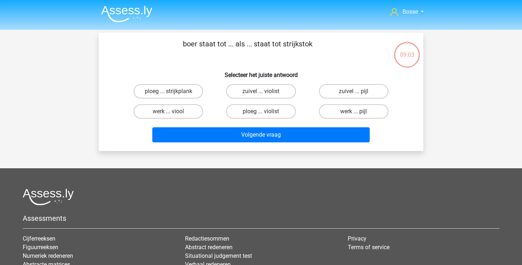
scroll to position [0, 0]
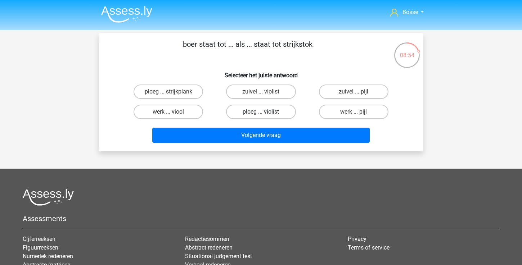
click at [260, 112] on label "ploeg ... violist" at bounding box center [260, 112] width 69 height 14
click at [261, 112] on input "ploeg ... violist" at bounding box center [263, 114] width 5 height 5
radio input "true"
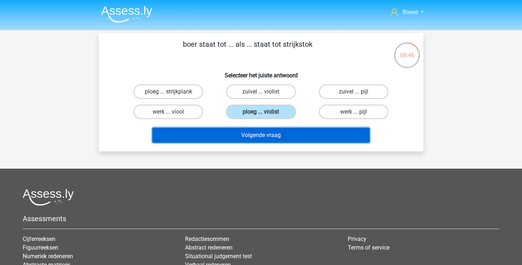
click at [260, 136] on button "Volgende vraag" at bounding box center [261, 135] width 218 height 15
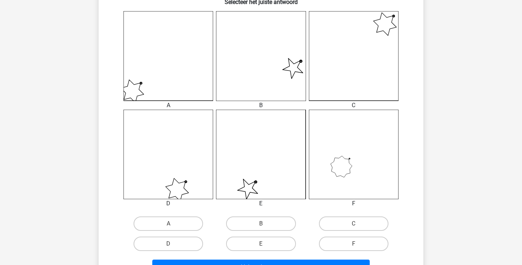
scroll to position [194, 0]
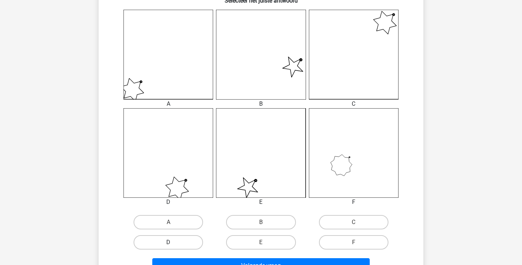
click at [172, 240] on label "D" at bounding box center [167, 242] width 69 height 14
click at [172, 242] on input "D" at bounding box center [170, 244] width 5 height 5
radio input "true"
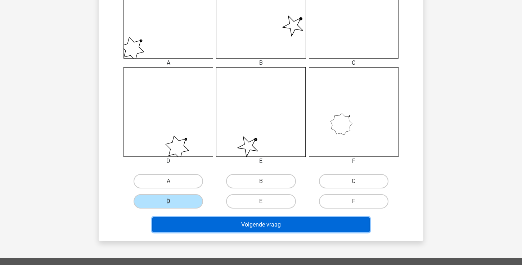
click at [201, 224] on button "Volgende vraag" at bounding box center [261, 224] width 218 height 15
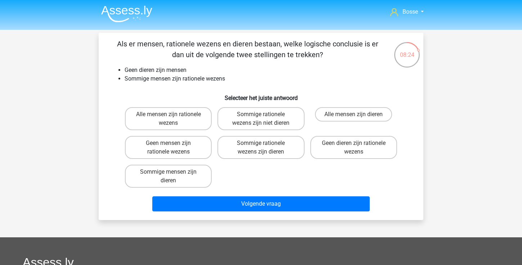
scroll to position [0, 0]
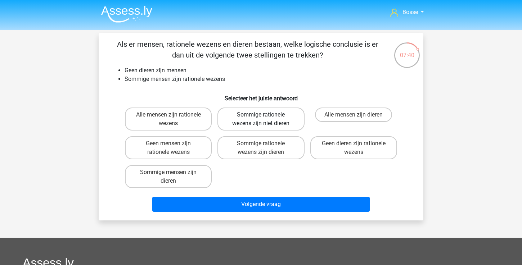
click at [292, 115] on label "Sommige rationele wezens zijn niet dieren" at bounding box center [260, 119] width 87 height 23
click at [265, 115] on input "Sommige rationele wezens zijn niet dieren" at bounding box center [263, 117] width 5 height 5
radio input "true"
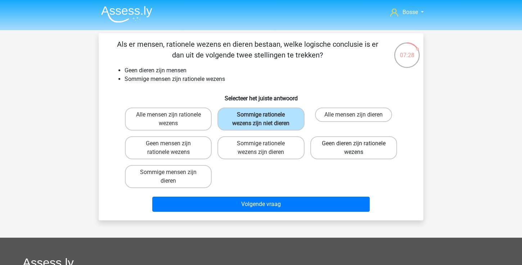
click at [350, 148] on label "Geen dieren zijn rationele wezens" at bounding box center [353, 147] width 87 height 23
click at [353, 148] on input "Geen dieren zijn rationele wezens" at bounding box center [355, 146] width 5 height 5
radio input "true"
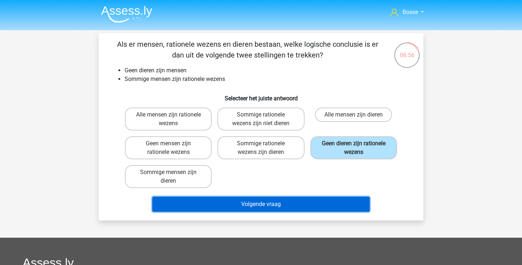
click at [264, 207] on button "Volgende vraag" at bounding box center [261, 204] width 218 height 15
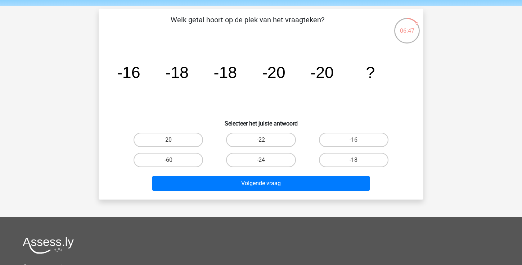
scroll to position [15, 0]
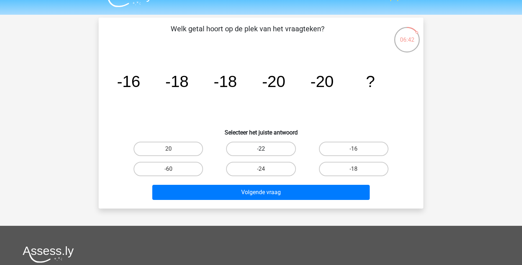
click at [245, 155] on label "-22" at bounding box center [260, 149] width 69 height 14
click at [261, 154] on input "-22" at bounding box center [263, 151] width 5 height 5
radio input "true"
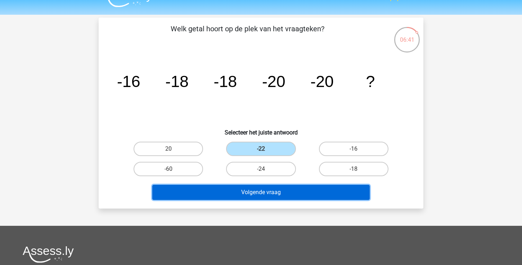
click at [237, 190] on button "Volgende vraag" at bounding box center [261, 192] width 218 height 15
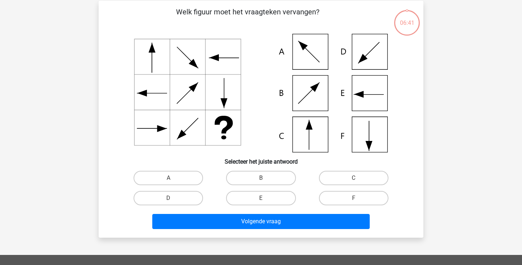
scroll to position [33, 0]
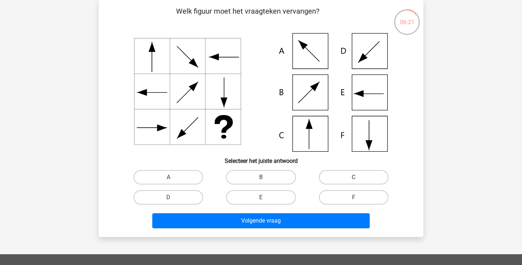
click at [341, 176] on label "C" at bounding box center [353, 177] width 69 height 14
click at [353, 177] on input "C" at bounding box center [355, 179] width 5 height 5
radio input "true"
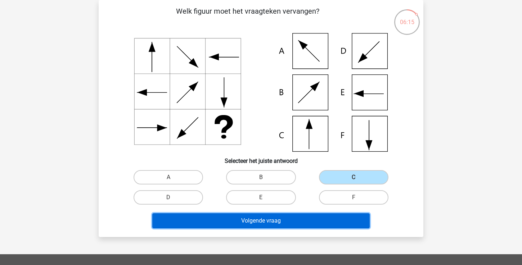
click at [275, 225] on button "Volgende vraag" at bounding box center [261, 220] width 218 height 15
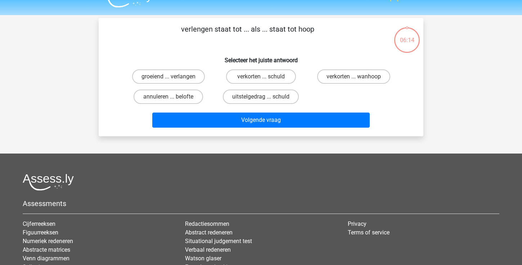
scroll to position [0, 0]
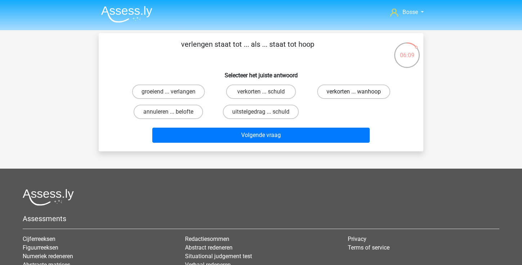
click at [342, 94] on label "verkorten ... wanhoop" at bounding box center [353, 92] width 73 height 14
click at [353, 94] on input "verkorten ... wanhoop" at bounding box center [355, 94] width 5 height 5
radio input "true"
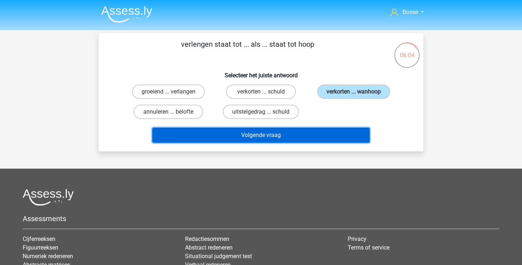
click at [322, 140] on button "Volgende vraag" at bounding box center [261, 135] width 218 height 15
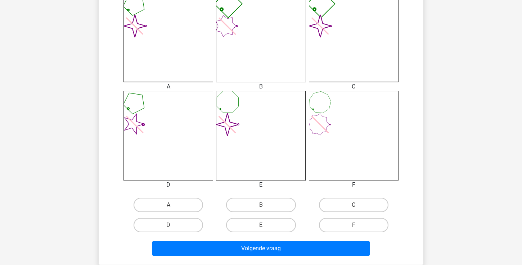
scroll to position [212, 0]
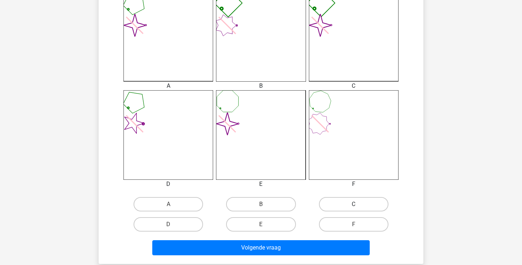
click at [325, 203] on label "C" at bounding box center [353, 204] width 69 height 14
click at [353, 204] on input "C" at bounding box center [355, 206] width 5 height 5
radio input "true"
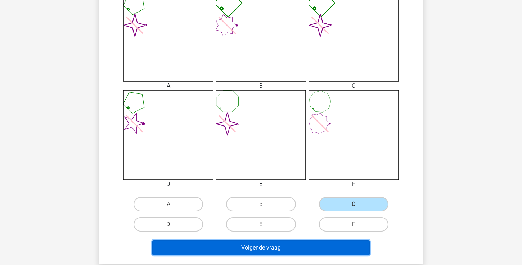
click at [316, 254] on button "Volgende vraag" at bounding box center [261, 247] width 218 height 15
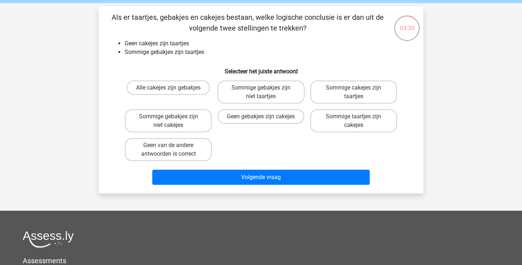
scroll to position [23, 0]
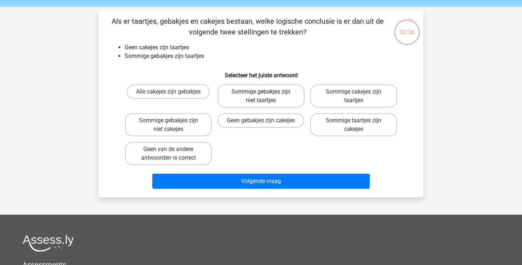
click at [289, 95] on label "Sommige gebakjes zijn niet taartjes" at bounding box center [260, 96] width 87 height 23
click at [265, 95] on input "Sommige gebakjes zijn niet taartjes" at bounding box center [263, 94] width 5 height 5
radio input "true"
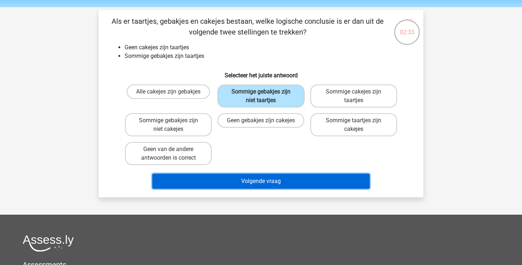
click at [281, 181] on button "Volgende vraag" at bounding box center [261, 181] width 218 height 15
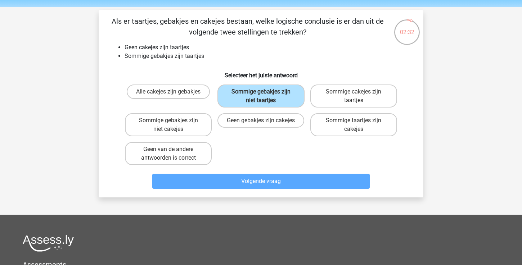
scroll to position [33, 0]
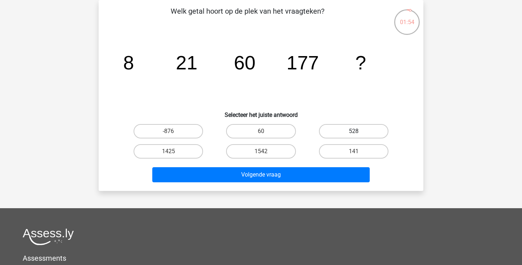
click at [349, 131] on label "528" at bounding box center [353, 131] width 69 height 14
click at [353, 131] on input "528" at bounding box center [355, 133] width 5 height 5
radio input "true"
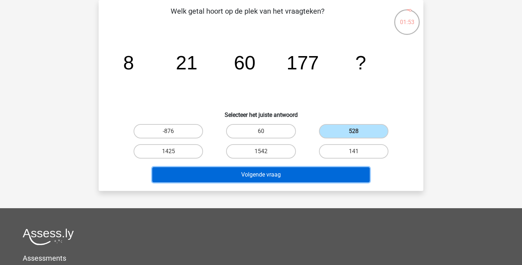
click at [301, 178] on button "Volgende vraag" at bounding box center [261, 174] width 218 height 15
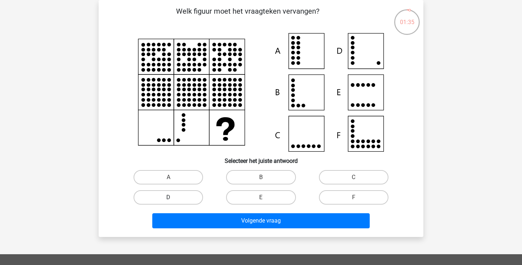
click at [190, 203] on label "D" at bounding box center [167, 197] width 69 height 14
click at [173, 202] on input "D" at bounding box center [170, 200] width 5 height 5
radio input "true"
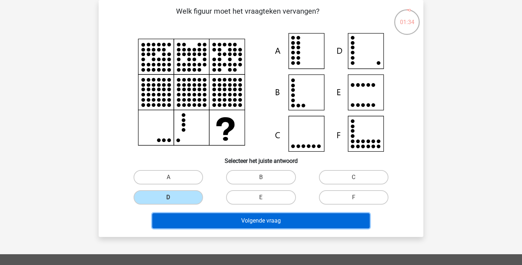
click at [260, 223] on button "Volgende vraag" at bounding box center [261, 220] width 218 height 15
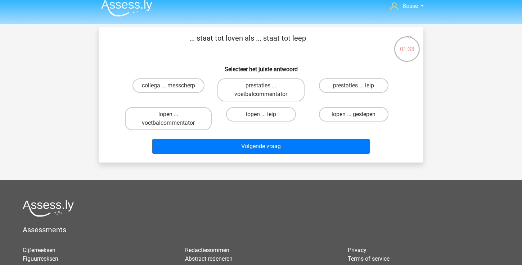
scroll to position [0, 0]
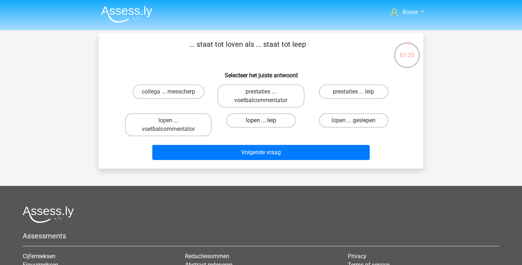
click at [287, 120] on label "lopen ... leip" at bounding box center [260, 120] width 69 height 14
click at [265, 121] on input "lopen ... leip" at bounding box center [263, 123] width 5 height 5
radio input "true"
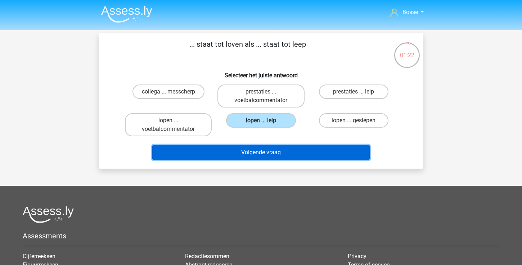
click at [305, 153] on button "Volgende vraag" at bounding box center [261, 152] width 218 height 15
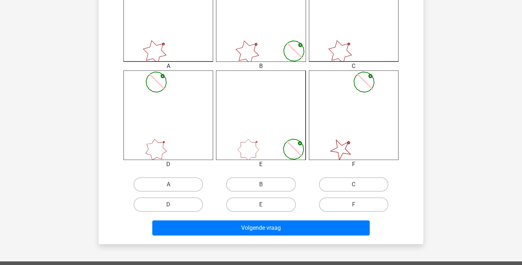
scroll to position [240, 0]
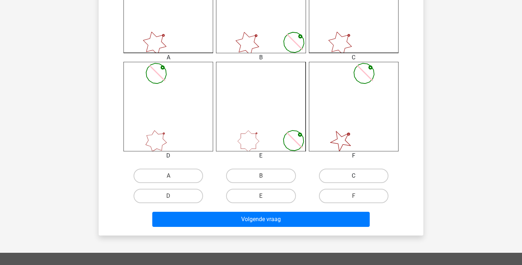
click at [335, 178] on label "C" at bounding box center [353, 176] width 69 height 14
click at [353, 178] on input "C" at bounding box center [355, 178] width 5 height 5
radio input "true"
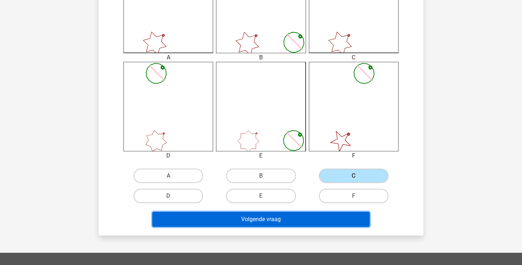
click at [301, 221] on button "Volgende vraag" at bounding box center [261, 219] width 218 height 15
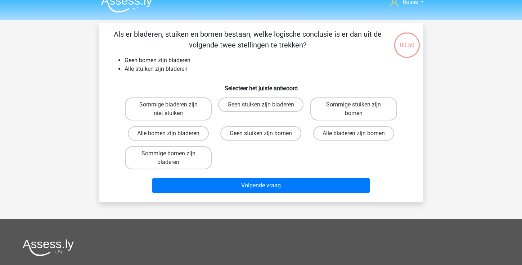
scroll to position [5, 0]
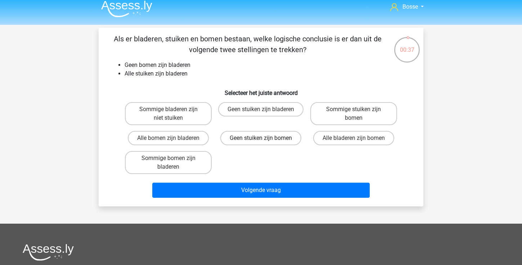
click at [288, 137] on label "Geen stuiken zijn bomen" at bounding box center [260, 138] width 81 height 14
click at [265, 138] on input "Geen stuiken zijn bomen" at bounding box center [263, 140] width 5 height 5
radio input "true"
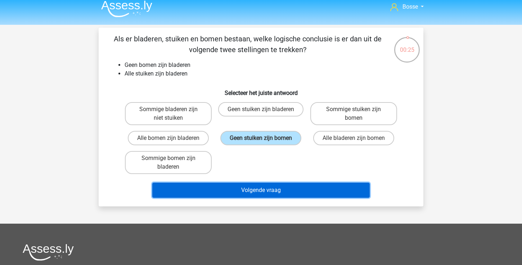
click at [289, 190] on button "Volgende vraag" at bounding box center [261, 190] width 218 height 15
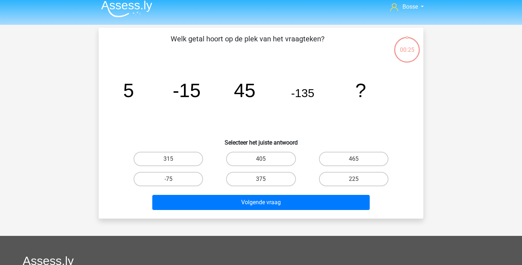
scroll to position [33, 0]
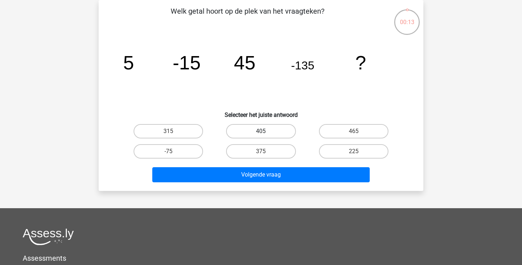
click at [285, 130] on label "405" at bounding box center [260, 131] width 69 height 14
click at [265, 131] on input "405" at bounding box center [263, 133] width 5 height 5
radio input "true"
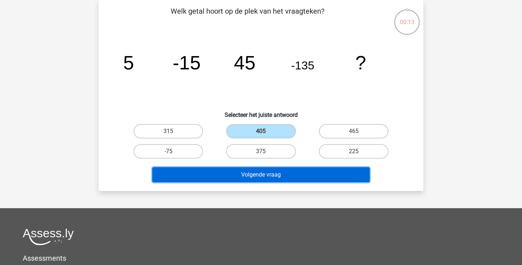
click at [270, 171] on button "Volgende vraag" at bounding box center [261, 174] width 218 height 15
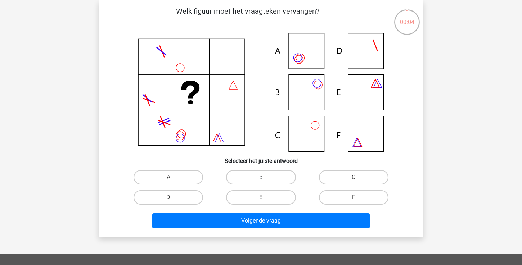
click at [258, 173] on label "B" at bounding box center [260, 177] width 69 height 14
click at [261, 177] on input "B" at bounding box center [263, 179] width 5 height 5
radio input "true"
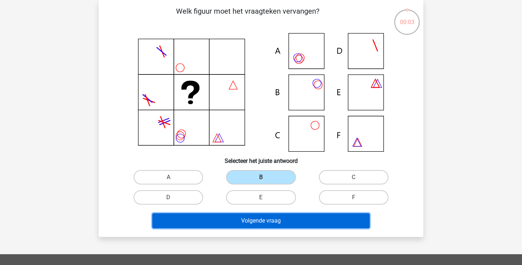
click at [245, 219] on button "Volgende vraag" at bounding box center [261, 220] width 218 height 15
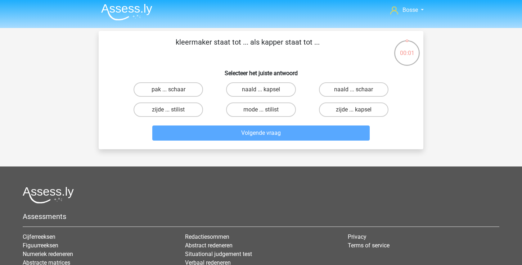
scroll to position [0, 0]
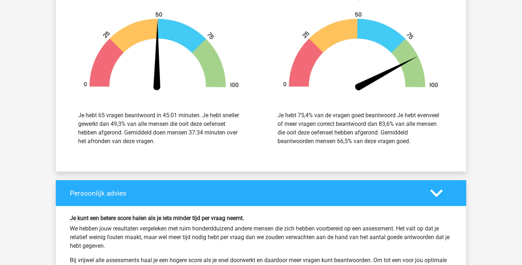
scroll to position [2153, 0]
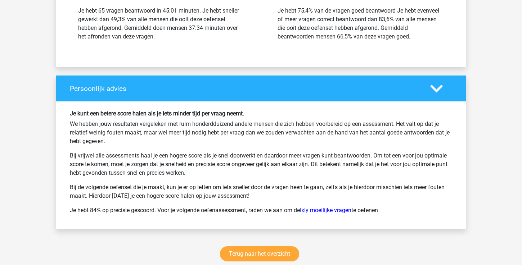
click at [241, 246] on div "Terug naar het overzicht" at bounding box center [261, 255] width 410 height 35
click at [241, 250] on link "Terug naar het overzicht" at bounding box center [259, 253] width 79 height 15
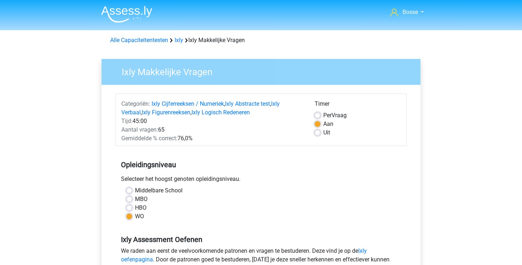
scroll to position [280, 0]
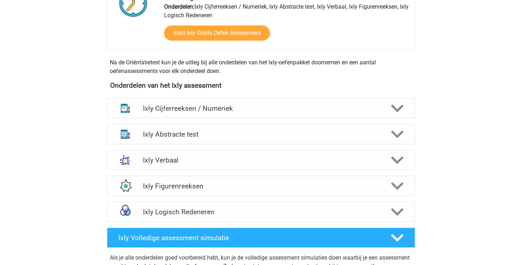
scroll to position [233, 0]
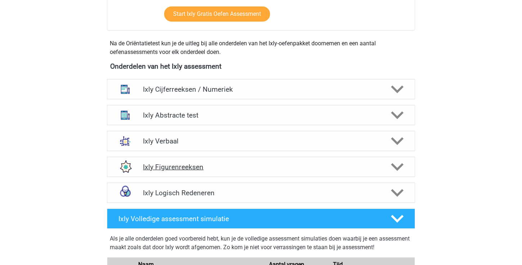
click at [398, 160] on div "Ixly Figurenreeksen" at bounding box center [261, 167] width 308 height 20
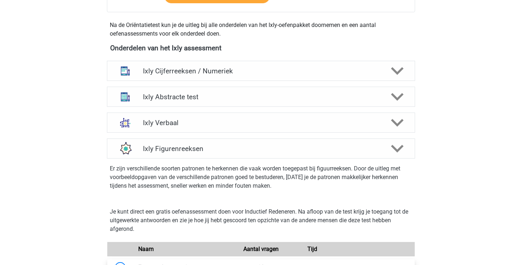
scroll to position [235, 0]
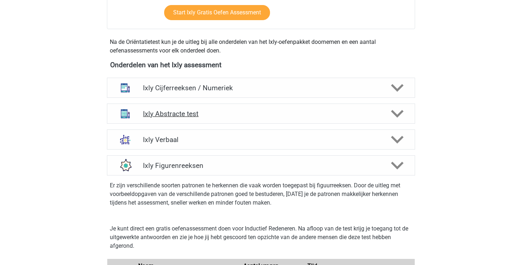
click at [401, 113] on polygon at bounding box center [397, 114] width 13 height 8
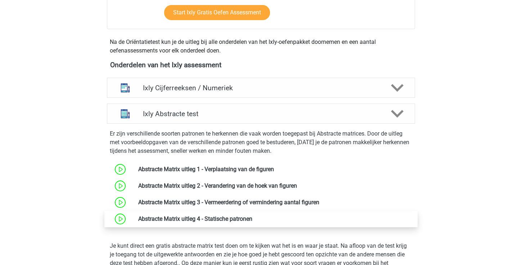
click at [252, 215] on link at bounding box center [252, 218] width 0 height 7
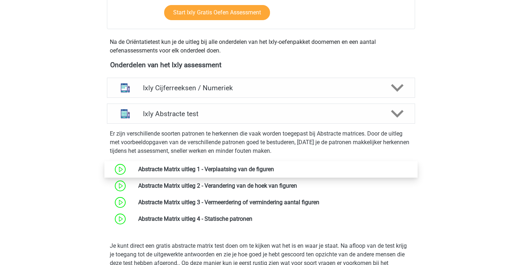
click at [274, 168] on link at bounding box center [274, 169] width 0 height 7
click at [397, 113] on icon at bounding box center [397, 114] width 13 height 13
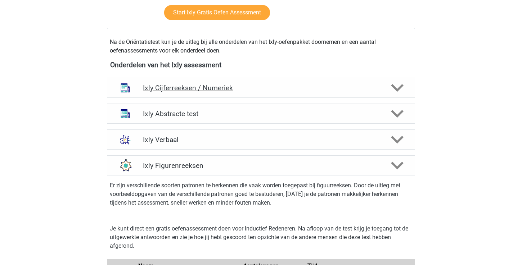
click at [398, 89] on polygon at bounding box center [397, 88] width 13 height 8
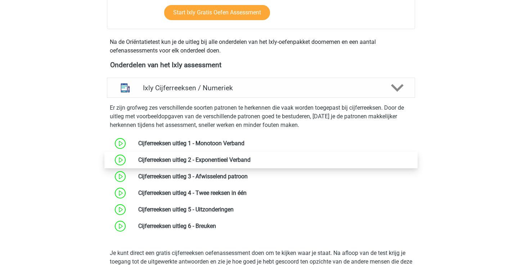
click at [250, 163] on link at bounding box center [250, 159] width 0 height 7
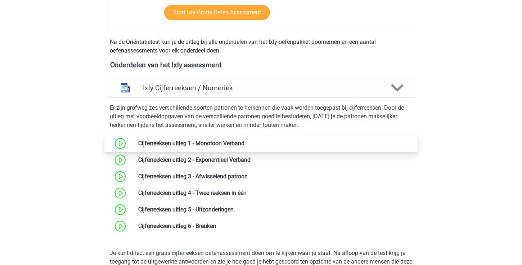
click at [244, 146] on link at bounding box center [244, 143] width 0 height 7
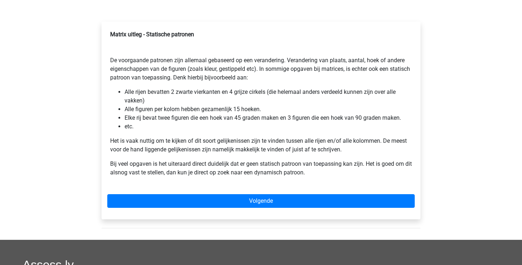
scroll to position [128, 0]
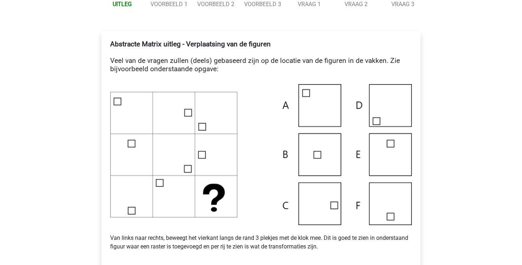
scroll to position [112, 0]
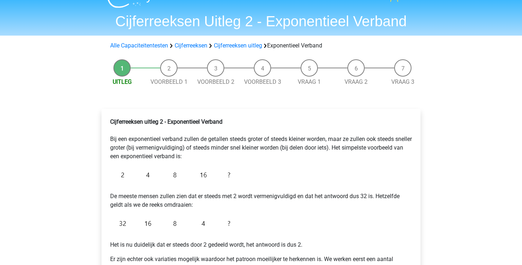
scroll to position [4, 0]
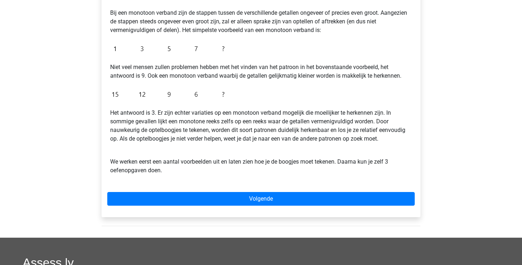
scroll to position [143, 0]
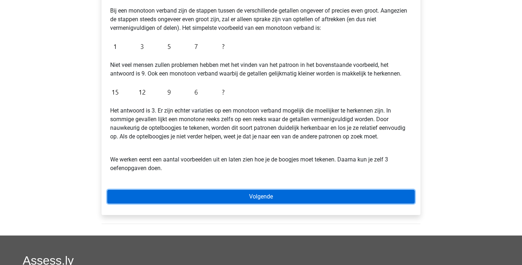
click at [211, 201] on link "Volgende" at bounding box center [260, 197] width 307 height 14
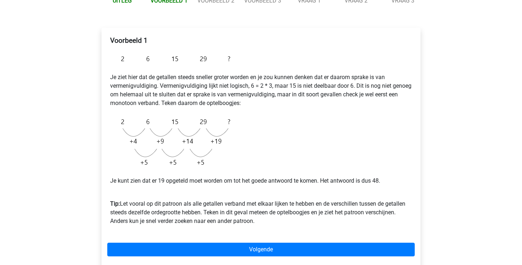
scroll to position [122, 0]
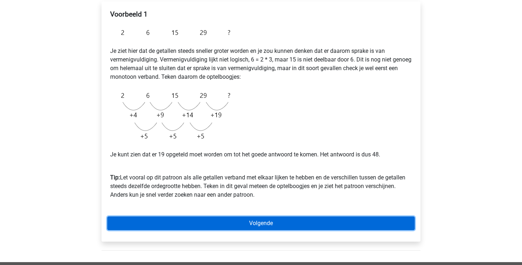
click at [204, 221] on link "Volgende" at bounding box center [260, 224] width 307 height 14
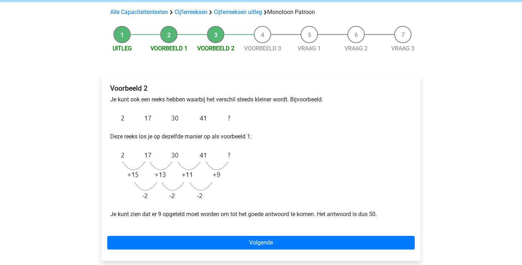
scroll to position [95, 0]
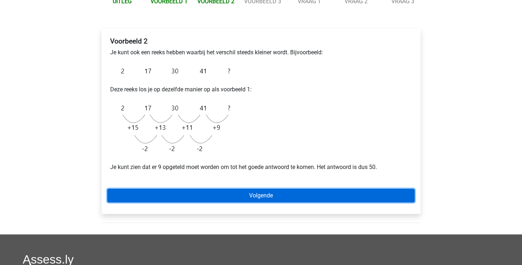
click at [202, 201] on link "Volgende" at bounding box center [260, 196] width 307 height 14
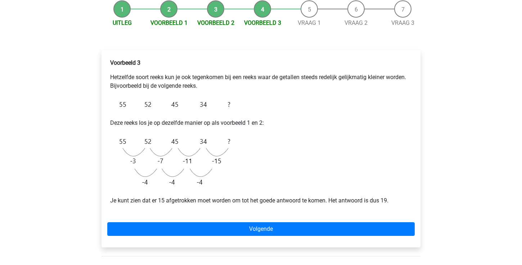
scroll to position [78, 0]
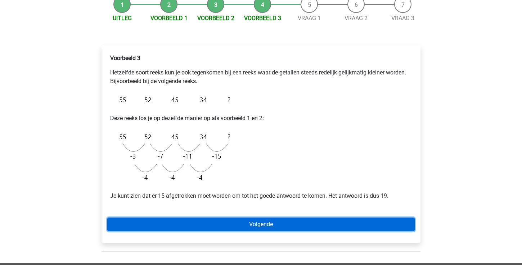
click at [197, 224] on link "Volgende" at bounding box center [260, 225] width 307 height 14
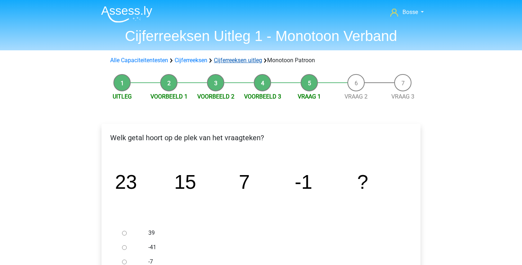
click at [227, 60] on link "Cijferreeksen uitleg" at bounding box center [238, 60] width 48 height 7
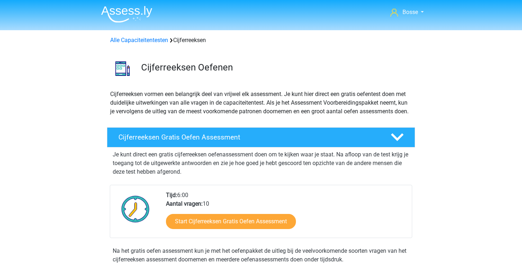
scroll to position [295, 0]
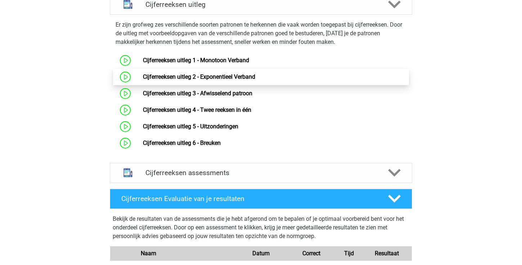
click at [199, 80] on link "Cijferreeksen uitleg 2 - Exponentieel Verband" at bounding box center [199, 76] width 112 height 7
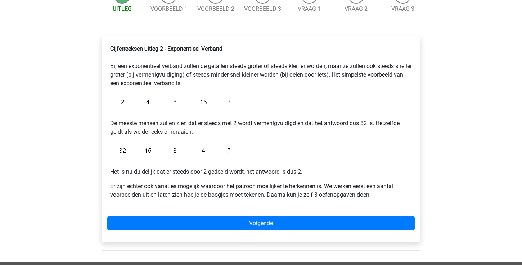
scroll to position [91, 0]
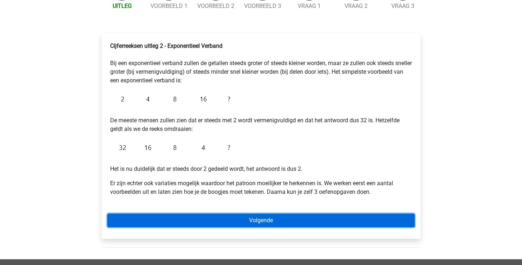
click at [227, 220] on link "Volgende" at bounding box center [260, 221] width 307 height 14
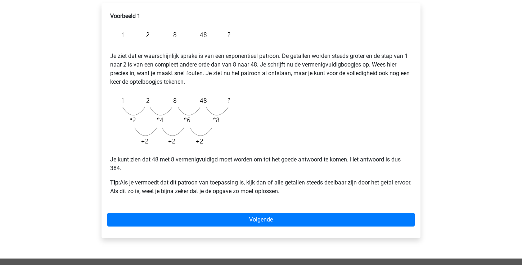
scroll to position [127, 0]
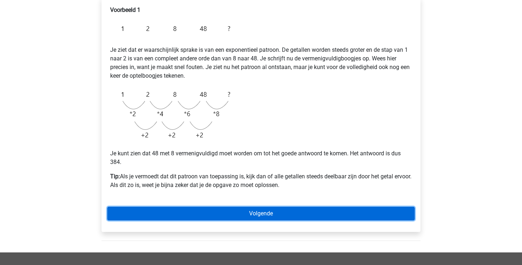
click at [289, 213] on link "Volgende" at bounding box center [260, 214] width 307 height 14
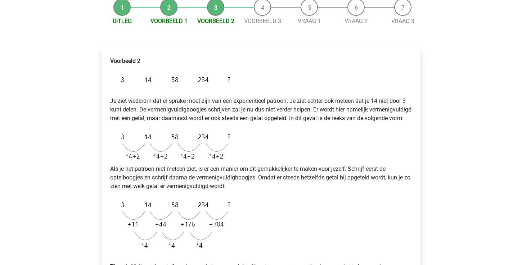
scroll to position [55, 0]
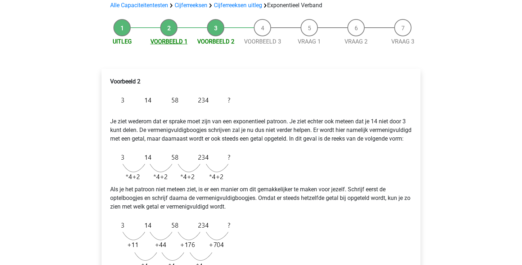
click at [177, 42] on link "Voorbeeld 1" at bounding box center [168, 41] width 37 height 7
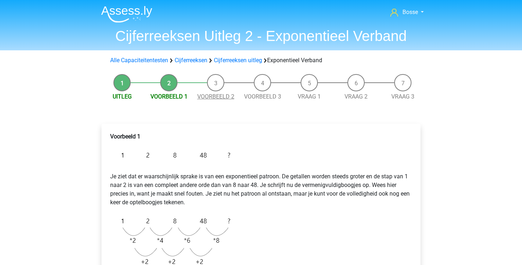
click at [206, 97] on link "Voorbeeld 2" at bounding box center [215, 96] width 37 height 7
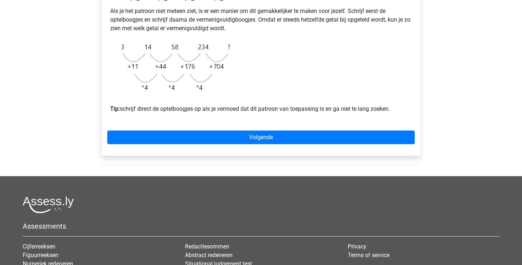
scroll to position [232, 0]
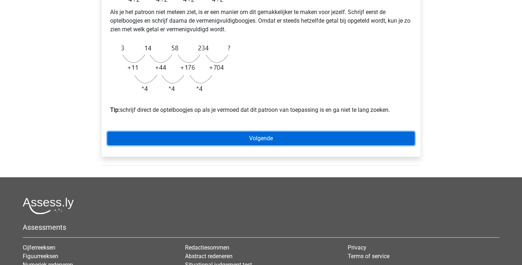
click at [221, 145] on link "Volgende" at bounding box center [260, 139] width 307 height 14
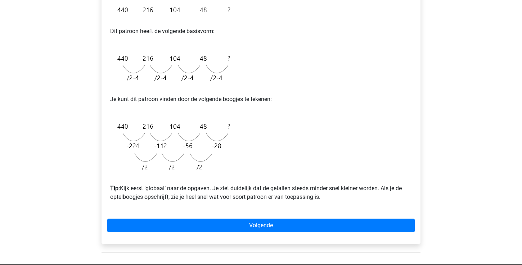
scroll to position [158, 0]
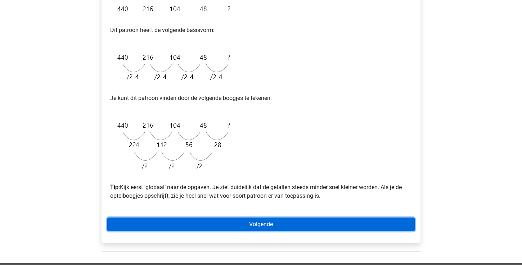
click at [239, 229] on link "Volgende" at bounding box center [260, 225] width 307 height 14
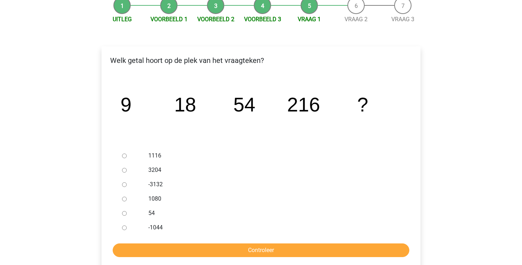
scroll to position [80, 0]
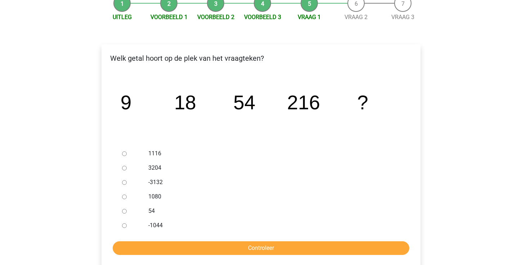
click at [124, 197] on input "1080" at bounding box center [124, 197] width 5 height 5
radio input "true"
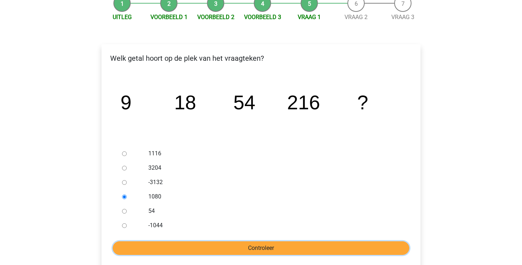
click at [155, 245] on input "Controleer" at bounding box center [261, 248] width 296 height 14
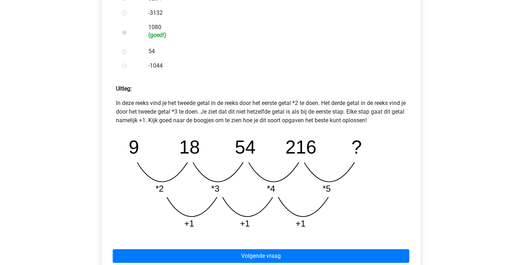
scroll to position [258, 0]
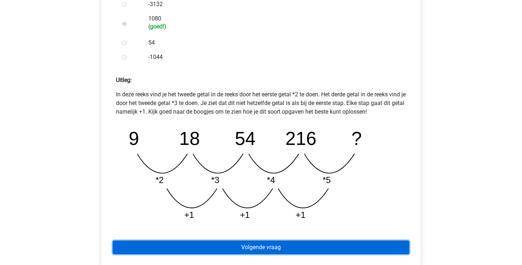
click at [159, 251] on link "Volgende vraag" at bounding box center [261, 248] width 296 height 14
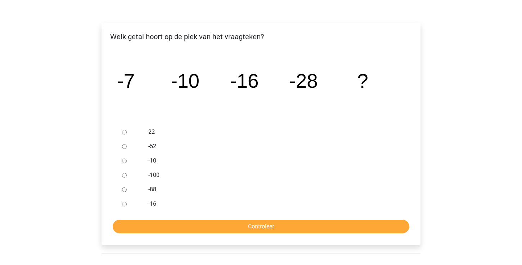
scroll to position [103, 0]
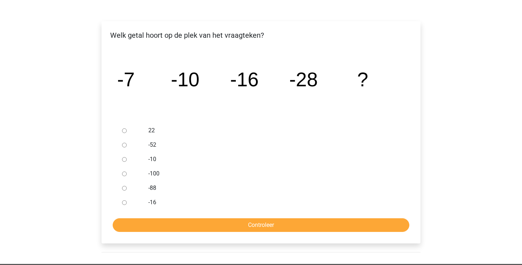
click at [124, 144] on input "-52" at bounding box center [124, 145] width 5 height 5
radio input "true"
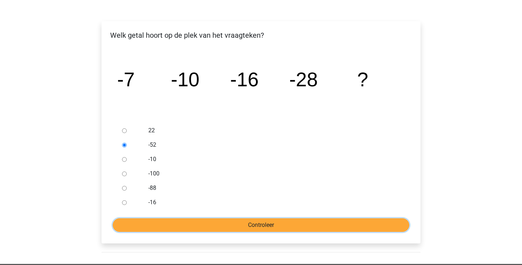
click at [188, 221] on input "Controleer" at bounding box center [261, 225] width 296 height 14
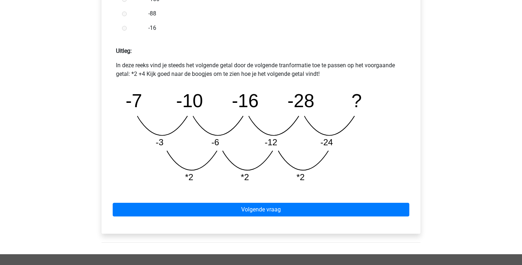
scroll to position [309, 0]
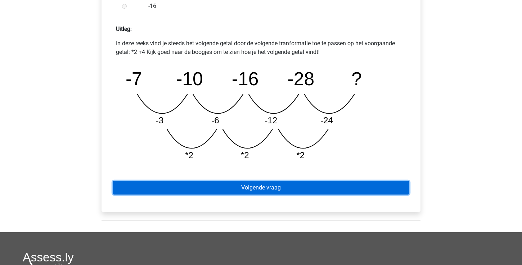
click at [192, 190] on link "Volgende vraag" at bounding box center [261, 188] width 296 height 14
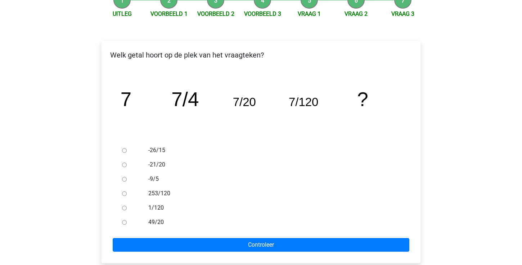
scroll to position [83, 0]
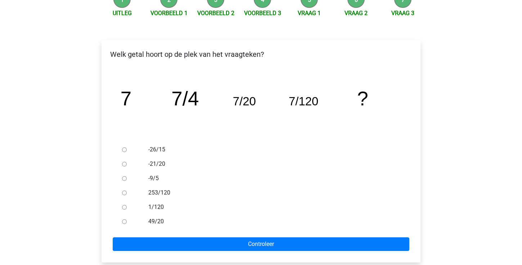
click at [125, 207] on input "1/120" at bounding box center [124, 207] width 5 height 5
radio input "true"
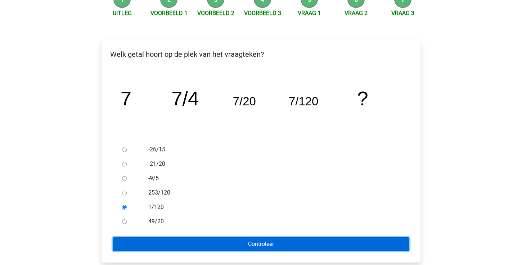
click at [154, 248] on input "Controleer" at bounding box center [261, 244] width 296 height 14
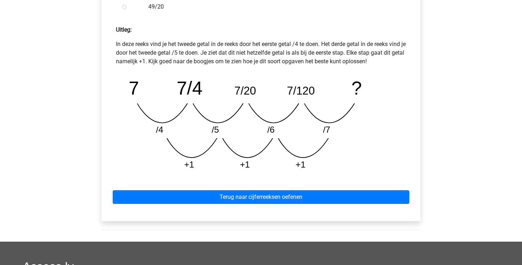
scroll to position [322, 0]
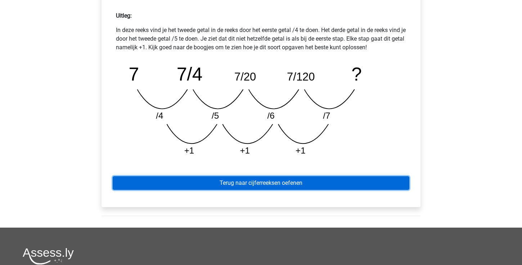
click at [318, 181] on link "Terug naar cijferreeksen oefenen" at bounding box center [261, 183] width 296 height 14
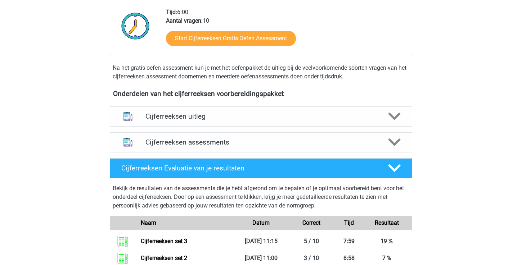
scroll to position [187, 0]
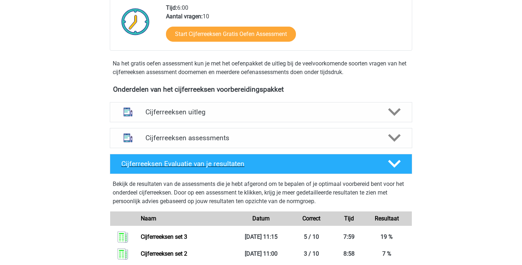
click at [392, 170] on icon at bounding box center [394, 164] width 13 height 13
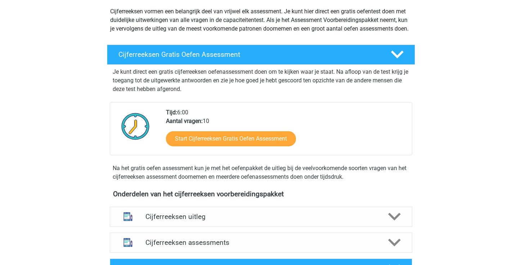
scroll to position [201, 0]
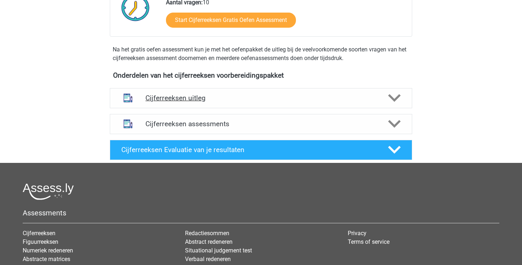
click at [400, 108] on div "Cijferreeksen uitleg" at bounding box center [261, 98] width 302 height 20
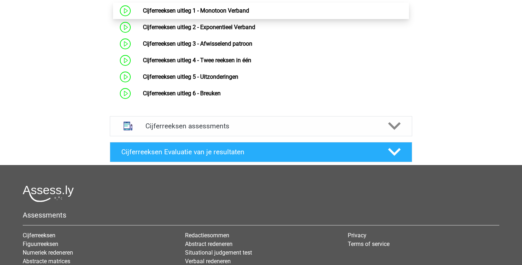
scroll to position [313, 0]
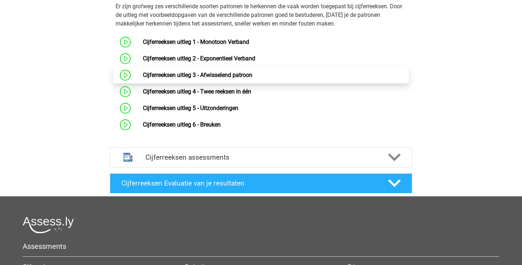
click at [252, 78] on link "Cijferreeksen uitleg 3 - Afwisselend patroon" at bounding box center [197, 75] width 109 height 7
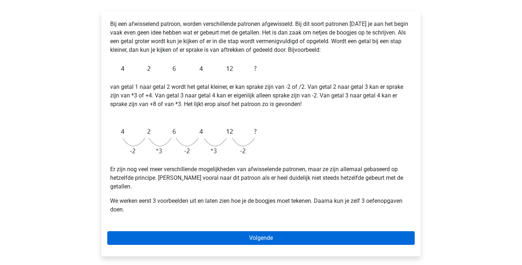
scroll to position [114, 0]
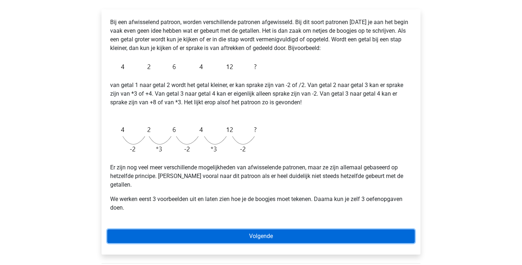
click at [258, 230] on link "Volgende" at bounding box center [260, 237] width 307 height 14
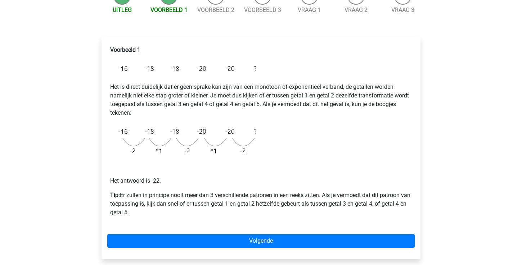
scroll to position [96, 0]
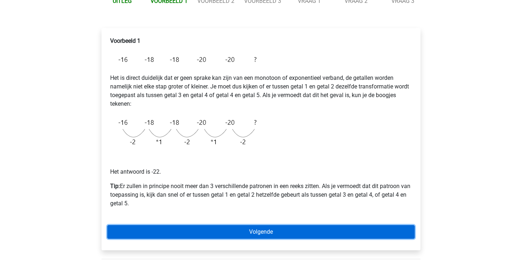
click at [258, 231] on link "Volgende" at bounding box center [260, 232] width 307 height 14
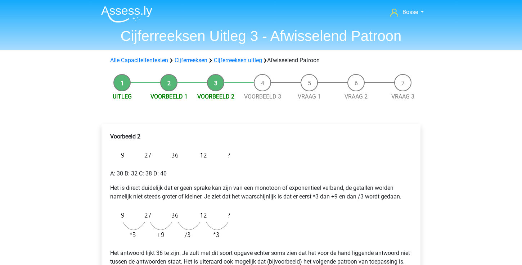
click at [177, 91] on li "Voorbeeld 1" at bounding box center [168, 87] width 47 height 27
click at [172, 101] on span "Voorbeeld 1" at bounding box center [168, 96] width 47 height 9
click at [177, 97] on link "Voorbeeld 1" at bounding box center [168, 96] width 37 height 7
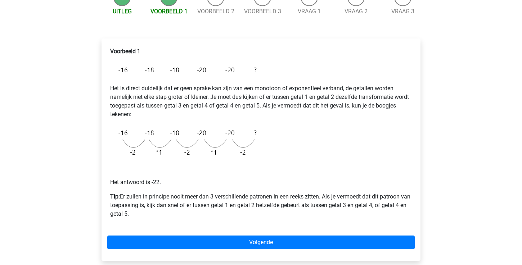
scroll to position [87, 0]
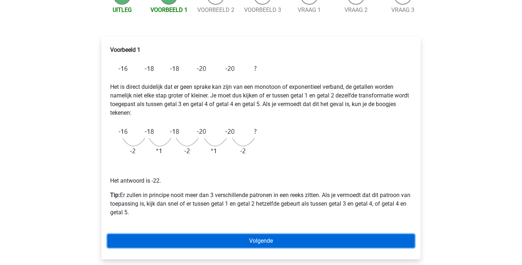
click at [250, 238] on link "Volgende" at bounding box center [260, 241] width 307 height 14
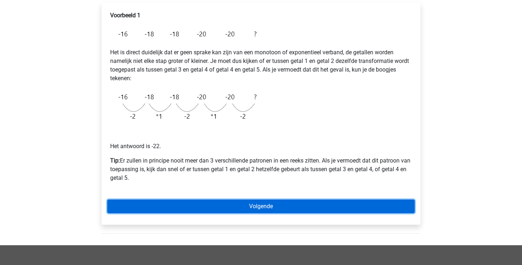
scroll to position [125, 0]
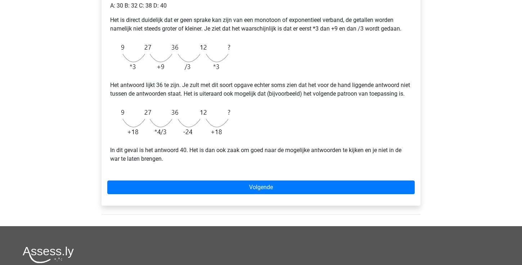
scroll to position [169, 0]
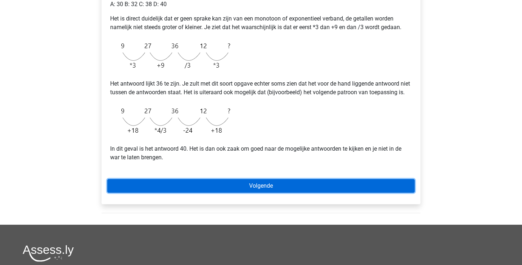
click at [266, 193] on link "Volgende" at bounding box center [260, 186] width 307 height 14
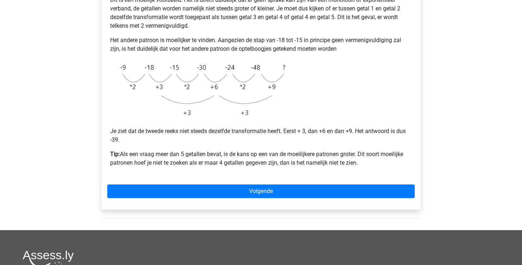
scroll to position [174, 0]
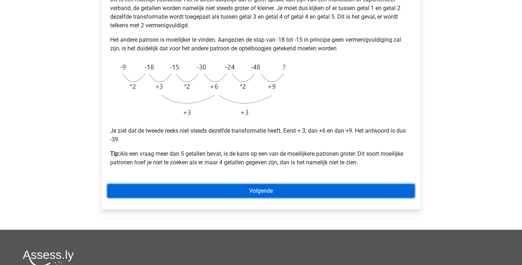
click at [265, 190] on link "Volgende" at bounding box center [260, 191] width 307 height 14
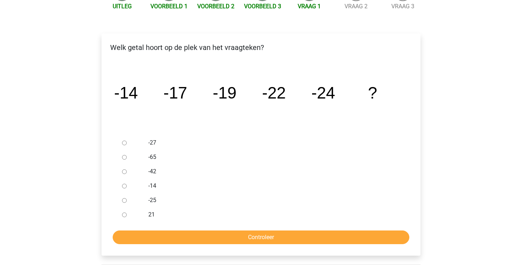
scroll to position [91, 0]
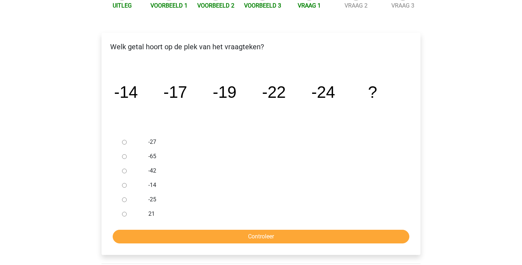
click at [125, 143] on input "-27" at bounding box center [124, 142] width 5 height 5
radio input "true"
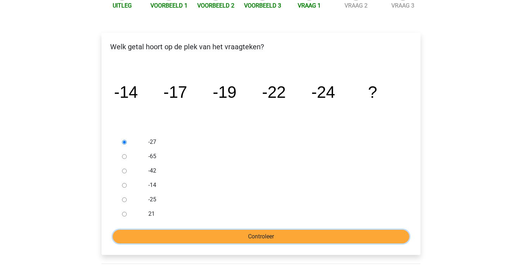
click at [217, 238] on input "Controleer" at bounding box center [261, 237] width 296 height 14
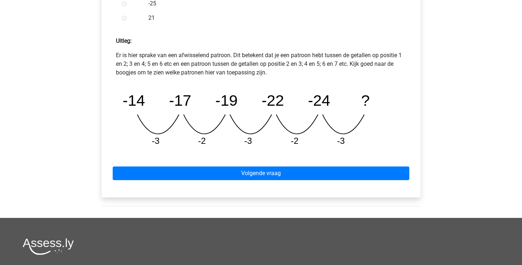
scroll to position [302, 0]
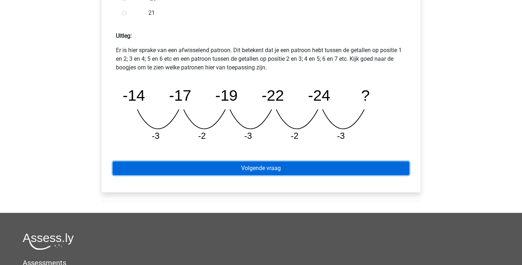
click at [224, 164] on link "Volgende vraag" at bounding box center [261, 169] width 296 height 14
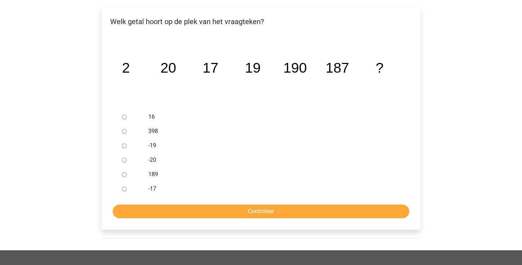
scroll to position [117, 0]
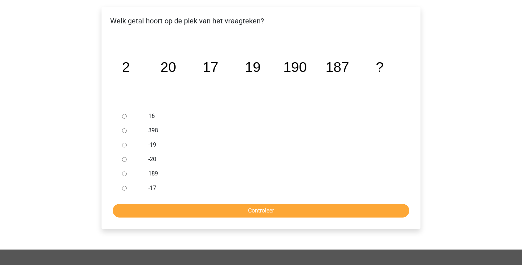
click at [125, 174] on input "189" at bounding box center [124, 174] width 5 height 5
radio input "true"
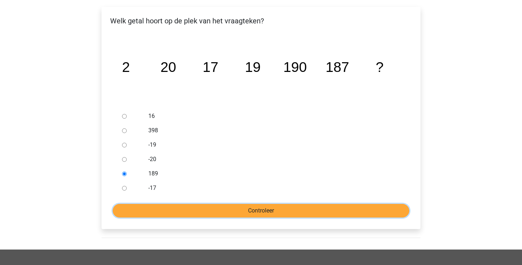
click at [169, 211] on input "Controleer" at bounding box center [261, 211] width 296 height 14
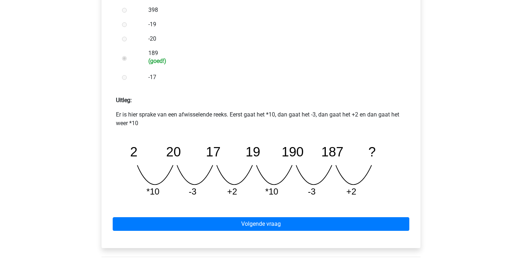
scroll to position [268, 0]
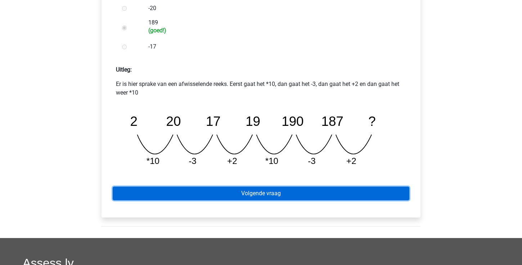
click at [293, 190] on link "Volgende vraag" at bounding box center [261, 194] width 296 height 14
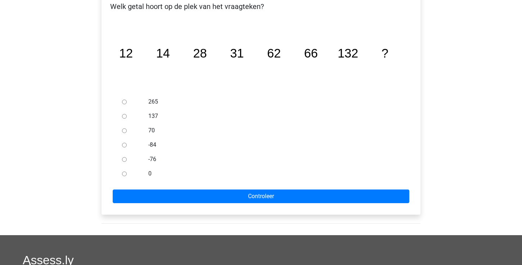
scroll to position [132, 0]
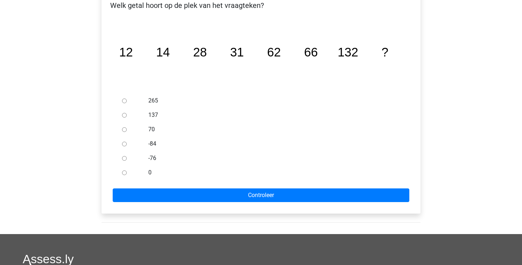
click at [126, 115] on input "137" at bounding box center [124, 115] width 5 height 5
radio input "true"
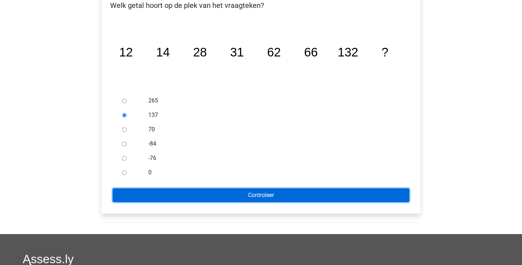
click at [250, 194] on input "Controleer" at bounding box center [261, 196] width 296 height 14
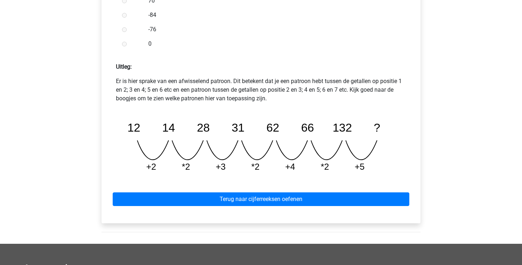
scroll to position [283, 0]
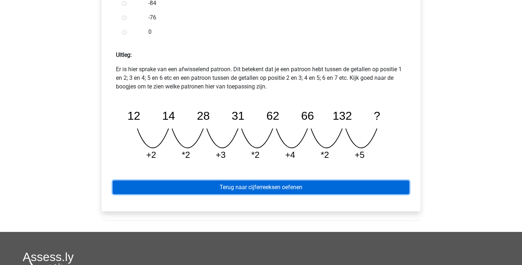
click at [330, 185] on link "Terug naar cijferreeksen oefenen" at bounding box center [261, 188] width 296 height 14
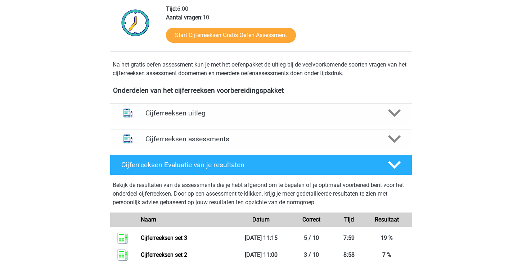
scroll to position [244, 0]
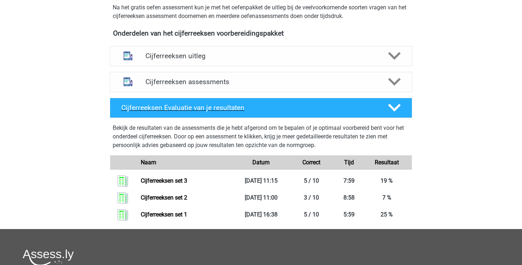
click at [398, 114] on icon at bounding box center [394, 107] width 13 height 13
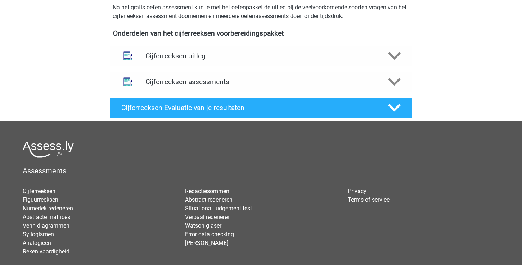
click at [396, 60] on polygon at bounding box center [394, 56] width 13 height 8
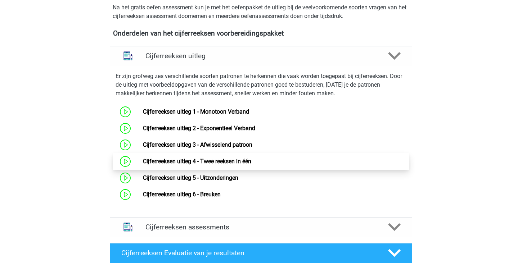
click at [159, 165] on link "Cijferreeksen uitleg 4 - Twee reeksen in één" at bounding box center [197, 161] width 108 height 7
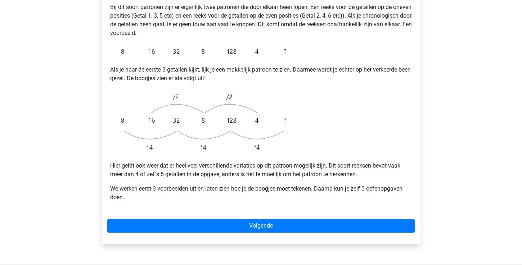
scroll to position [155, 0]
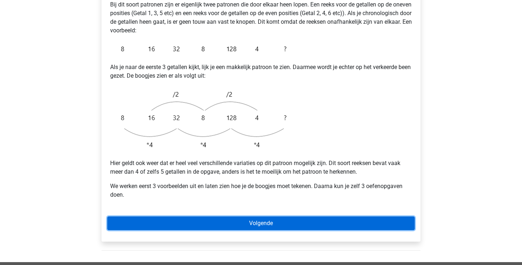
click at [190, 217] on link "Volgende" at bounding box center [260, 224] width 307 height 14
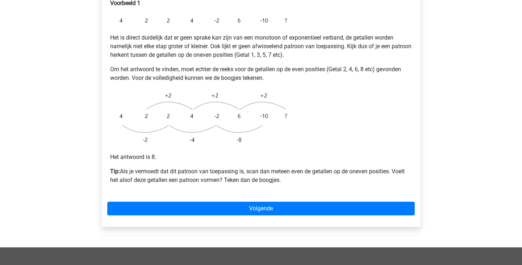
scroll to position [152, 0]
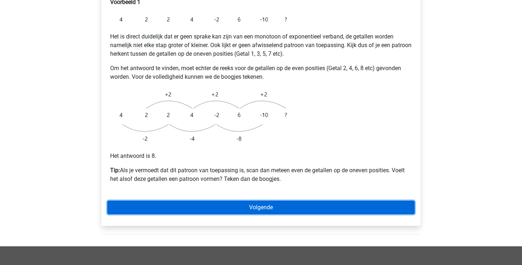
click at [227, 201] on link "Volgende" at bounding box center [260, 208] width 307 height 14
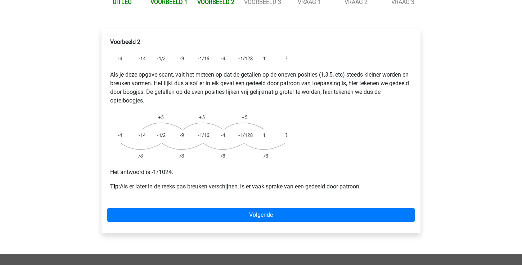
scroll to position [122, 0]
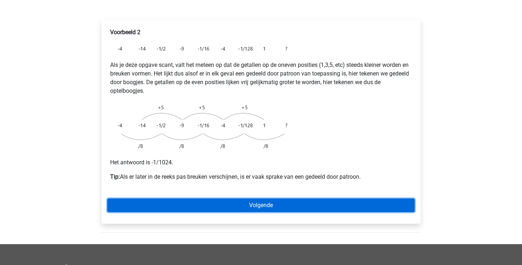
click at [369, 199] on link "Volgende" at bounding box center [260, 206] width 307 height 14
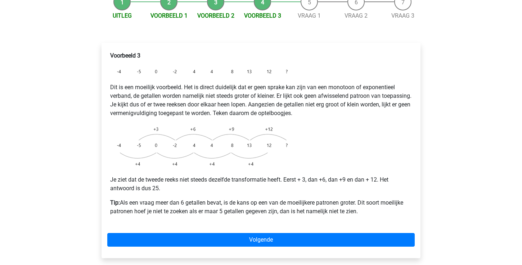
scroll to position [135, 0]
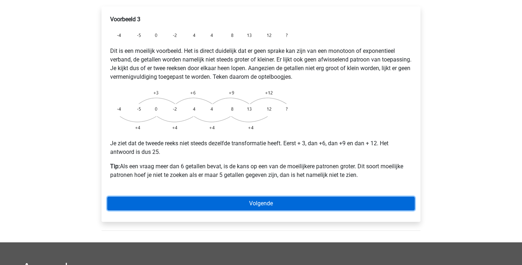
click at [328, 197] on link "Volgende" at bounding box center [260, 204] width 307 height 14
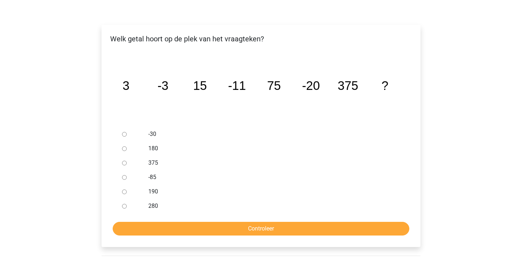
scroll to position [119, 0]
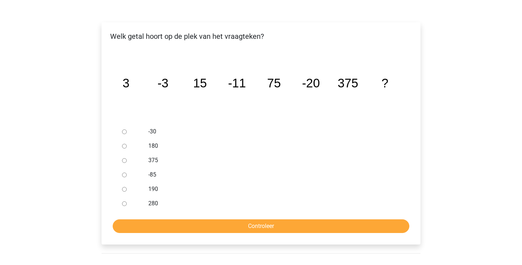
click at [126, 130] on input "-30" at bounding box center [124, 132] width 5 height 5
radio input "true"
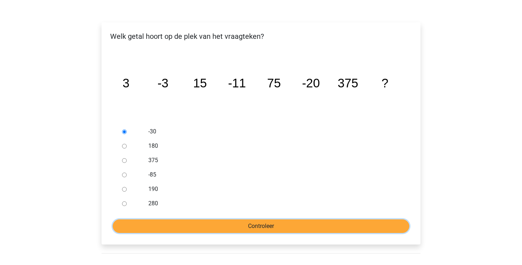
click at [210, 219] on input "Controleer" at bounding box center [261, 226] width 296 height 14
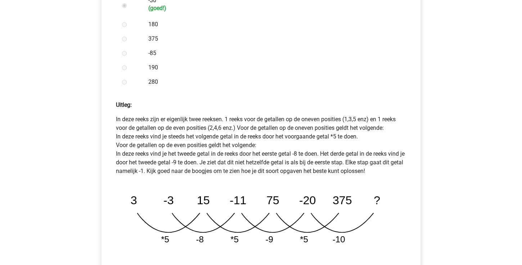
scroll to position [260, 0]
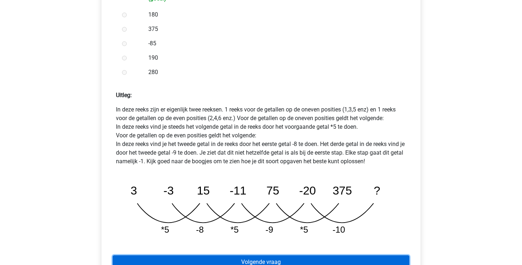
click at [231, 255] on link "Volgende vraag" at bounding box center [261, 262] width 296 height 14
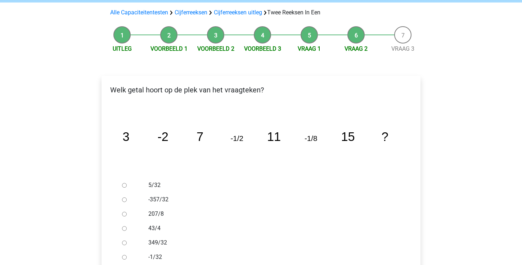
scroll to position [106, 0]
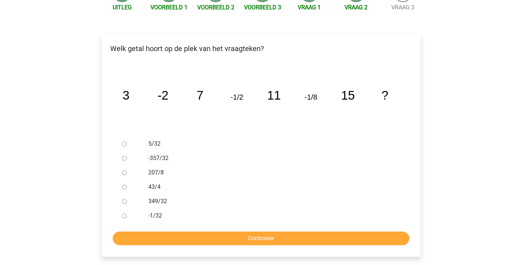
click at [122, 214] on input "-1/32" at bounding box center [124, 216] width 5 height 5
radio input "true"
click at [148, 213] on form "5/32 -357/32 207/8 43/4 349/32 -1/32 Controleer" at bounding box center [260, 191] width 307 height 109
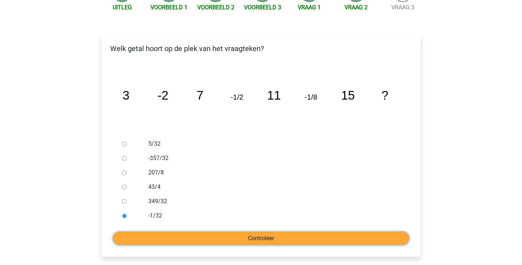
click at [148, 232] on input "Controleer" at bounding box center [261, 239] width 296 height 14
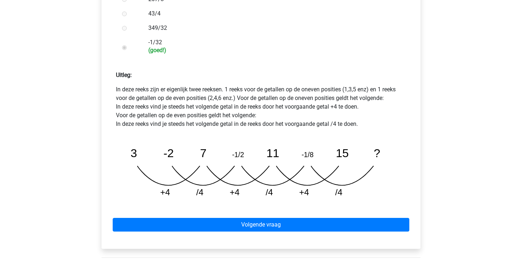
scroll to position [312, 0]
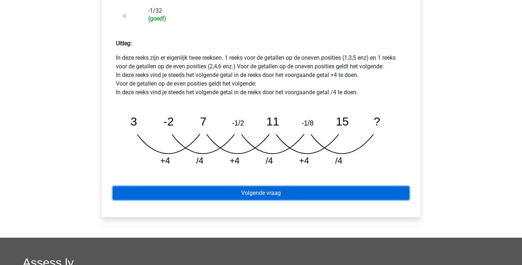
click at [292, 186] on link "Volgende vraag" at bounding box center [261, 193] width 296 height 14
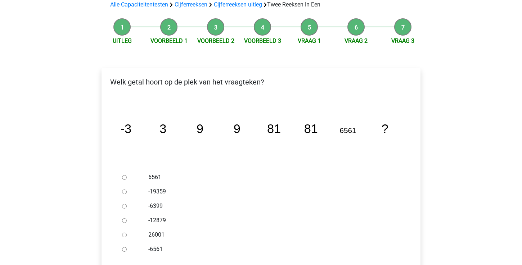
scroll to position [92, 0]
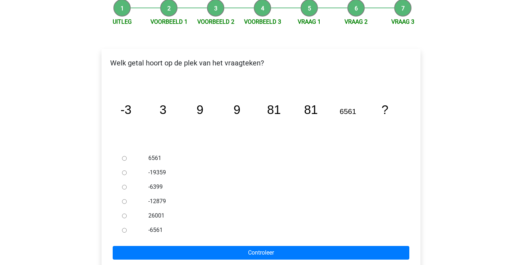
click at [125, 156] on input "6561" at bounding box center [124, 158] width 5 height 5
radio input "true"
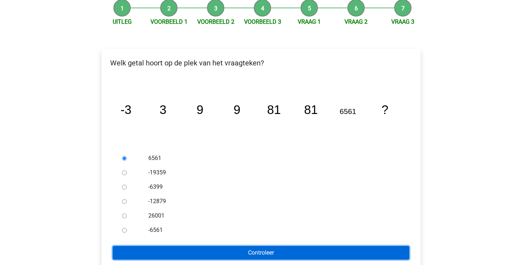
click at [205, 246] on input "Controleer" at bounding box center [261, 253] width 296 height 14
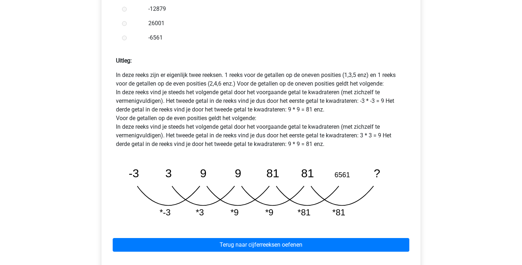
scroll to position [297, 0]
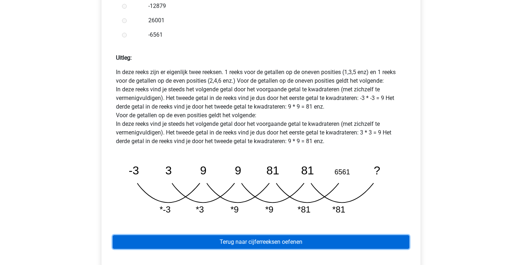
click at [248, 235] on link "Terug naar cijferreeksen oefenen" at bounding box center [261, 242] width 296 height 14
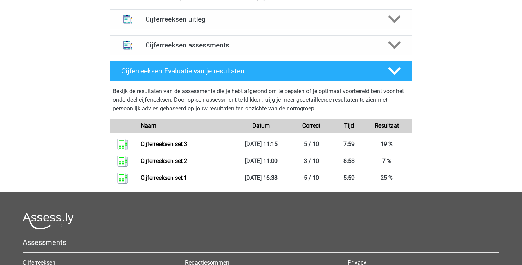
scroll to position [308, 0]
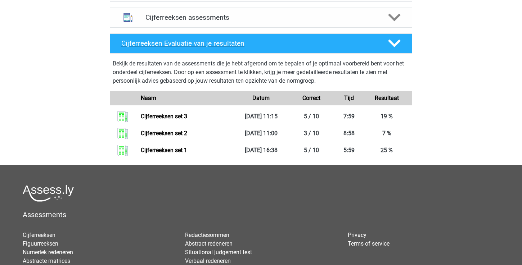
click at [395, 47] on polygon at bounding box center [394, 44] width 13 height 8
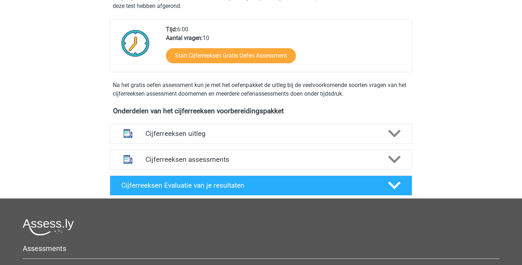
scroll to position [165, 0]
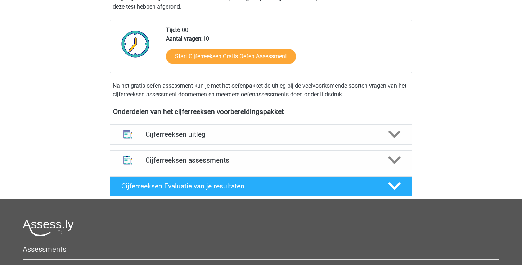
click at [397, 139] on polygon at bounding box center [394, 135] width 13 height 8
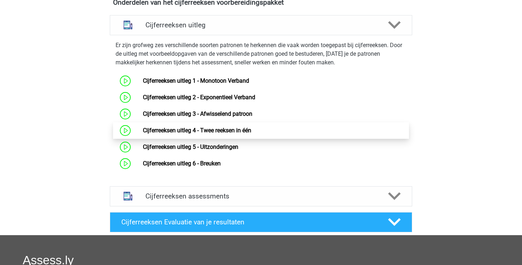
scroll to position [276, 0]
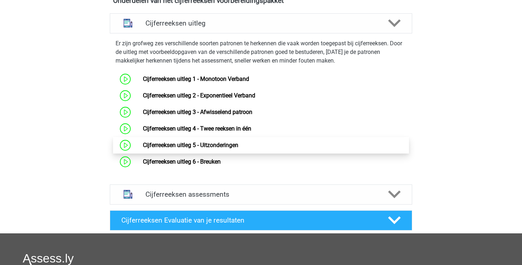
click at [237, 149] on link "Cijferreeksen uitleg 5 - Uitzonderingen" at bounding box center [190, 145] width 95 height 7
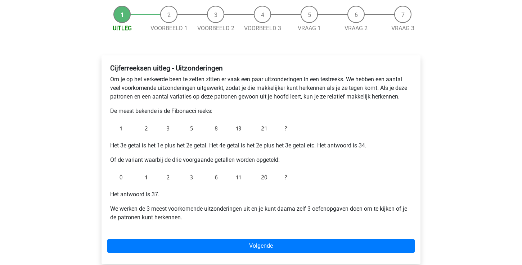
scroll to position [69, 0]
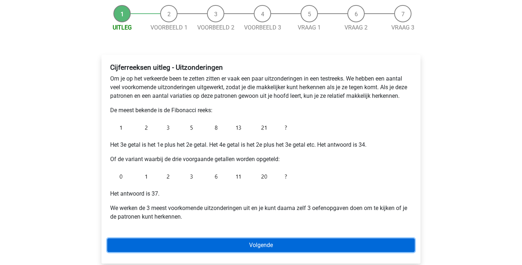
click at [224, 241] on link "Volgende" at bounding box center [260, 246] width 307 height 14
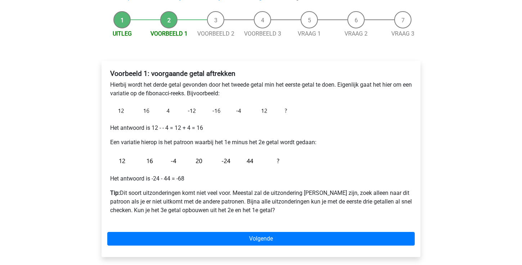
scroll to position [65, 0]
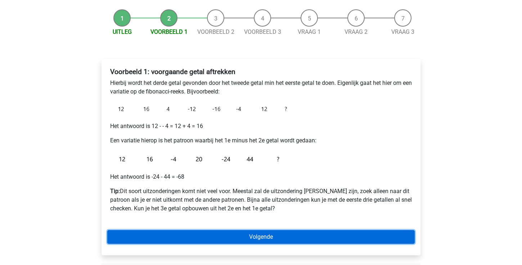
click at [227, 237] on link "Volgende" at bounding box center [260, 237] width 307 height 14
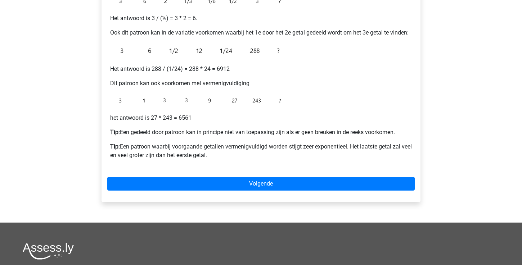
scroll to position [163, 0]
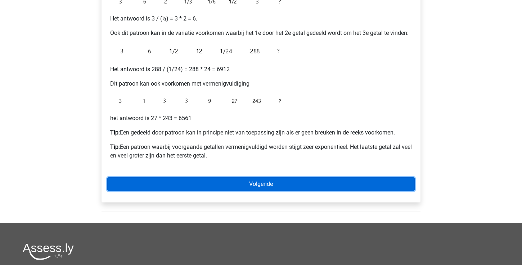
click at [251, 177] on link "Volgende" at bounding box center [260, 184] width 307 height 14
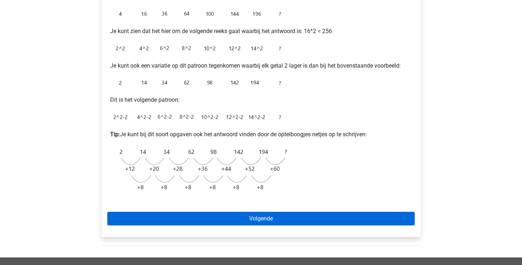
scroll to position [151, 0]
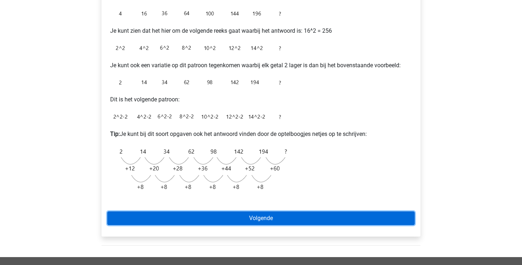
click at [289, 219] on link "Volgende" at bounding box center [260, 219] width 307 height 14
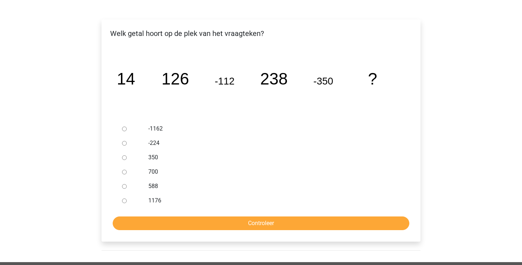
scroll to position [106, 0]
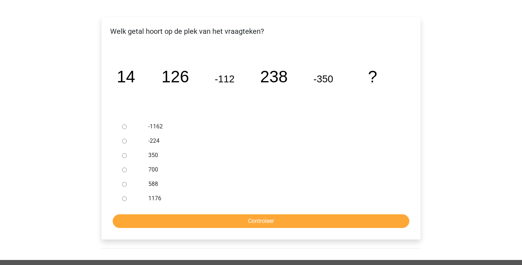
click at [123, 184] on input "588" at bounding box center [124, 184] width 5 height 5
radio input "true"
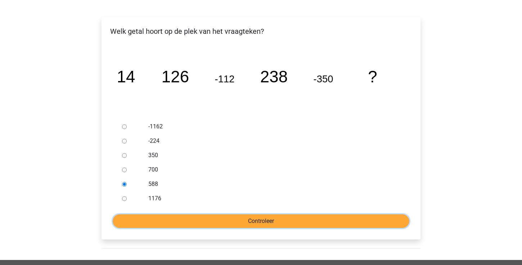
click at [204, 219] on input "Controleer" at bounding box center [261, 221] width 296 height 14
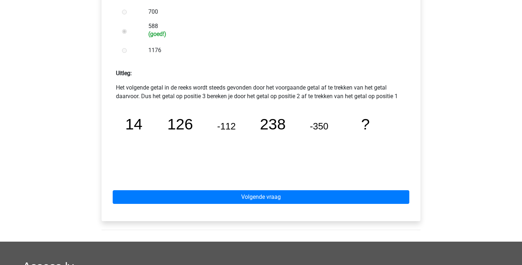
scroll to position [268, 0]
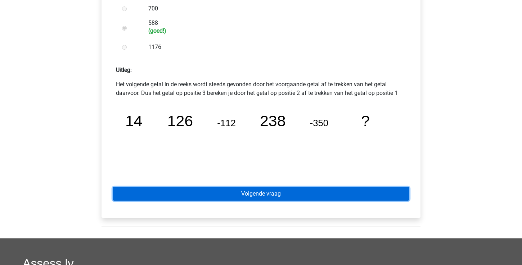
click at [265, 193] on link "Volgende vraag" at bounding box center [261, 194] width 296 height 14
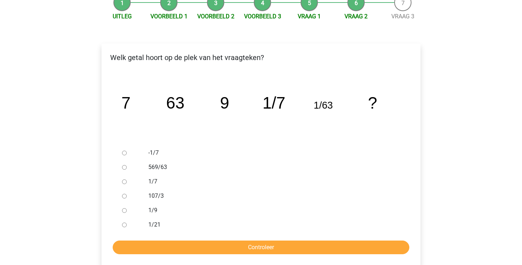
scroll to position [113, 0]
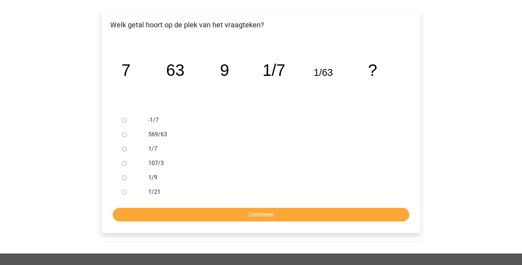
click at [124, 178] on input "1/9" at bounding box center [124, 178] width 5 height 5
radio input "true"
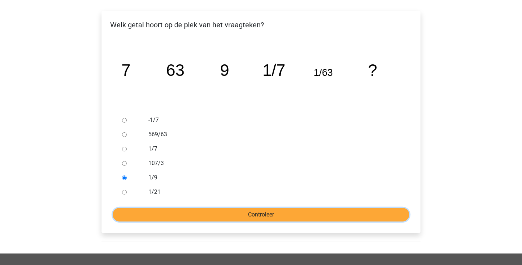
click at [195, 212] on input "Controleer" at bounding box center [261, 215] width 296 height 14
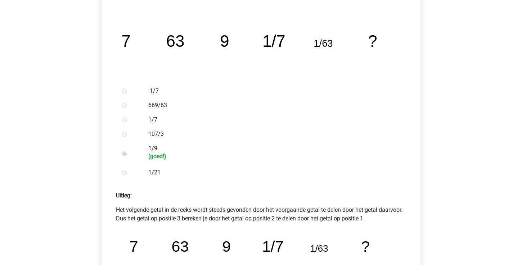
scroll to position [243, 0]
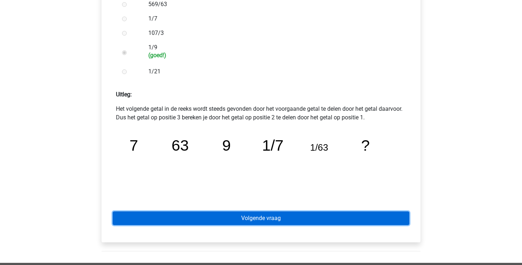
click at [281, 218] on link "Volgende vraag" at bounding box center [261, 219] width 296 height 14
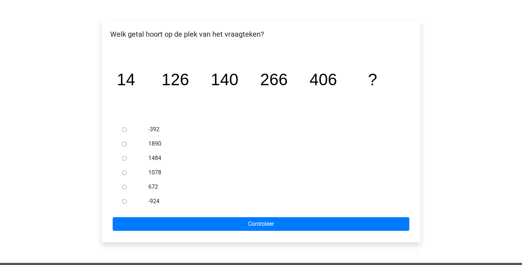
scroll to position [150, 0]
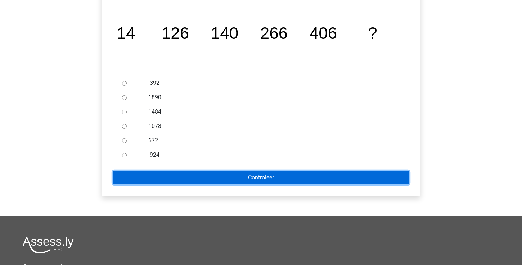
click at [257, 173] on input "Controleer" at bounding box center [261, 178] width 296 height 14
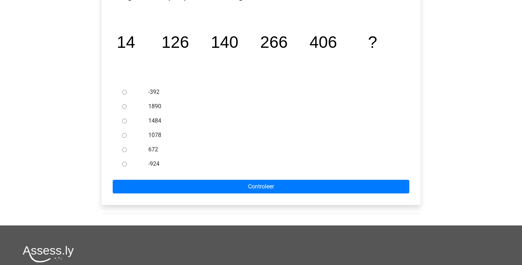
scroll to position [140, 0]
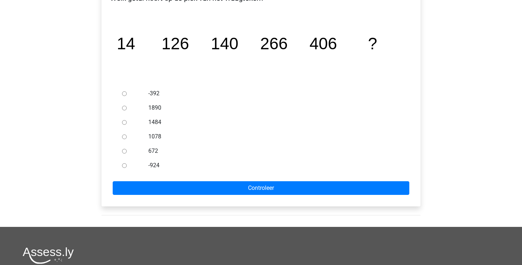
click at [179, 89] on label "-392" at bounding box center [272, 93] width 249 height 9
click at [127, 91] on input "-392" at bounding box center [124, 93] width 5 height 5
radio input "true"
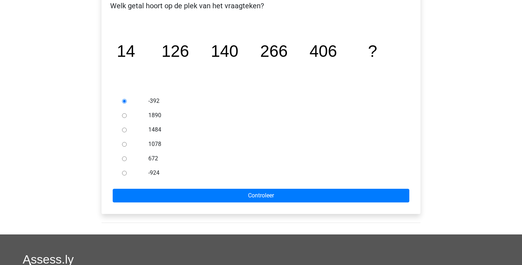
scroll to position [128, 0]
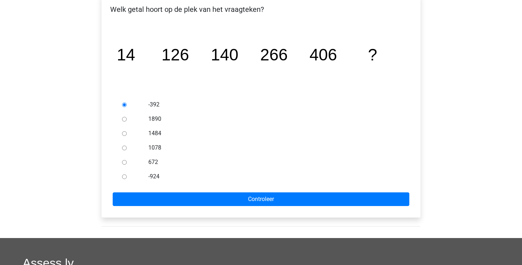
click at [125, 162] on input "672" at bounding box center [124, 162] width 5 height 5
radio input "true"
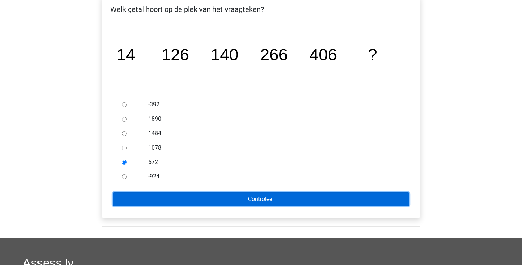
click at [188, 192] on input "Controleer" at bounding box center [261, 199] width 296 height 14
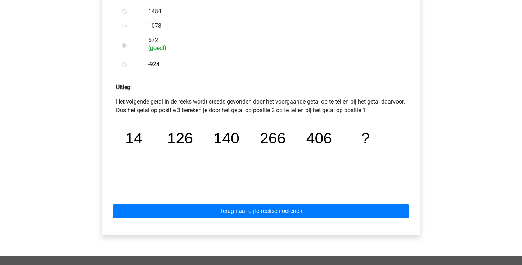
scroll to position [334, 0]
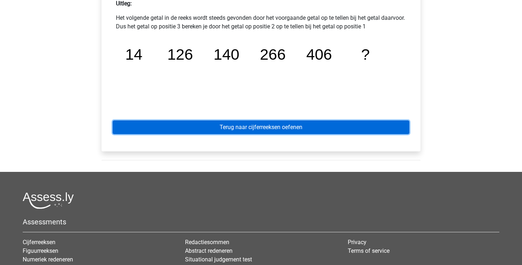
click at [229, 123] on link "Terug naar cijferreeksen oefenen" at bounding box center [261, 128] width 296 height 14
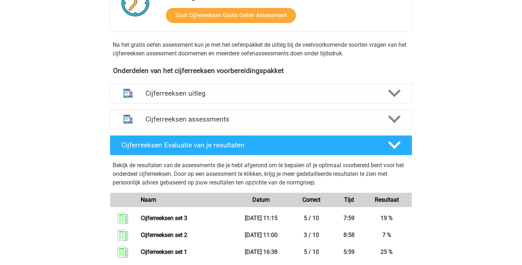
scroll to position [242, 0]
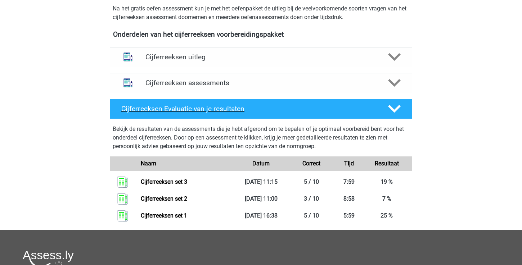
click at [399, 113] on polygon at bounding box center [394, 109] width 13 height 8
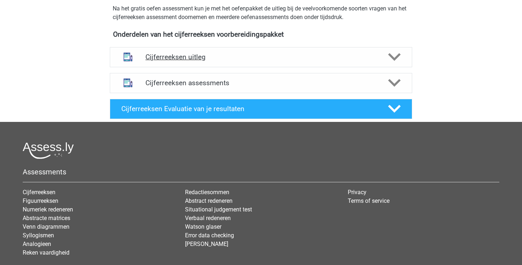
click at [393, 63] on icon at bounding box center [394, 57] width 13 height 13
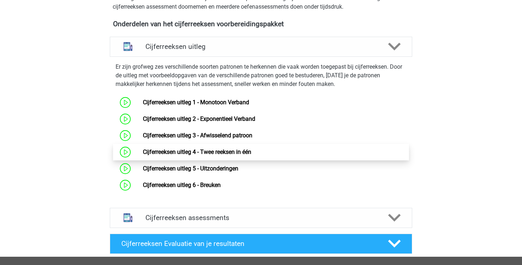
scroll to position [258, 0]
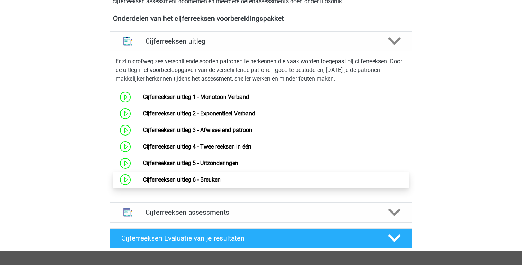
click at [221, 183] on link "Cijferreeksen uitleg 6 - Breuken" at bounding box center [182, 179] width 78 height 7
